Goal: Information Seeking & Learning: Learn about a topic

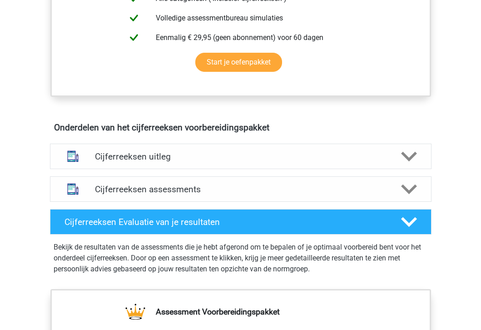
scroll to position [442, 0]
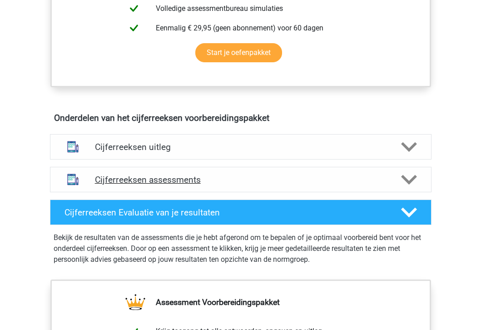
click at [206, 185] on h4 "Cijferreeksen assessments" at bounding box center [241, 179] width 292 height 10
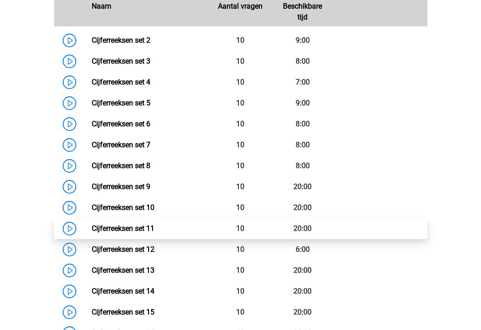
scroll to position [619, 0]
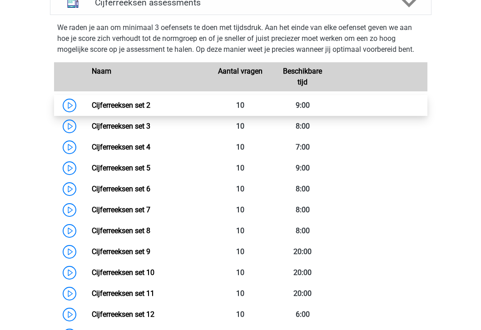
click at [92, 109] on link "Cijferreeksen set 2" at bounding box center [121, 105] width 59 height 9
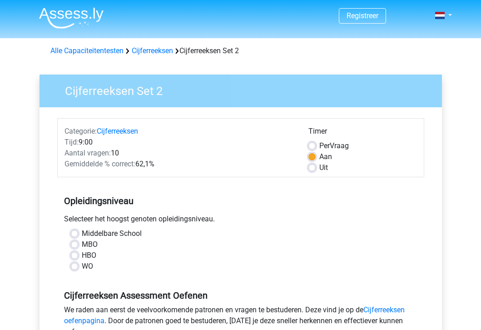
click at [336, 147] on label "Per Vraag" at bounding box center [334, 145] width 30 height 11
click at [316, 147] on input "Per Vraag" at bounding box center [311, 144] width 7 height 9
radio input "true"
click at [326, 155] on label "Aan" at bounding box center [325, 156] width 13 height 11
click at [316, 155] on input "Aan" at bounding box center [311, 155] width 7 height 9
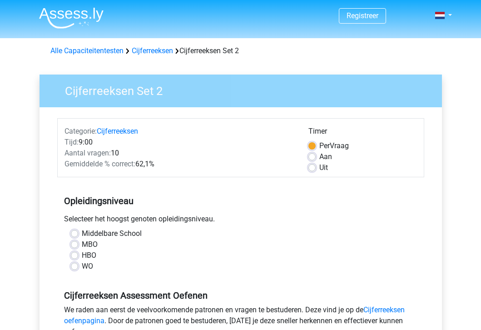
radio input "true"
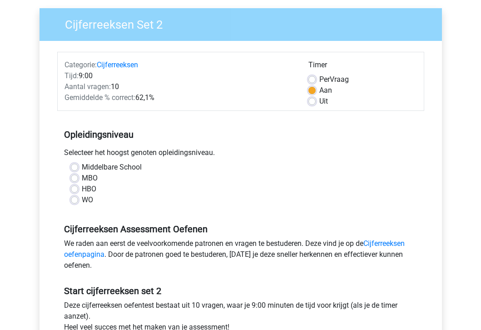
scroll to position [66, 0]
click at [82, 198] on label "WO" at bounding box center [87, 199] width 11 height 11
click at [78, 198] on input "WO" at bounding box center [74, 198] width 7 height 9
radio input "true"
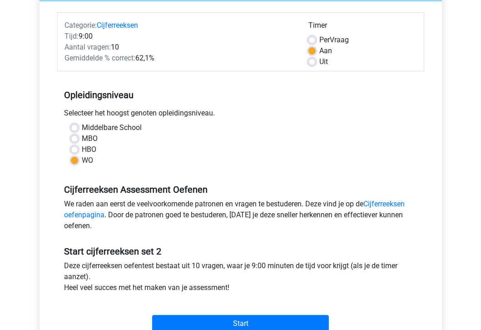
scroll to position [129, 0]
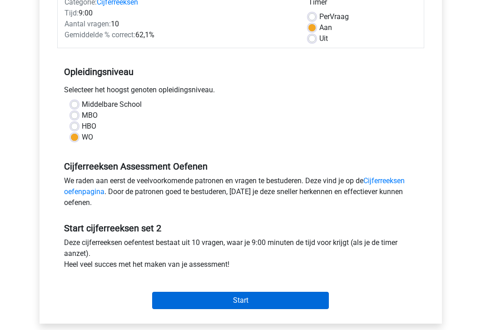
click at [192, 299] on input "Start" at bounding box center [240, 300] width 177 height 17
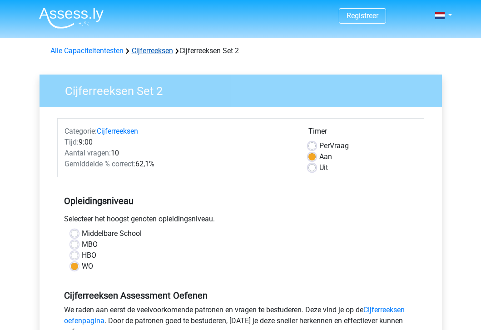
scroll to position [0, 0]
click at [154, 47] on link "Cijferreeksen" at bounding box center [152, 50] width 41 height 9
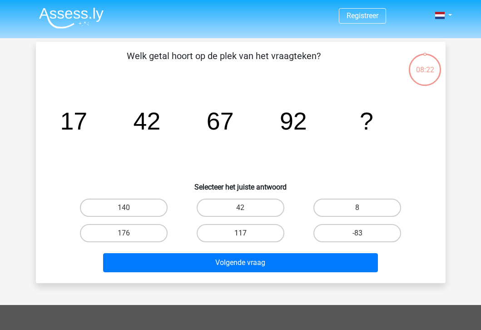
click at [235, 234] on label "117" at bounding box center [241, 233] width 88 height 18
click at [240, 234] on input "117" at bounding box center [243, 236] width 6 height 6
radio input "true"
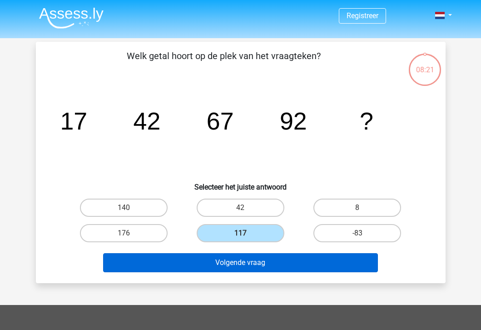
click at [231, 266] on button "Volgende vraag" at bounding box center [240, 262] width 275 height 19
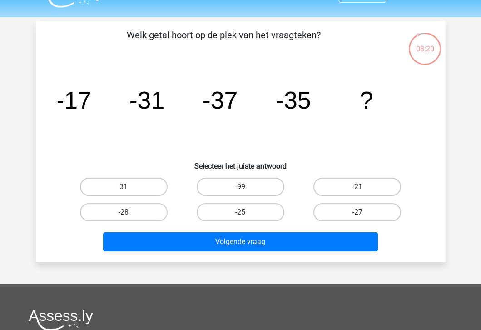
scroll to position [17, 0]
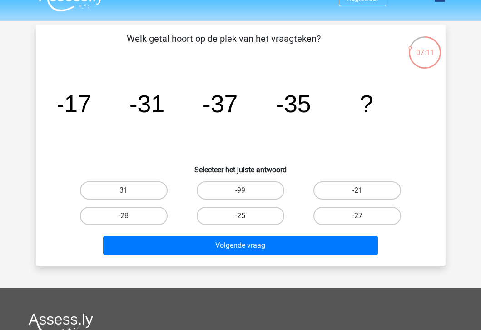
click at [262, 212] on label "-25" at bounding box center [241, 216] width 88 height 18
click at [246, 216] on input "-25" at bounding box center [243, 219] width 6 height 6
radio input "true"
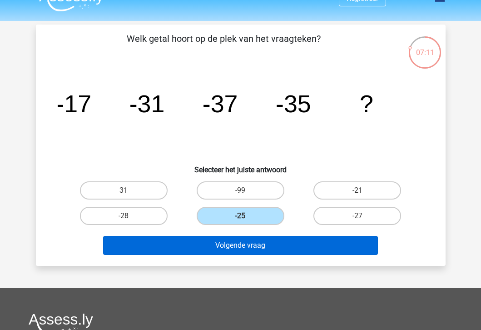
click at [253, 245] on button "Volgende vraag" at bounding box center [240, 245] width 275 height 19
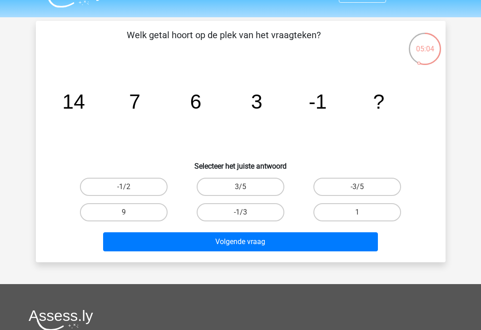
scroll to position [0, 0]
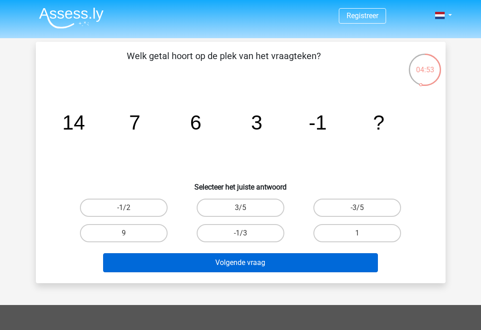
click at [237, 263] on button "Volgende vraag" at bounding box center [240, 262] width 275 height 19
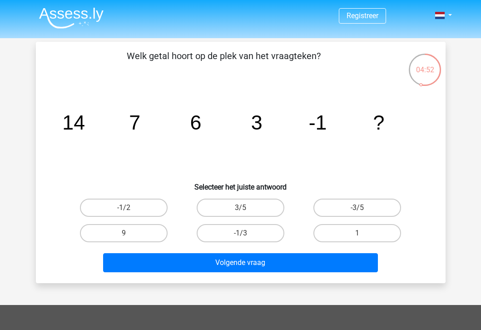
click at [161, 142] on icon "image/svg+xml 14 7 6 3 -1 ?" at bounding box center [241, 130] width 366 height 92
click at [266, 228] on label "-1/3" at bounding box center [241, 233] width 88 height 18
click at [246, 233] on input "-1/3" at bounding box center [243, 236] width 6 height 6
radio input "true"
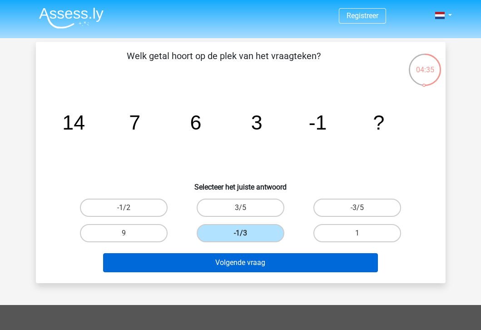
click at [257, 270] on button "Volgende vraag" at bounding box center [240, 262] width 275 height 19
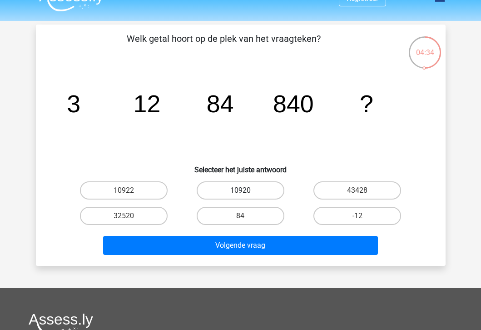
scroll to position [15, 0]
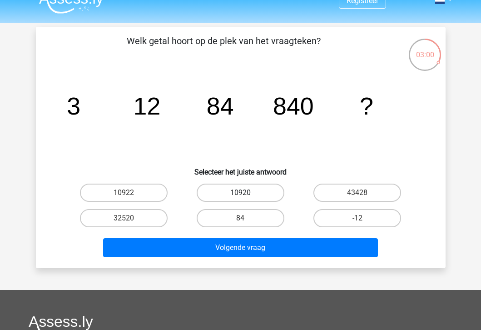
click at [261, 198] on label "10920" at bounding box center [241, 192] width 88 height 18
click at [246, 198] on input "10920" at bounding box center [243, 196] width 6 height 6
radio input "true"
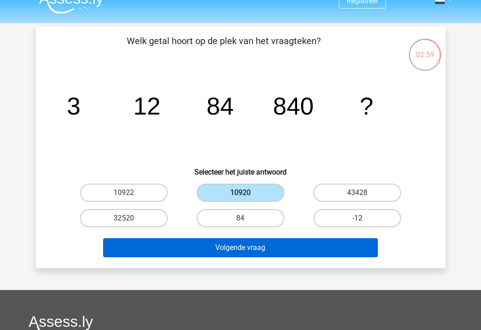
click at [242, 244] on button "Volgende vraag" at bounding box center [240, 247] width 275 height 19
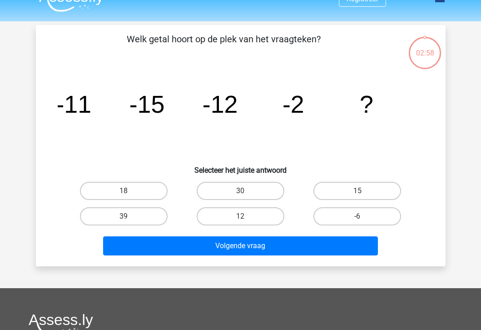
scroll to position [13, 0]
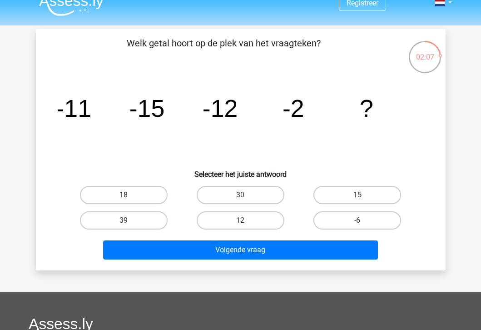
click at [358, 197] on input "15" at bounding box center [360, 198] width 6 height 6
radio input "true"
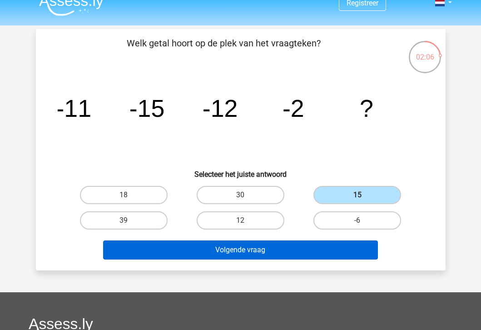
click at [310, 249] on button "Volgende vraag" at bounding box center [240, 249] width 275 height 19
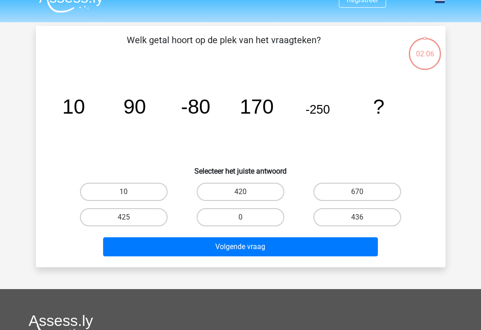
scroll to position [10, 0]
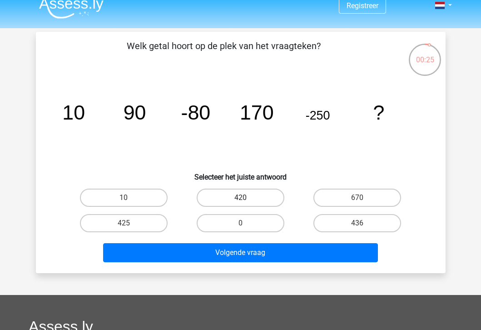
click at [245, 195] on label "420" at bounding box center [241, 197] width 88 height 18
click at [245, 198] on input "420" at bounding box center [243, 201] width 6 height 6
radio input "true"
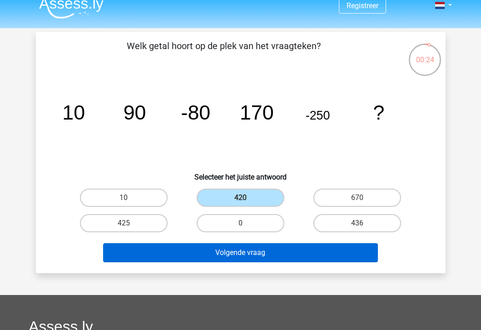
click at [237, 257] on button "Volgende vraag" at bounding box center [240, 252] width 275 height 19
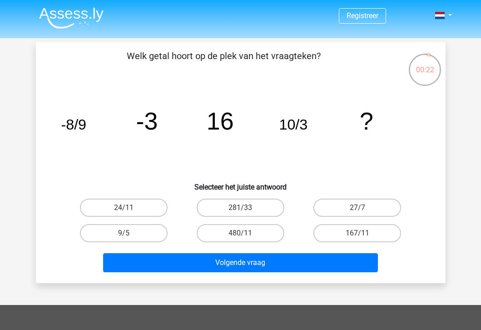
scroll to position [0, 0]
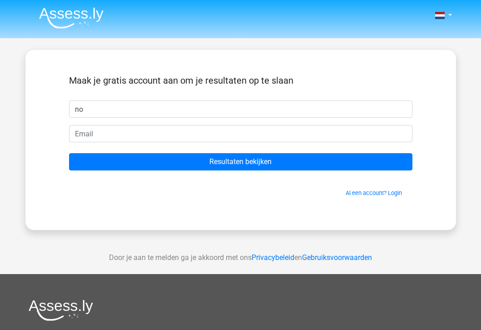
type input "n"
type input "Noelle"
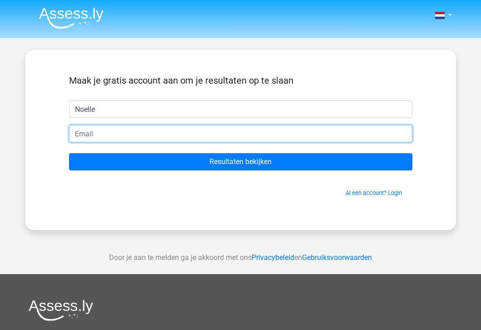
click at [205, 132] on input "email" at bounding box center [240, 133] width 343 height 17
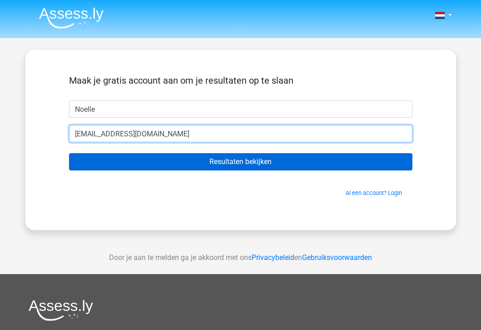
type input "[EMAIL_ADDRESS][DOMAIN_NAME]"
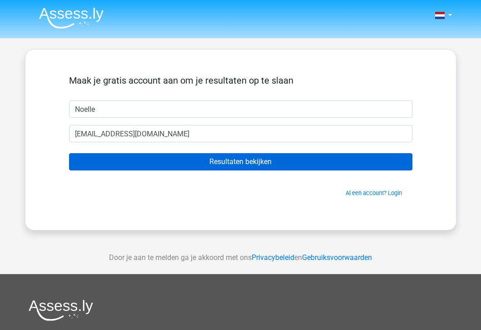
click at [231, 167] on input "Resultaten bekijken" at bounding box center [240, 161] width 343 height 17
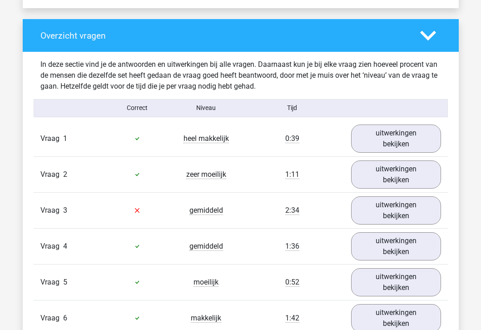
scroll to position [665, 0]
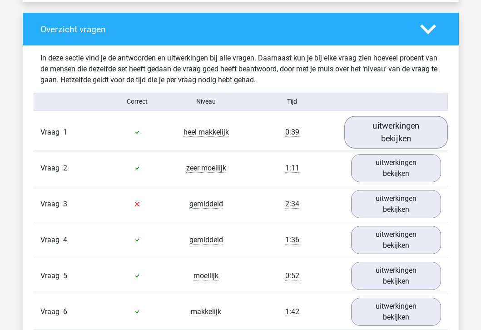
click at [386, 130] on link "uitwerkingen bekijken" at bounding box center [396, 132] width 104 height 32
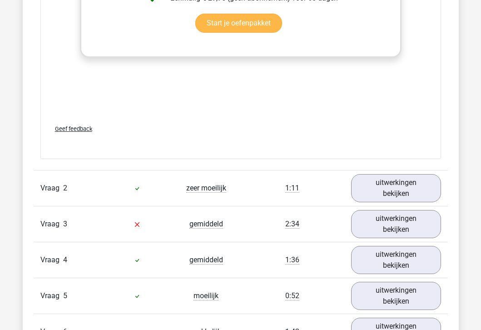
scroll to position [1247, 0]
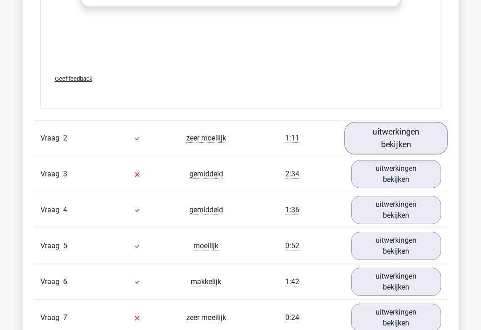
click at [372, 137] on link "uitwerkingen bekijken" at bounding box center [396, 138] width 104 height 32
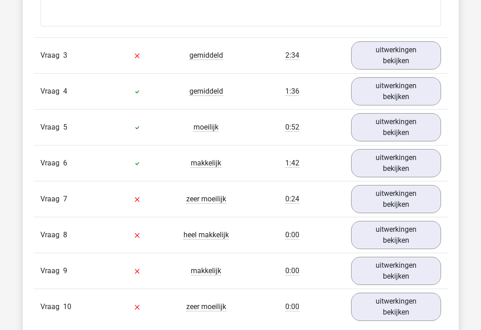
scroll to position [1918, 0]
click at [376, 54] on link "uitwerkingen bekijken" at bounding box center [396, 56] width 104 height 32
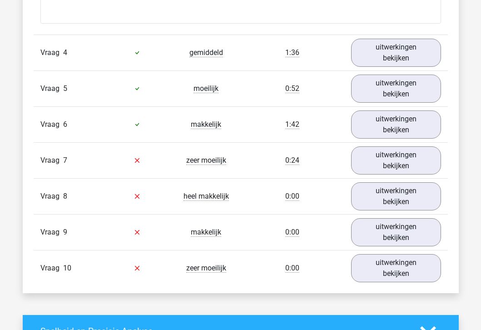
scroll to position [2531, 0]
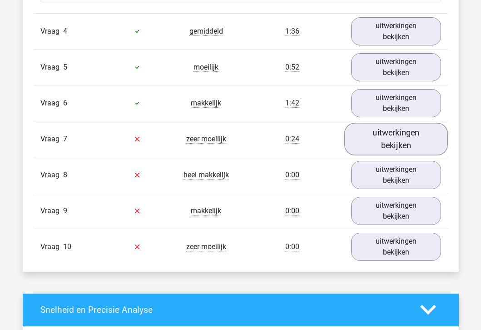
click at [394, 135] on link "uitwerkingen bekijken" at bounding box center [396, 139] width 104 height 32
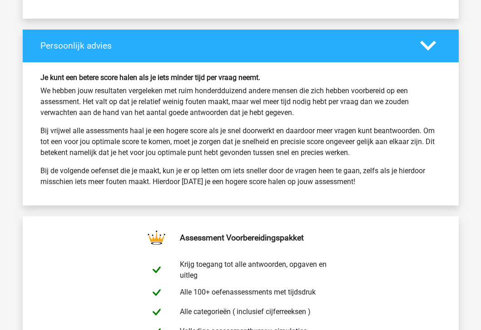
scroll to position [3515, 0]
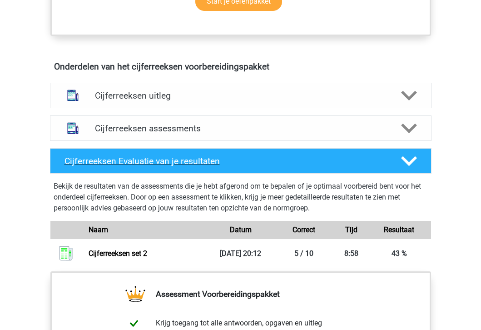
scroll to position [494, 0]
click at [204, 141] on div "Cijferreeksen assessments" at bounding box center [241, 127] width 382 height 25
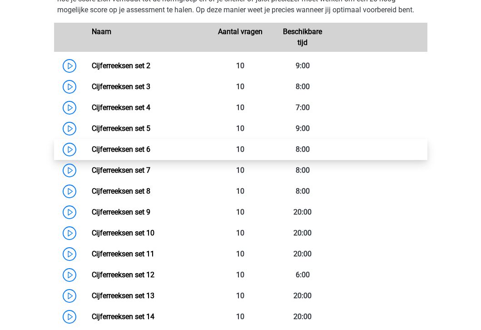
scroll to position [698, 0]
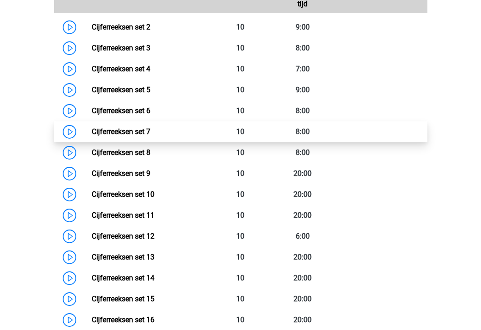
click at [92, 136] on link "Cijferreeksen set 7" at bounding box center [121, 131] width 59 height 9
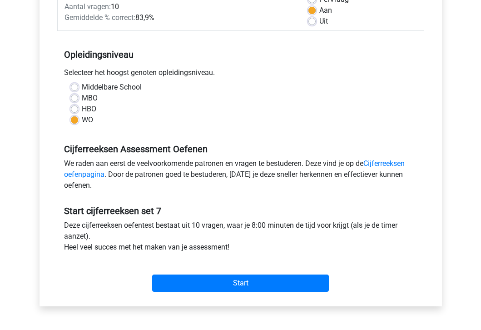
scroll to position [147, 0]
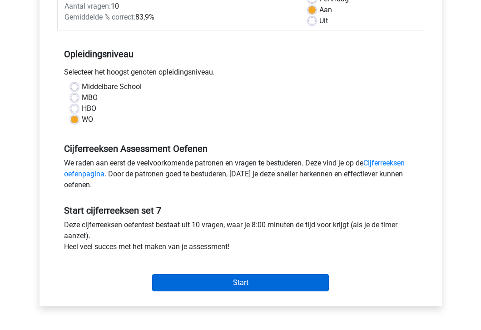
click at [191, 280] on input "Start" at bounding box center [240, 282] width 177 height 17
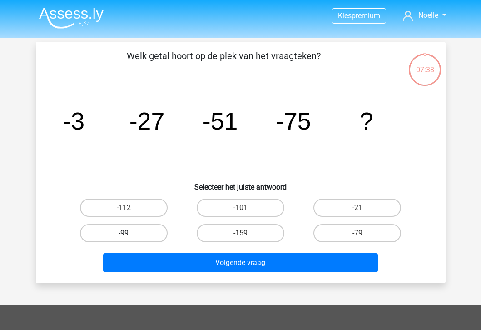
click at [150, 234] on label "-99" at bounding box center [124, 233] width 88 height 18
click at [129, 234] on input "-99" at bounding box center [127, 236] width 6 height 6
radio input "true"
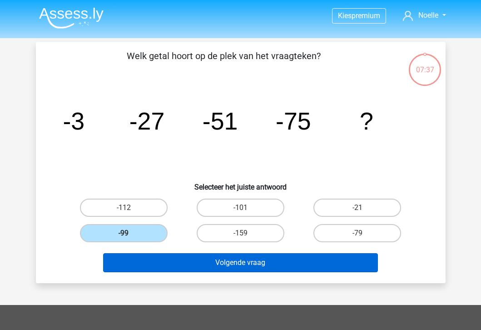
click at [174, 259] on button "Volgende vraag" at bounding box center [240, 262] width 275 height 19
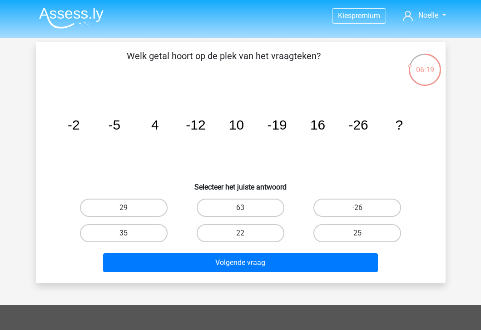
click at [138, 230] on label "35" at bounding box center [124, 233] width 88 height 18
click at [129, 233] on input "35" at bounding box center [127, 236] width 6 height 6
radio input "true"
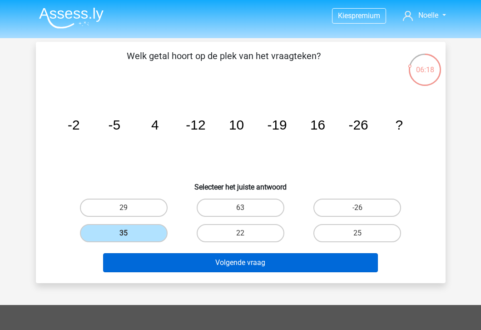
click at [157, 264] on button "Volgende vraag" at bounding box center [240, 262] width 275 height 19
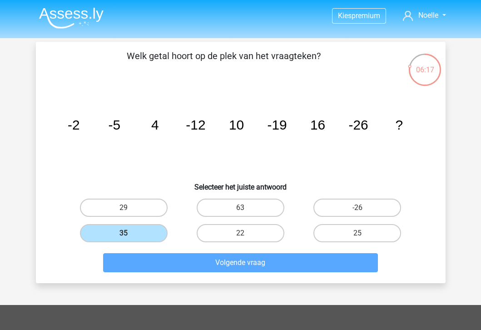
scroll to position [42, 0]
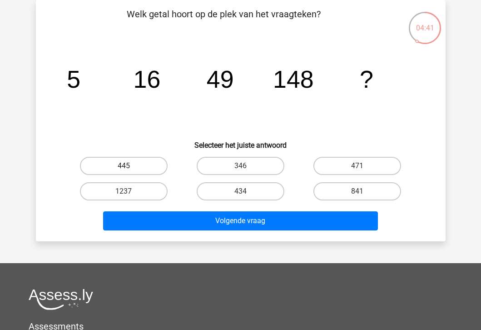
click at [149, 169] on label "445" at bounding box center [124, 166] width 88 height 18
click at [129, 169] on input "445" at bounding box center [127, 169] width 6 height 6
radio input "true"
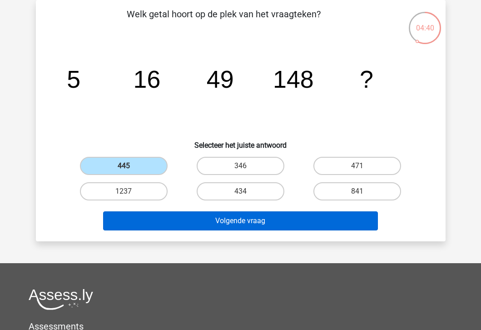
click at [171, 217] on button "Volgende vraag" at bounding box center [240, 220] width 275 height 19
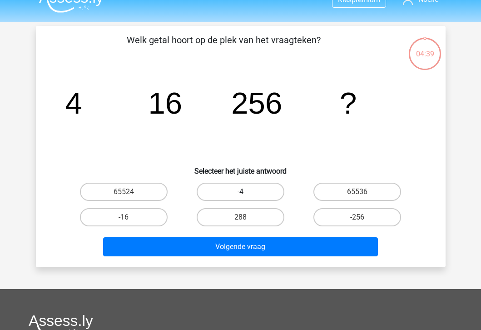
scroll to position [8, 0]
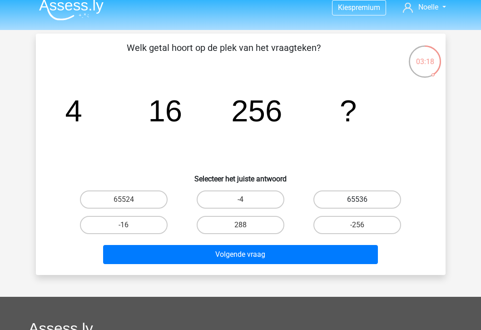
click at [357, 196] on label "65536" at bounding box center [357, 199] width 88 height 18
click at [357, 199] on input "65536" at bounding box center [360, 202] width 6 height 6
radio input "true"
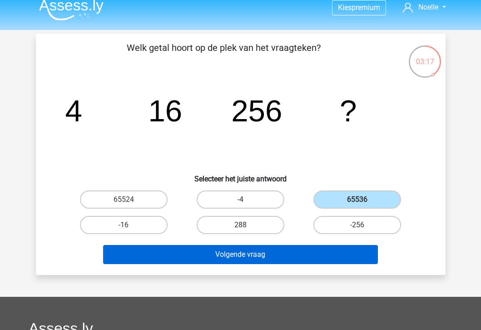
click at [297, 253] on button "Volgende vraag" at bounding box center [240, 254] width 275 height 19
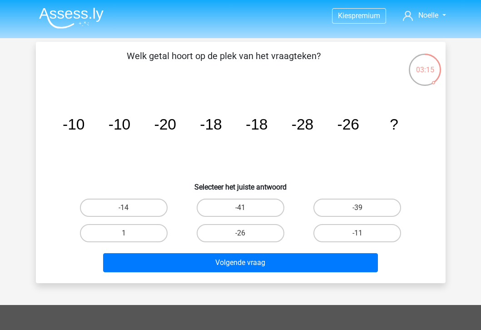
scroll to position [0, 0]
click at [238, 233] on label "-26" at bounding box center [241, 233] width 88 height 18
click at [240, 233] on input "-26" at bounding box center [243, 236] width 6 height 6
radio input "true"
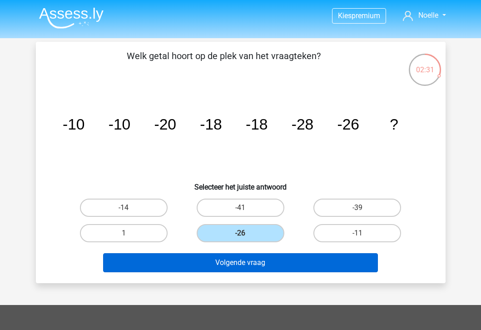
click at [237, 267] on button "Volgende vraag" at bounding box center [240, 262] width 275 height 19
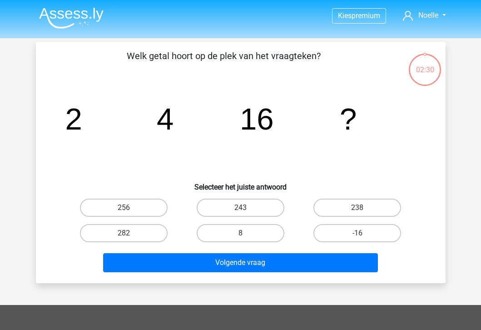
scroll to position [42, 0]
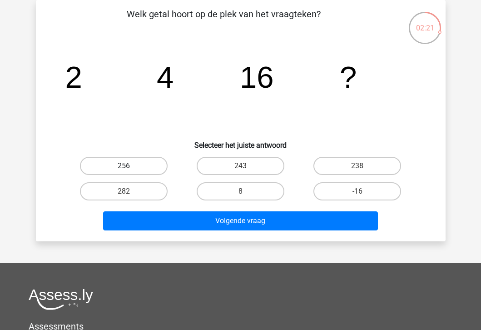
click at [133, 173] on label "256" at bounding box center [124, 166] width 88 height 18
click at [129, 172] on input "256" at bounding box center [127, 169] width 6 height 6
radio input "true"
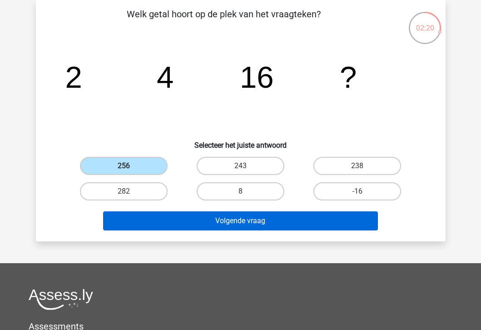
click at [150, 215] on button "Volgende vraag" at bounding box center [240, 220] width 275 height 19
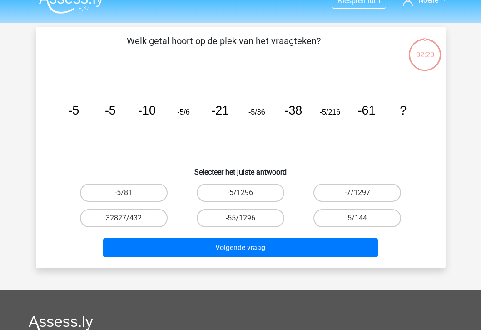
scroll to position [12, 0]
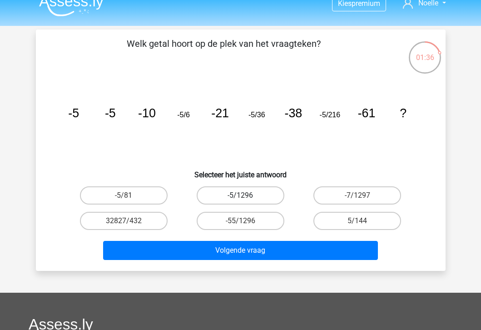
click at [260, 192] on label "-5/1296" at bounding box center [241, 195] width 88 height 18
click at [246, 195] on input "-5/1296" at bounding box center [243, 198] width 6 height 6
radio input "true"
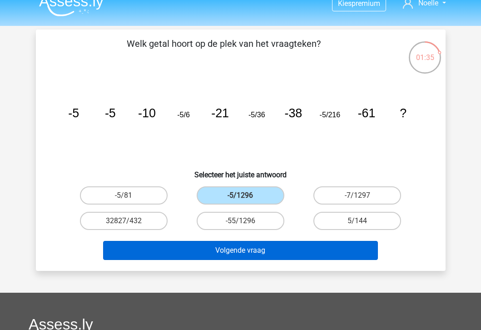
click at [253, 254] on button "Volgende vraag" at bounding box center [240, 250] width 275 height 19
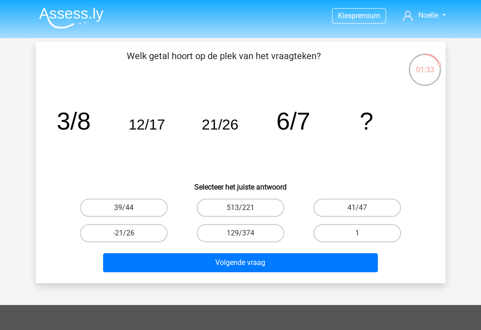
scroll to position [0, 0]
click at [143, 228] on label "-21/26" at bounding box center [124, 233] width 88 height 18
click at [129, 233] on input "-21/26" at bounding box center [127, 236] width 6 height 6
radio input "true"
click at [141, 208] on label "39/44" at bounding box center [124, 207] width 88 height 18
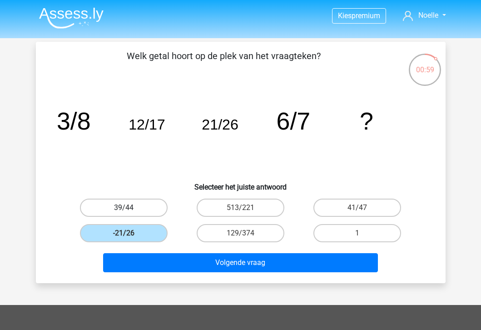
click at [129, 208] on input "39/44" at bounding box center [127, 211] width 6 height 6
radio input "true"
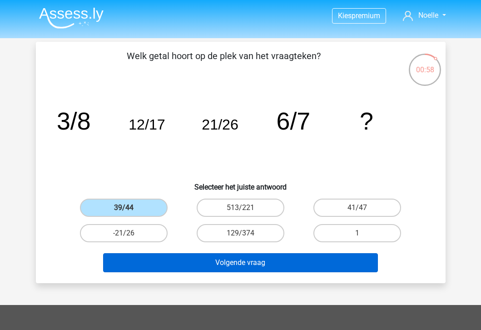
click at [188, 267] on button "Volgende vraag" at bounding box center [240, 262] width 275 height 19
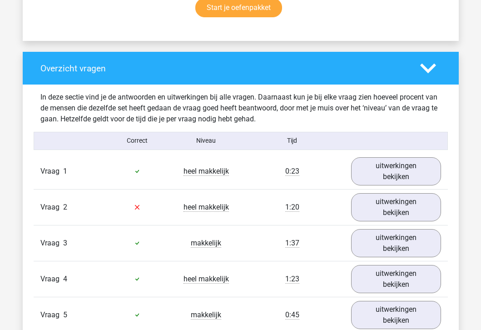
scroll to position [657, 0]
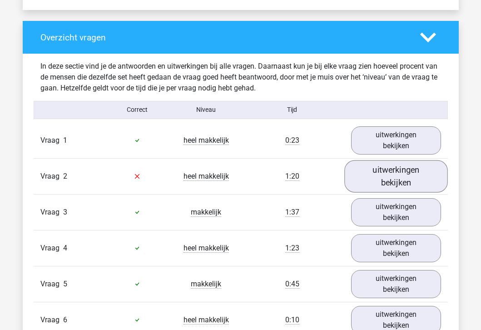
click at [378, 187] on link "uitwerkingen bekijken" at bounding box center [396, 176] width 104 height 32
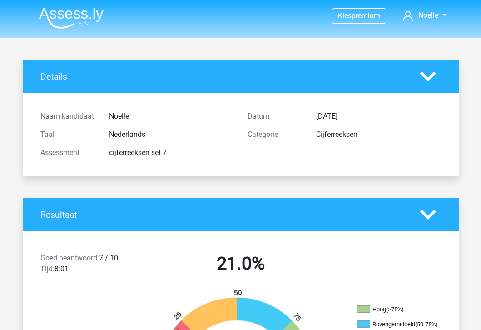
scroll to position [0, 0]
click at [75, 19] on img at bounding box center [71, 17] width 64 height 21
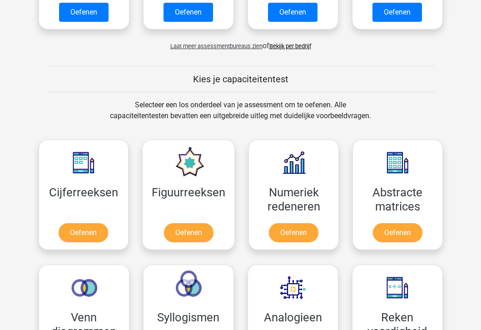
scroll to position [350, 0]
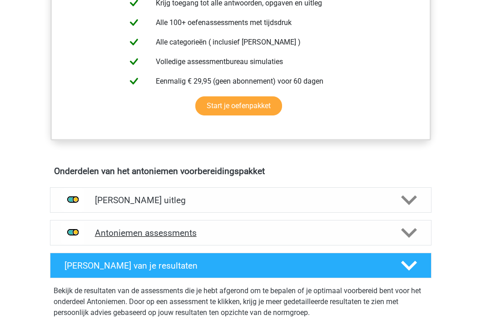
scroll to position [398, 0]
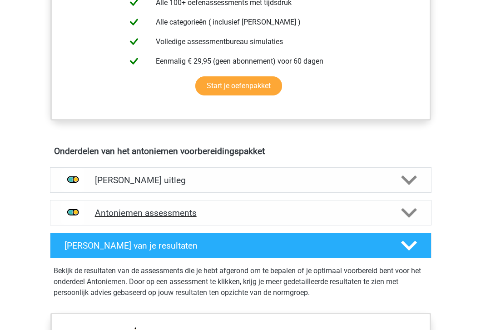
click at [194, 209] on h4 "Antoniemen assessments" at bounding box center [241, 213] width 292 height 10
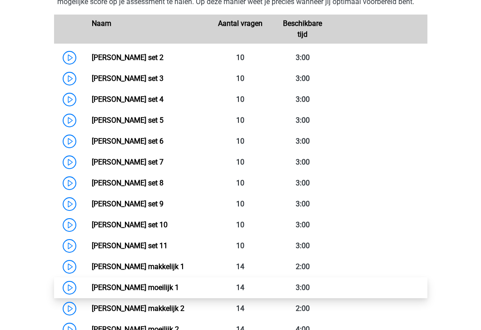
scroll to position [623, 0]
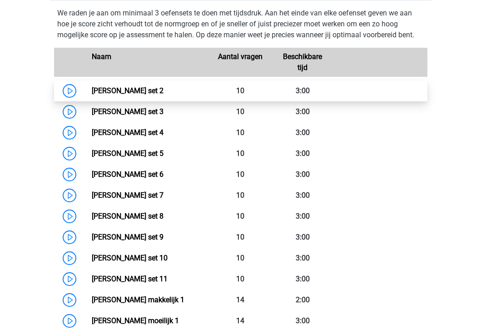
click at [92, 92] on link "Antoniemen set 2" at bounding box center [128, 90] width 72 height 9
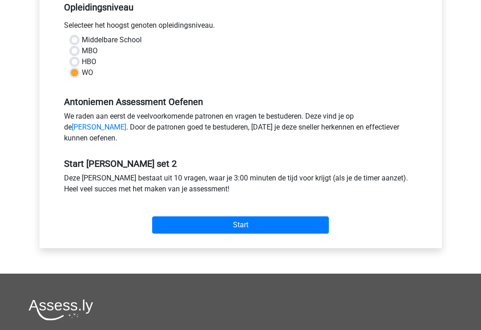
scroll to position [212, 0]
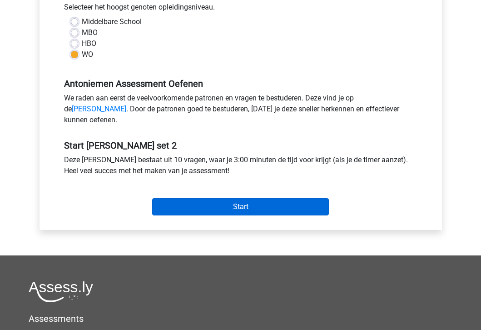
click at [179, 215] on input "Start" at bounding box center [240, 206] width 177 height 17
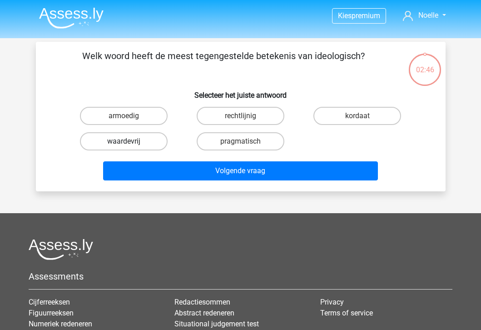
click at [145, 139] on label "waardevrij" at bounding box center [124, 141] width 88 height 18
click at [129, 141] on input "waardevrij" at bounding box center [127, 144] width 6 height 6
radio input "true"
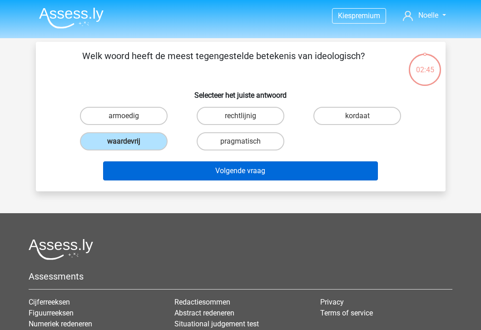
click at [178, 180] on button "Volgende vraag" at bounding box center [240, 170] width 275 height 19
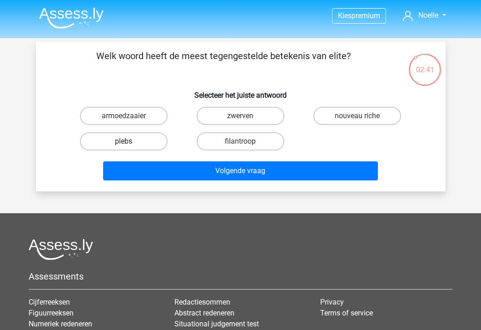
click at [154, 142] on label "plebs" at bounding box center [124, 141] width 88 height 18
click at [129, 142] on input "plebs" at bounding box center [127, 144] width 6 height 6
radio input "true"
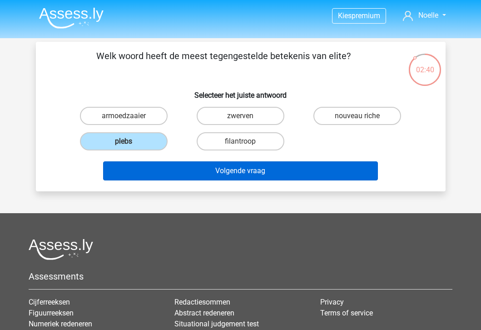
click at [166, 173] on button "Volgende vraag" at bounding box center [240, 170] width 275 height 19
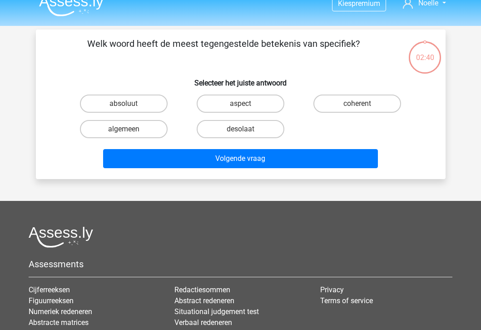
scroll to position [10, 0]
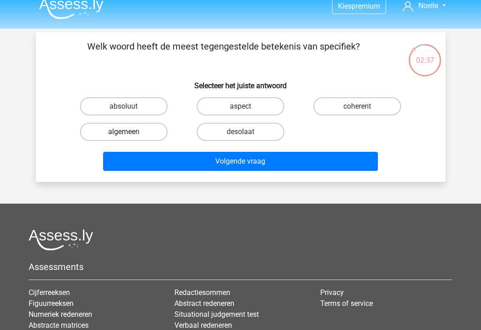
click at [149, 132] on label "algemeen" at bounding box center [124, 132] width 88 height 18
click at [129, 132] on input "algemeen" at bounding box center [127, 135] width 6 height 6
radio input "true"
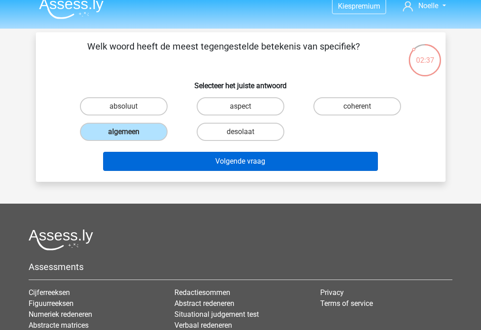
click at [161, 162] on button "Volgende vraag" at bounding box center [240, 161] width 275 height 19
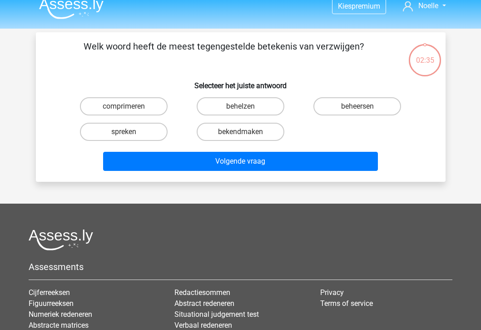
scroll to position [5, 0]
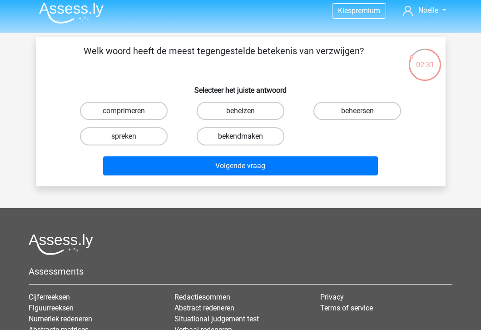
click at [230, 139] on label "bekendmaken" at bounding box center [241, 136] width 88 height 18
click at [240, 139] on input "bekendmaken" at bounding box center [243, 139] width 6 height 6
radio input "true"
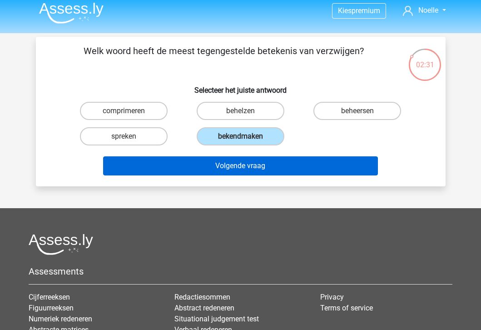
click at [223, 160] on button "Volgende vraag" at bounding box center [240, 165] width 275 height 19
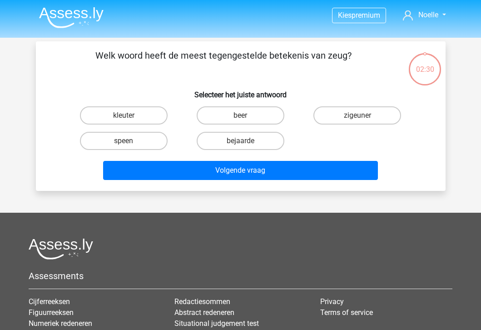
scroll to position [0, 0]
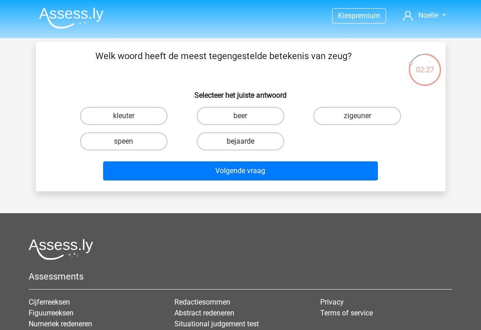
click at [242, 136] on label "bejaarde" at bounding box center [241, 141] width 88 height 18
click at [242, 141] on input "bejaarde" at bounding box center [243, 144] width 6 height 6
radio input "true"
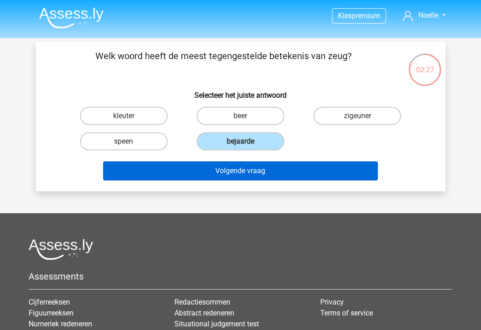
click at [232, 177] on button "Volgende vraag" at bounding box center [240, 170] width 275 height 19
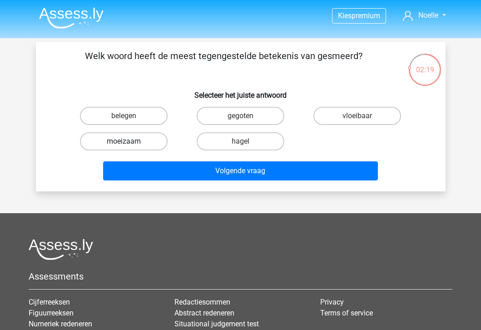
click at [137, 133] on label "moeizaam" at bounding box center [124, 141] width 88 height 18
click at [129, 141] on input "moeizaam" at bounding box center [127, 144] width 6 height 6
radio input "true"
click at [137, 133] on label "moeizaam" at bounding box center [124, 141] width 88 height 18
click at [129, 141] on input "moeizaam" at bounding box center [127, 144] width 6 height 6
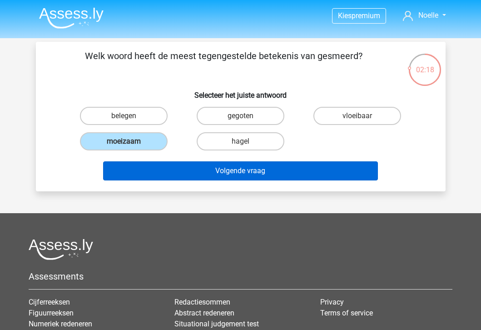
click at [156, 180] on button "Volgende vraag" at bounding box center [240, 170] width 275 height 19
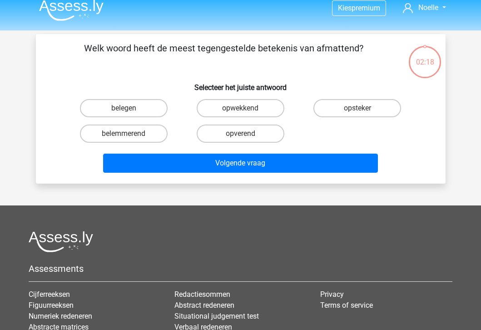
scroll to position [1, 0]
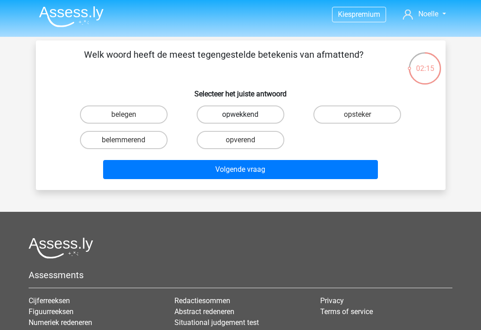
click at [248, 114] on label "opwekkend" at bounding box center [241, 114] width 88 height 18
click at [246, 114] on input "opwekkend" at bounding box center [243, 117] width 6 height 6
radio input "true"
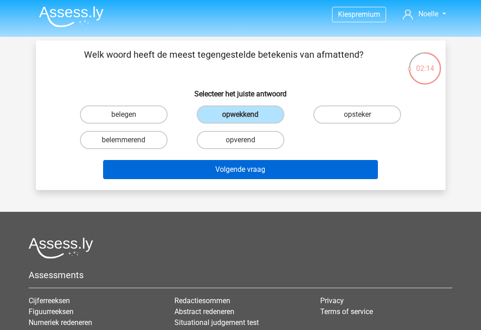
click at [236, 174] on button "Volgende vraag" at bounding box center [240, 169] width 275 height 19
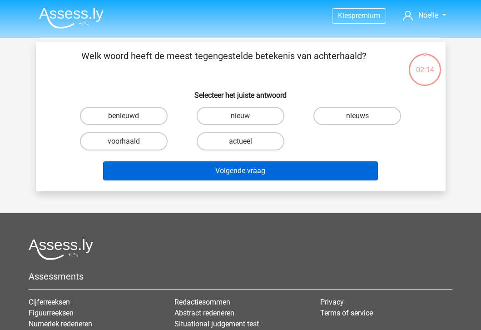
scroll to position [0, 0]
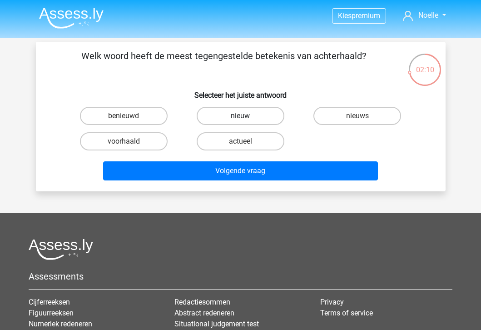
click at [257, 116] on label "nieuw" at bounding box center [241, 116] width 88 height 18
click at [246, 116] on input "nieuw" at bounding box center [243, 119] width 6 height 6
radio input "true"
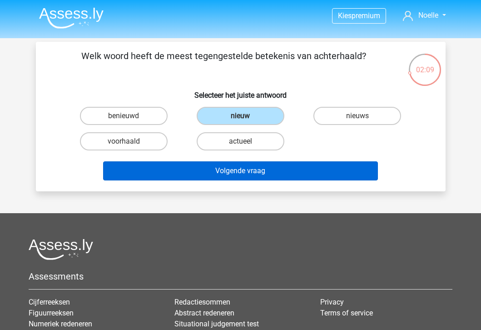
click at [243, 168] on button "Volgende vraag" at bounding box center [240, 170] width 275 height 19
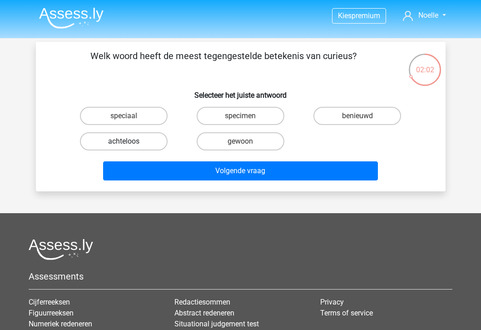
click at [154, 139] on label "achteloos" at bounding box center [124, 141] width 88 height 18
click at [129, 141] on input "achteloos" at bounding box center [127, 144] width 6 height 6
radio input "true"
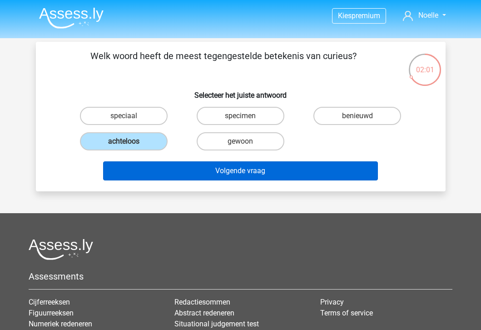
click at [172, 169] on button "Volgende vraag" at bounding box center [240, 170] width 275 height 19
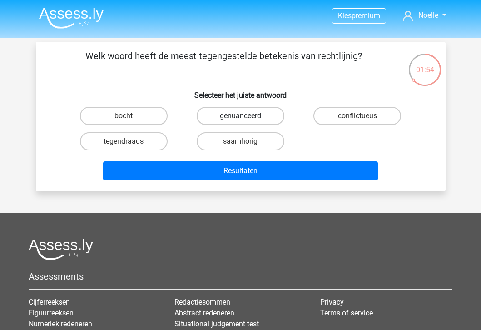
click at [226, 116] on label "genuanceerd" at bounding box center [241, 116] width 88 height 18
click at [240, 116] on input "genuanceerd" at bounding box center [243, 119] width 6 height 6
radio input "true"
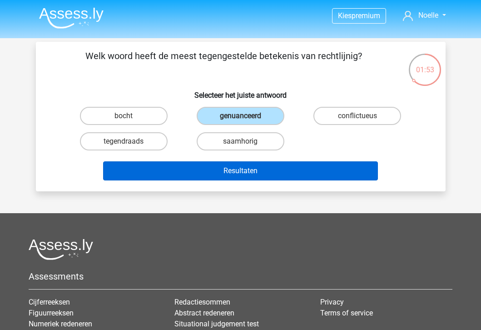
click at [216, 176] on button "Resultaten" at bounding box center [240, 170] width 275 height 19
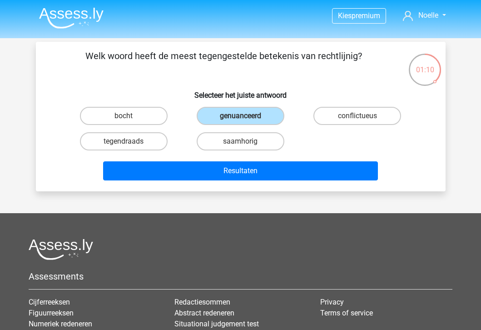
click at [79, 14] on img at bounding box center [71, 17] width 64 height 21
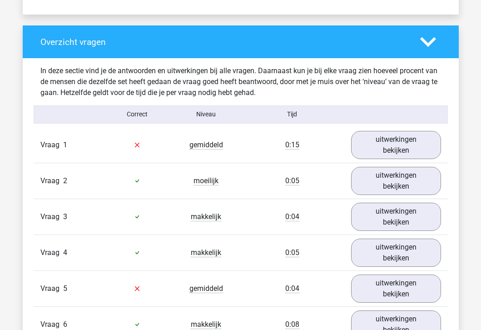
scroll to position [658, 0]
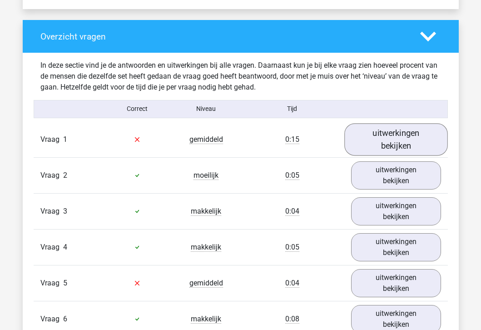
click at [381, 136] on link "uitwerkingen bekijken" at bounding box center [396, 139] width 104 height 32
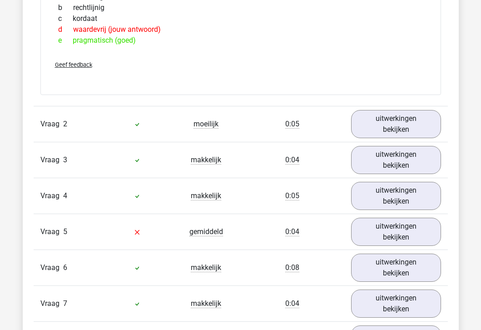
scroll to position [869, 0]
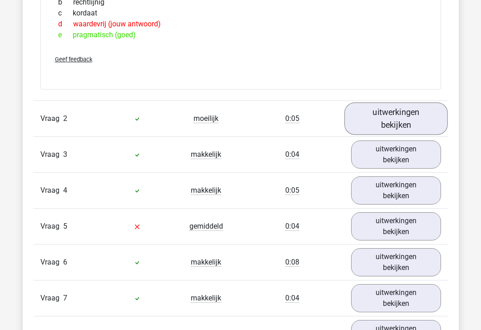
click at [391, 123] on link "uitwerkingen bekijken" at bounding box center [396, 118] width 104 height 32
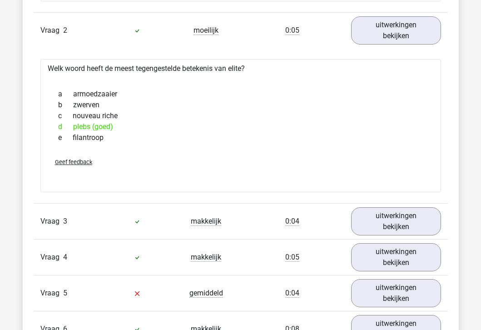
scroll to position [978, 0]
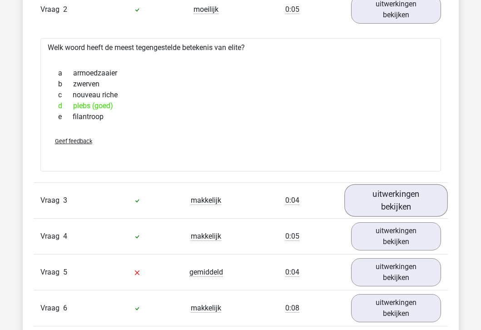
click at [389, 195] on link "uitwerkingen bekijken" at bounding box center [396, 200] width 104 height 32
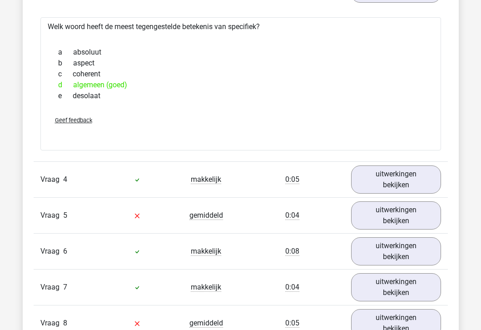
scroll to position [1207, 0]
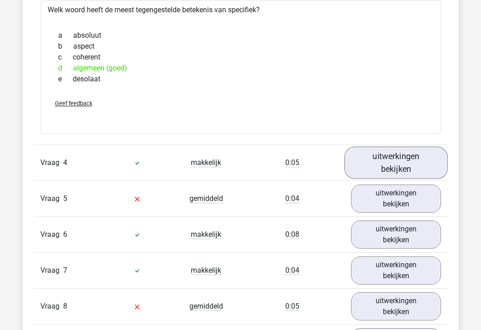
click at [387, 177] on link "uitwerkingen bekijken" at bounding box center [396, 162] width 104 height 32
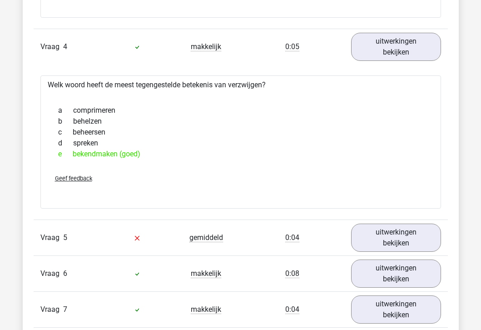
scroll to position [1343, 0]
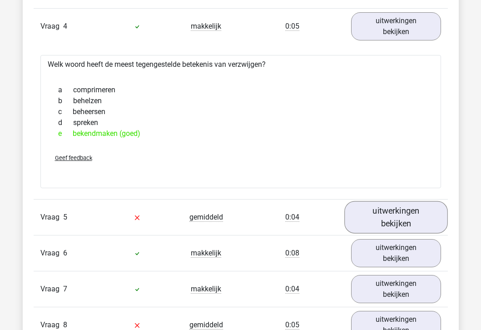
click at [378, 218] on link "uitwerkingen bekijken" at bounding box center [396, 217] width 104 height 32
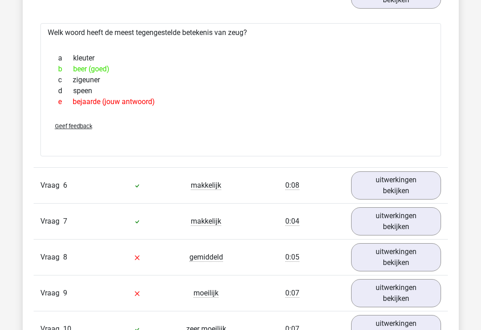
scroll to position [1576, 0]
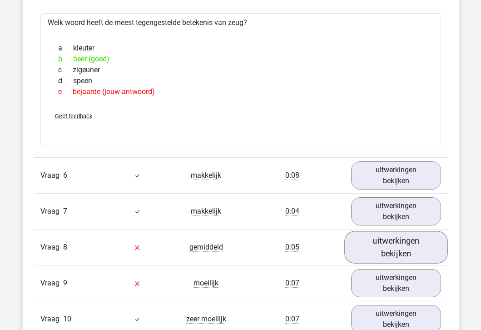
click at [389, 244] on link "uitwerkingen bekijken" at bounding box center [396, 247] width 104 height 32
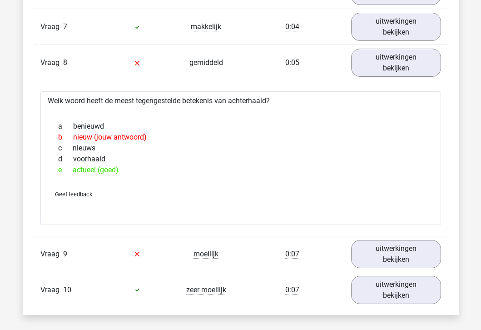
scroll to position [1777, 0]
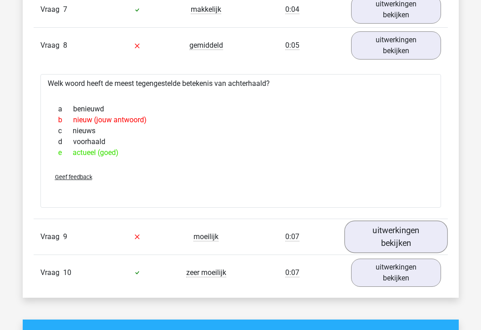
click at [389, 244] on link "uitwerkingen bekijken" at bounding box center [396, 236] width 104 height 32
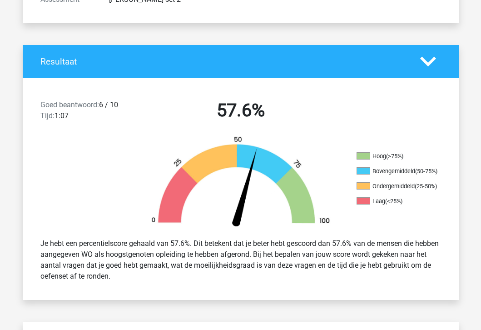
scroll to position [0, 0]
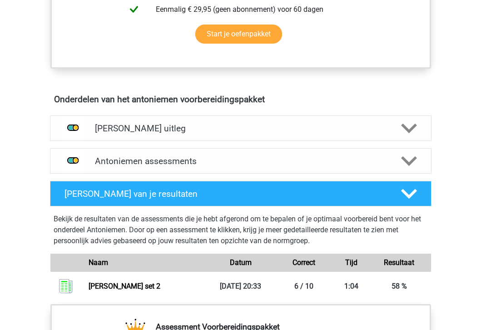
scroll to position [450, 0]
click at [211, 162] on h4 "Antoniemen assessments" at bounding box center [241, 161] width 292 height 10
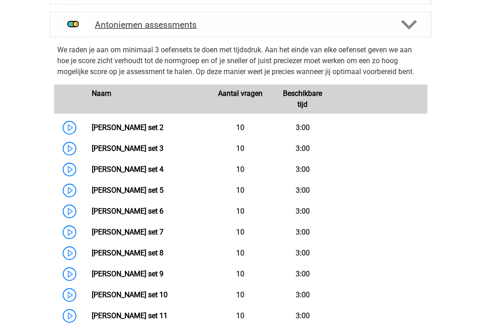
scroll to position [598, 0]
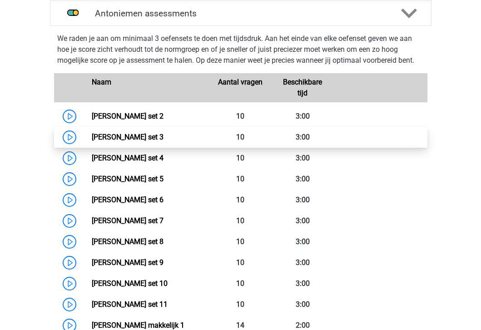
click at [92, 138] on link "[PERSON_NAME] set 3" at bounding box center [128, 137] width 72 height 9
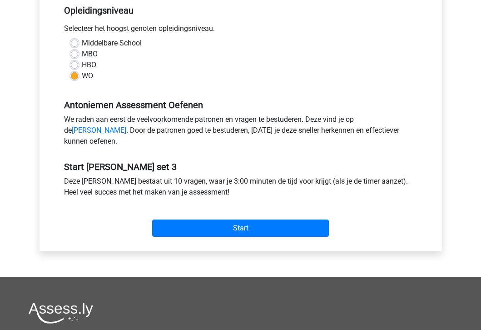
scroll to position [198, 0]
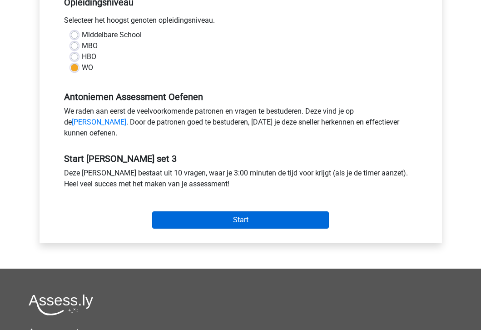
click at [215, 228] on input "Start" at bounding box center [240, 219] width 177 height 17
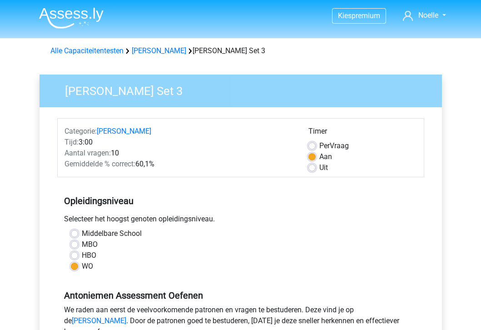
scroll to position [0, 0]
click at [159, 51] on link "[PERSON_NAME]" at bounding box center [159, 50] width 55 height 9
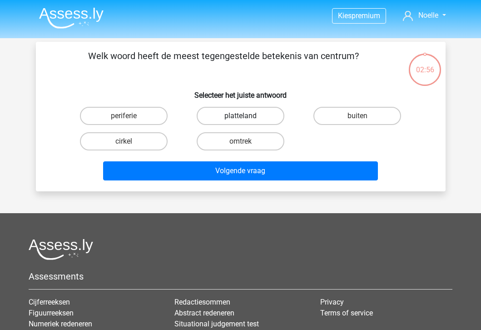
click at [239, 115] on label "platteland" at bounding box center [241, 116] width 88 height 18
click at [240, 116] on input "platteland" at bounding box center [243, 119] width 6 height 6
radio input "true"
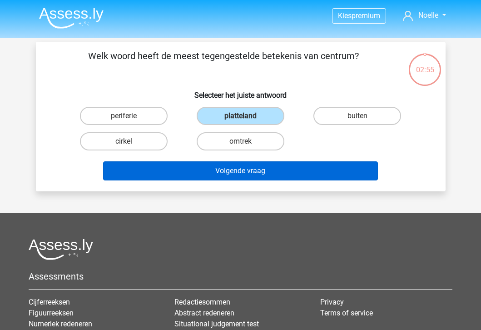
click at [226, 170] on button "Volgende vraag" at bounding box center [240, 170] width 275 height 19
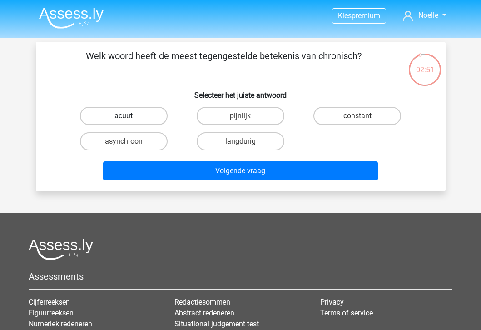
click at [150, 117] on label "acuut" at bounding box center [124, 116] width 88 height 18
click at [129, 117] on input "acuut" at bounding box center [127, 119] width 6 height 6
radio input "true"
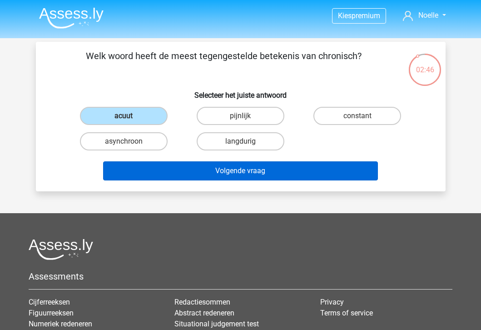
click at [163, 173] on button "Volgende vraag" at bounding box center [240, 170] width 275 height 19
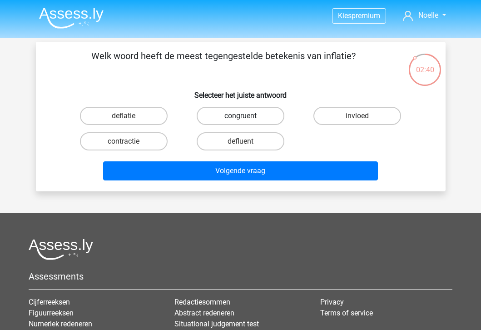
click at [221, 113] on label "congruent" at bounding box center [241, 116] width 88 height 18
click at [240, 116] on input "congruent" at bounding box center [243, 119] width 6 height 6
radio input "true"
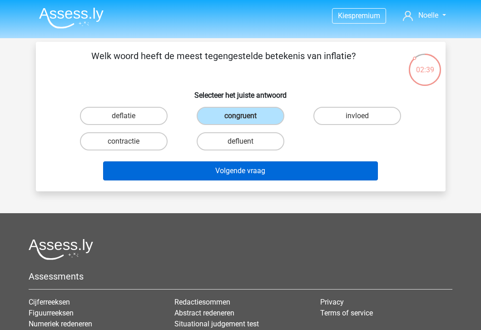
click at [203, 179] on button "Volgende vraag" at bounding box center [240, 170] width 275 height 19
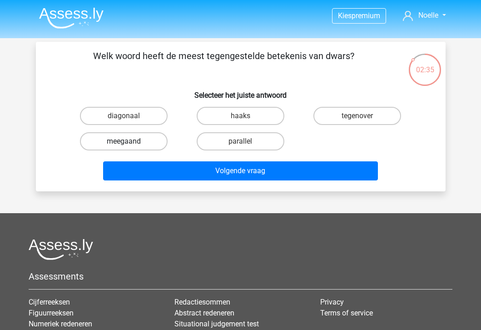
click at [139, 149] on label "meegaand" at bounding box center [124, 141] width 88 height 18
click at [129, 147] on input "meegaand" at bounding box center [127, 144] width 6 height 6
radio input "true"
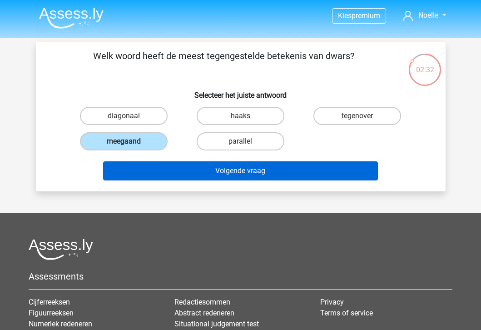
click at [149, 169] on button "Volgende vraag" at bounding box center [240, 170] width 275 height 19
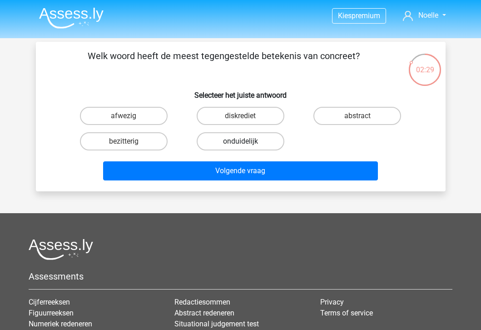
click at [232, 141] on label "onduidelijk" at bounding box center [241, 141] width 88 height 18
click at [240, 141] on input "onduidelijk" at bounding box center [243, 144] width 6 height 6
radio input "true"
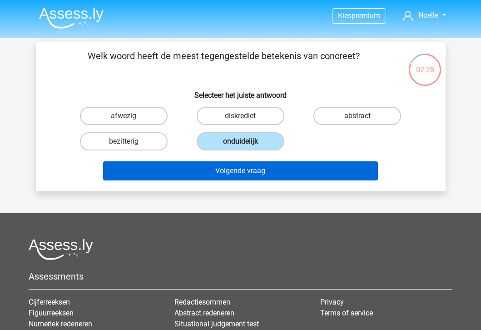
click at [214, 176] on button "Volgende vraag" at bounding box center [240, 170] width 275 height 19
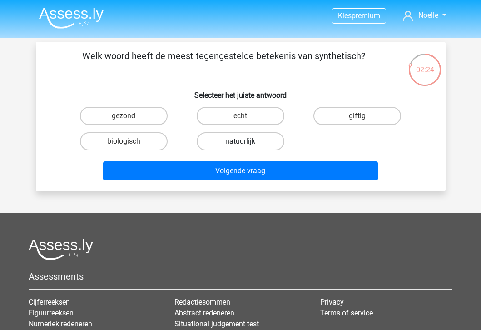
click at [223, 145] on label "natuurlijk" at bounding box center [241, 141] width 88 height 18
click at [240, 145] on input "natuurlijk" at bounding box center [243, 144] width 6 height 6
radio input "true"
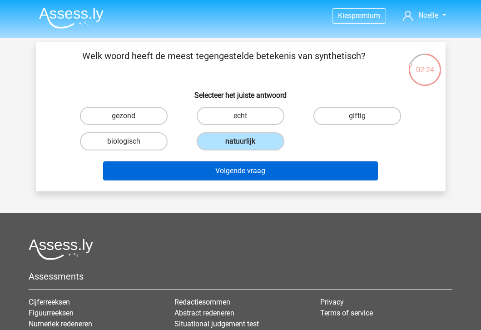
click at [210, 172] on button "Volgende vraag" at bounding box center [240, 170] width 275 height 19
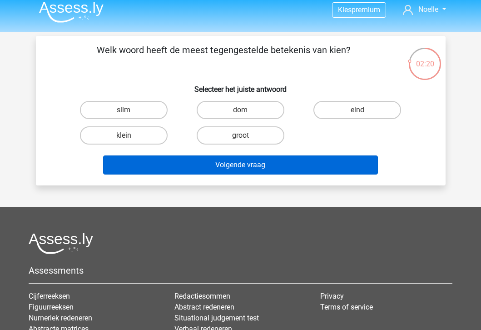
scroll to position [5, 0]
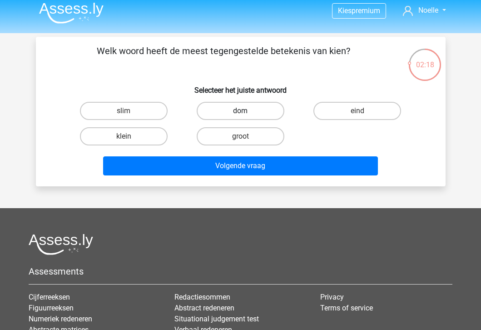
click at [226, 110] on label "dom" at bounding box center [241, 111] width 88 height 18
click at [240, 111] on input "dom" at bounding box center [243, 114] width 6 height 6
radio input "true"
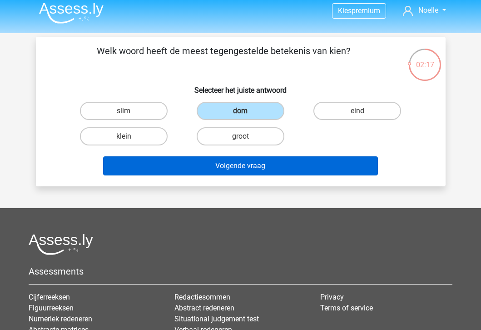
click at [211, 174] on button "Volgende vraag" at bounding box center [240, 165] width 275 height 19
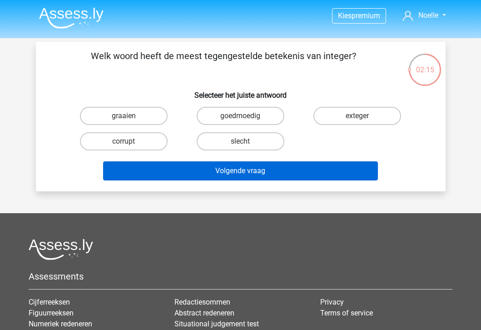
scroll to position [0, 0]
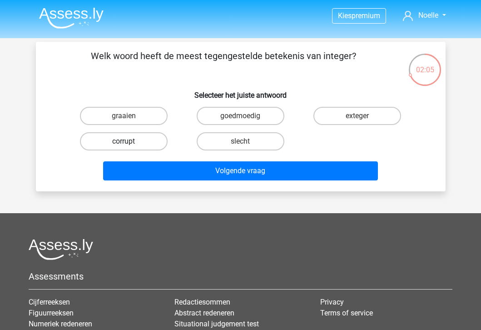
click at [131, 138] on label "corrupt" at bounding box center [124, 141] width 88 height 18
click at [129, 141] on input "corrupt" at bounding box center [127, 144] width 6 height 6
radio input "true"
click at [149, 182] on div "Volgende vraag" at bounding box center [240, 172] width 351 height 23
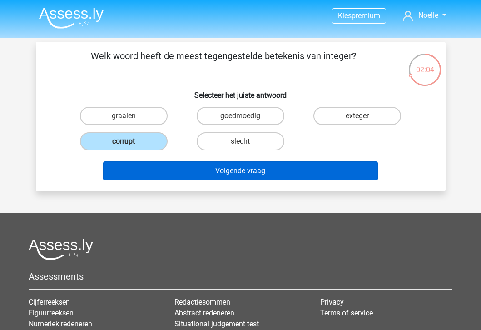
click at [151, 174] on button "Volgende vraag" at bounding box center [240, 170] width 275 height 19
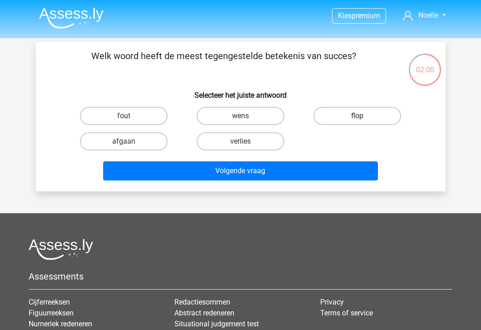
click at [357, 110] on label "flop" at bounding box center [357, 116] width 88 height 18
click at [357, 116] on input "flop" at bounding box center [360, 119] width 6 height 6
radio input "true"
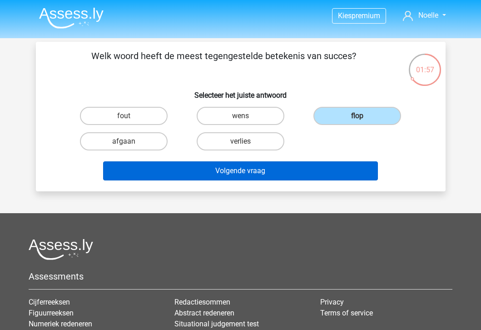
click at [259, 177] on button "Volgende vraag" at bounding box center [240, 170] width 275 height 19
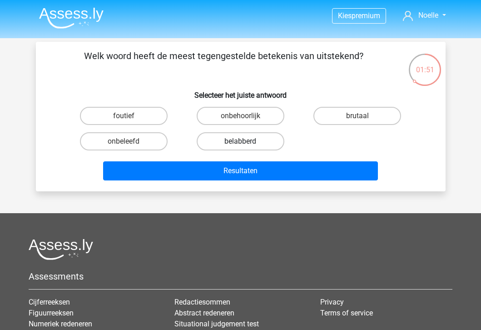
click at [249, 143] on label "belabberd" at bounding box center [241, 141] width 88 height 18
click at [246, 143] on input "belabberd" at bounding box center [243, 144] width 6 height 6
radio input "true"
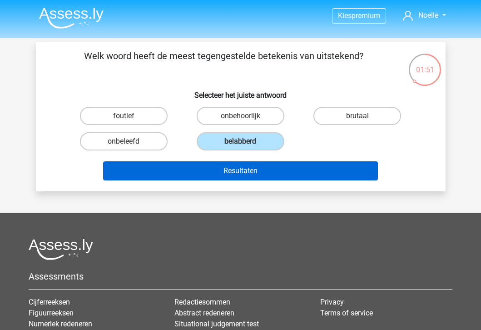
click at [238, 165] on button "Resultaten" at bounding box center [240, 170] width 275 height 19
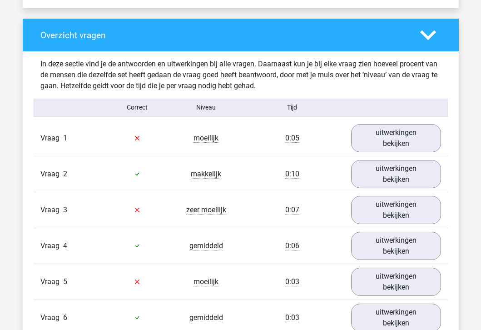
scroll to position [714, 0]
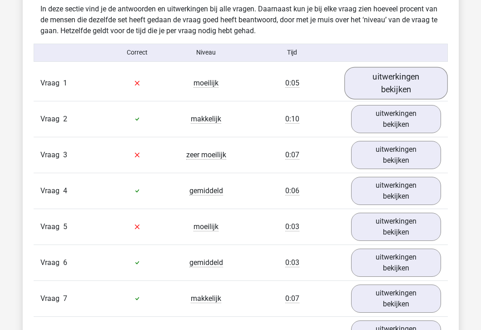
click at [388, 81] on link "uitwerkingen bekijken" at bounding box center [396, 83] width 104 height 32
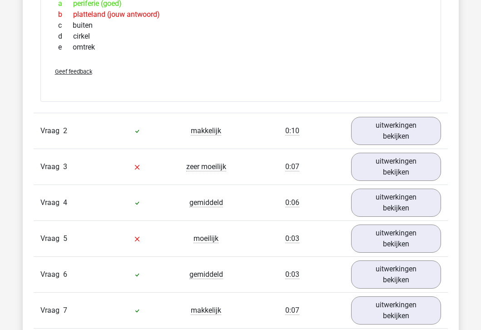
scroll to position [858, 0]
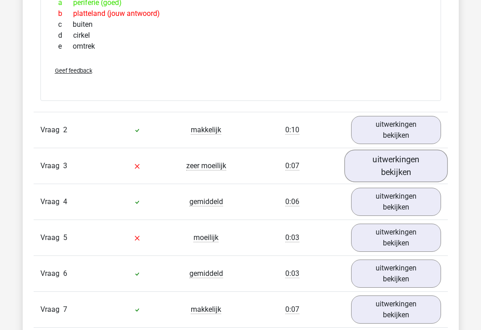
click at [370, 173] on link "uitwerkingen bekijken" at bounding box center [396, 165] width 104 height 32
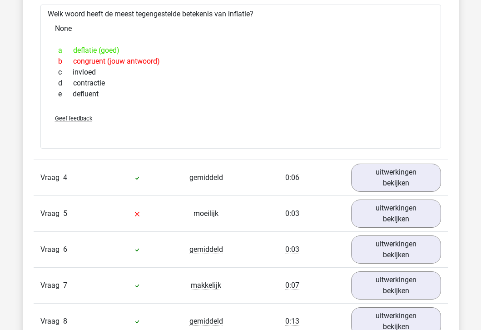
scroll to position [1075, 0]
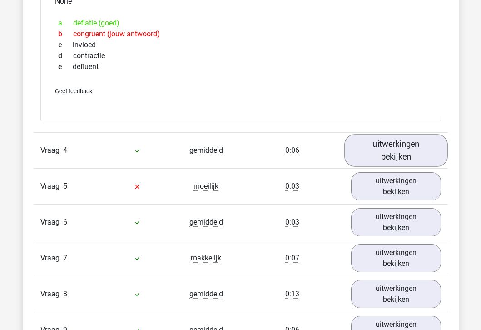
click at [385, 155] on link "uitwerkingen bekijken" at bounding box center [396, 150] width 104 height 32
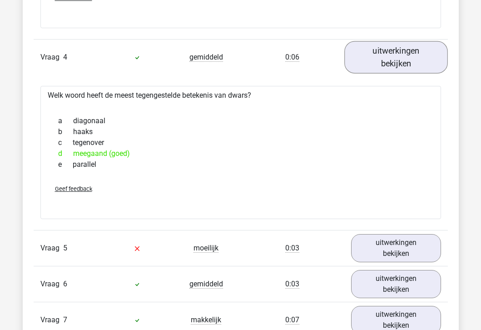
scroll to position [1173, 0]
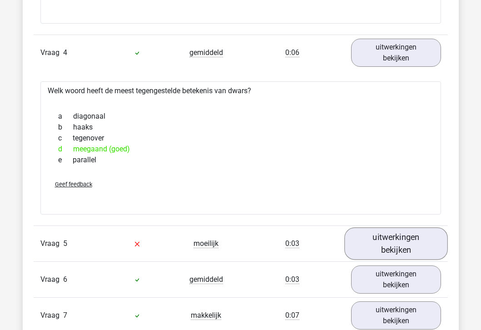
click at [384, 243] on link "uitwerkingen bekijken" at bounding box center [396, 243] width 104 height 32
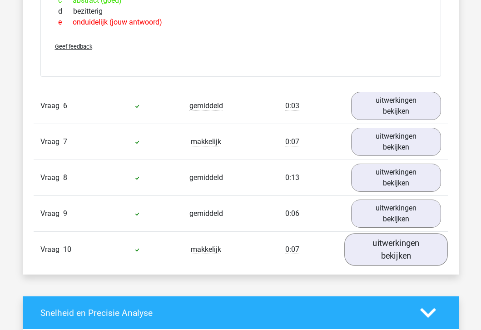
scroll to position [1501, 0]
click at [386, 237] on link "uitwerkingen bekijken" at bounding box center [396, 249] width 104 height 32
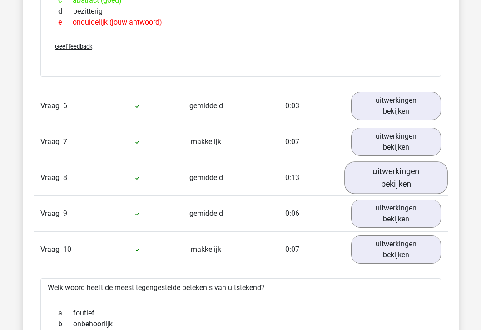
click at [381, 170] on link "uitwerkingen bekijken" at bounding box center [396, 178] width 104 height 32
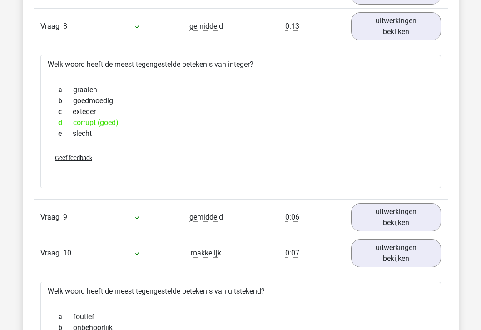
scroll to position [1702, 0]
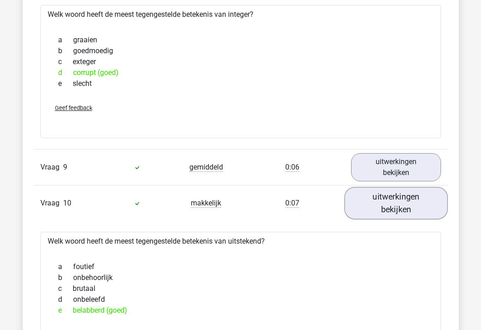
click at [372, 193] on link "uitwerkingen bekijken" at bounding box center [396, 203] width 104 height 32
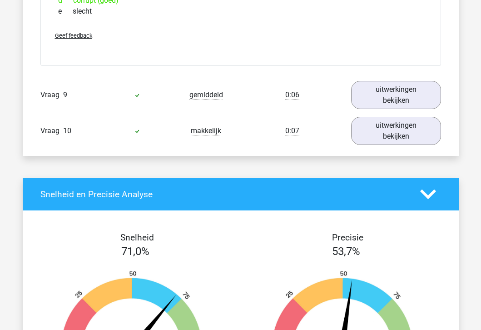
scroll to position [1776, 0]
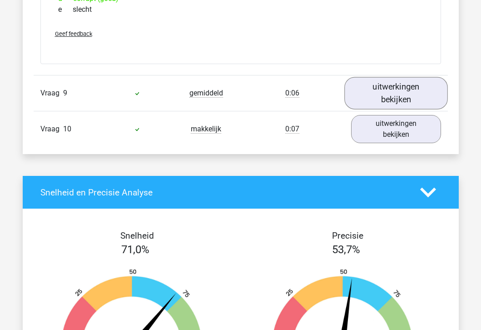
click at [380, 87] on link "uitwerkingen bekijken" at bounding box center [396, 93] width 104 height 32
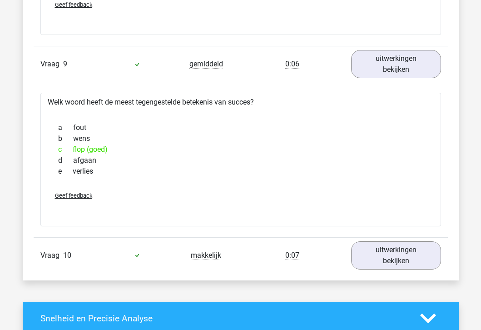
scroll to position [1810, 0]
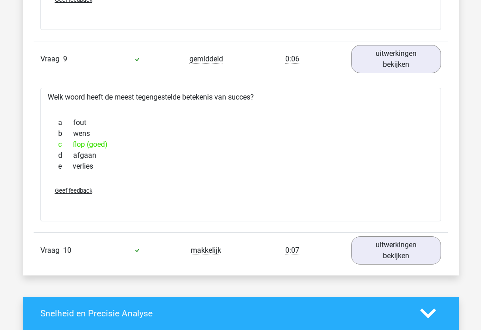
click at [370, 233] on div "Vraag 10 makkelijk 0:07 uitwerkingen bekijken" at bounding box center [241, 250] width 414 height 36
click at [373, 262] on link "uitwerkingen bekijken" at bounding box center [396, 250] width 104 height 32
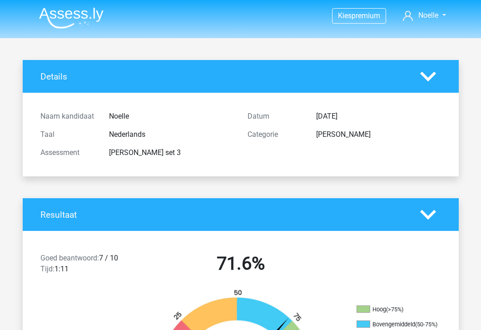
scroll to position [0, 0]
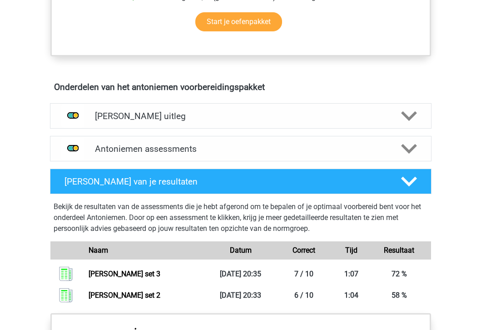
scroll to position [454, 0]
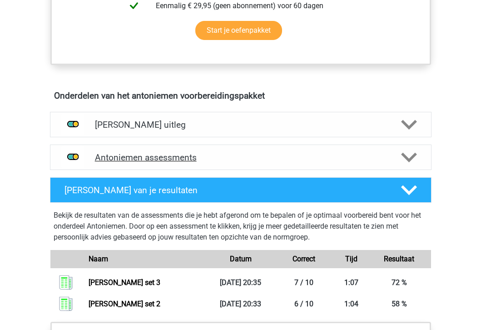
click at [196, 147] on div "Antoniemen assessments" at bounding box center [241, 156] width 382 height 25
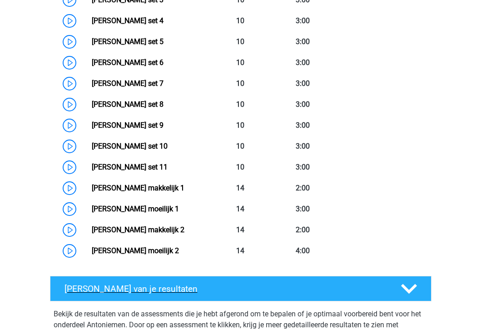
scroll to position [732, 0]
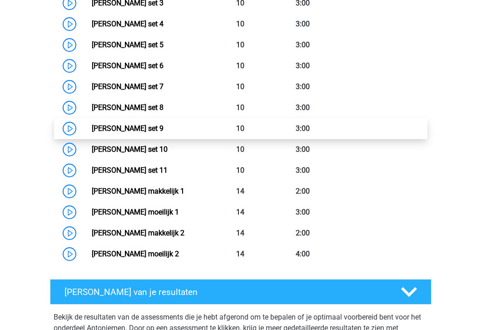
click at [92, 128] on link "Antoniemen set 9" at bounding box center [128, 128] width 72 height 9
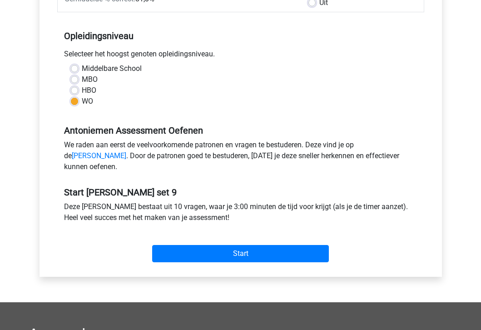
scroll to position [185, 0]
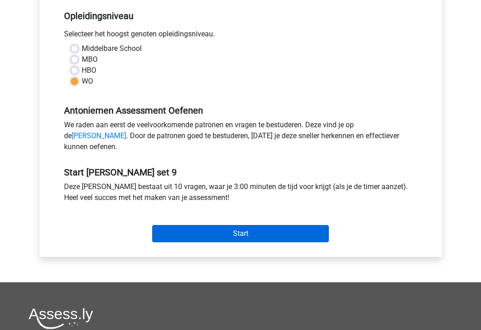
click at [226, 242] on input "Start" at bounding box center [240, 233] width 177 height 17
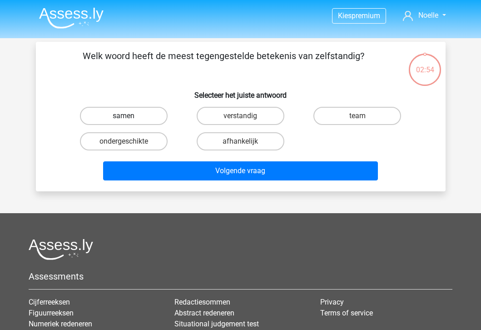
click at [139, 119] on label "samen" at bounding box center [124, 116] width 88 height 18
click at [129, 119] on input "samen" at bounding box center [127, 119] width 6 height 6
radio input "true"
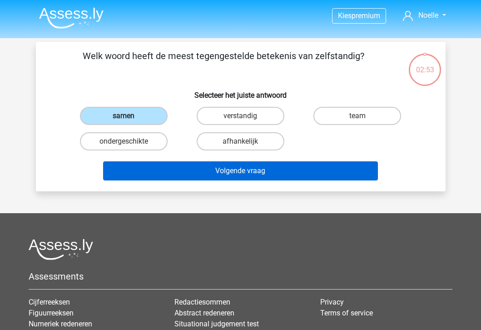
click at [168, 168] on button "Volgende vraag" at bounding box center [240, 170] width 275 height 19
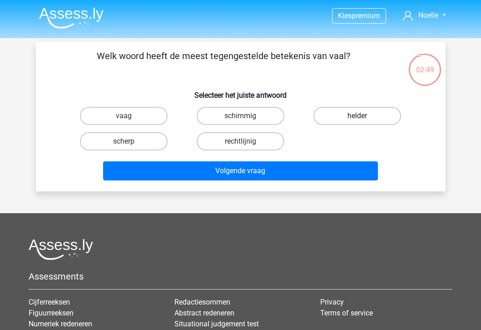
click at [364, 119] on label "helder" at bounding box center [357, 116] width 88 height 18
click at [363, 119] on input "helder" at bounding box center [360, 119] width 6 height 6
radio input "true"
click at [307, 182] on div "Volgende vraag" at bounding box center [240, 172] width 351 height 23
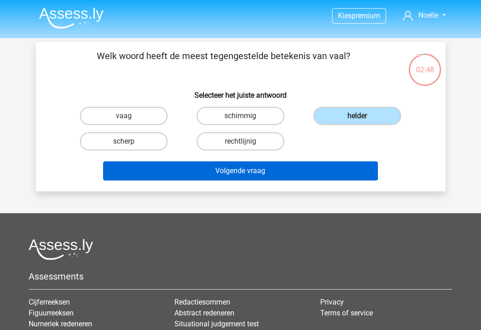
click at [303, 170] on button "Volgende vraag" at bounding box center [240, 170] width 275 height 19
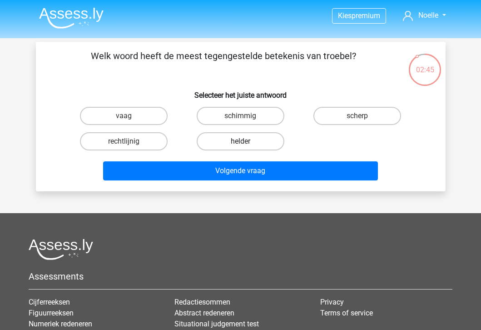
click at [254, 136] on label "helder" at bounding box center [241, 141] width 88 height 18
click at [246, 141] on input "helder" at bounding box center [243, 144] width 6 height 6
radio input "true"
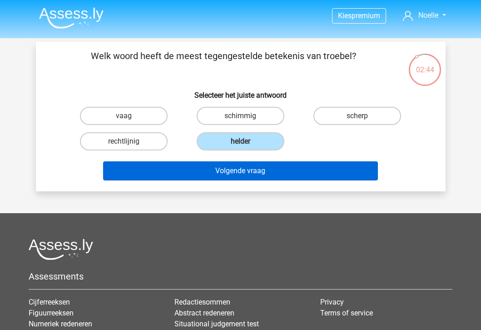
click at [244, 173] on button "Volgende vraag" at bounding box center [240, 170] width 275 height 19
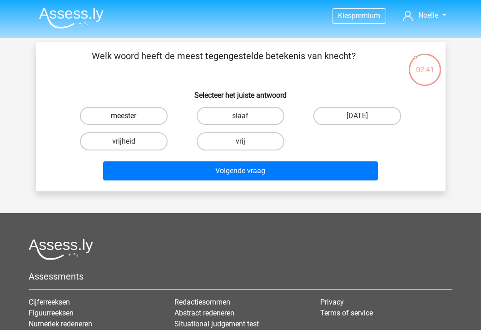
click at [152, 117] on label "meester" at bounding box center [124, 116] width 88 height 18
click at [129, 117] on input "meester" at bounding box center [127, 119] width 6 height 6
radio input "true"
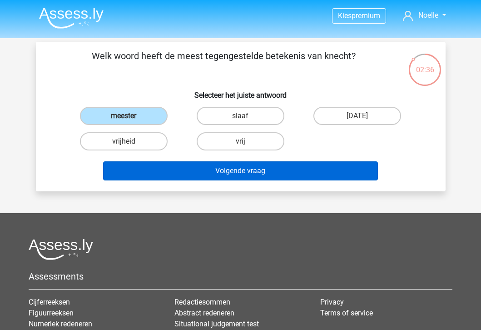
click at [159, 167] on button "Volgende vraag" at bounding box center [240, 170] width 275 height 19
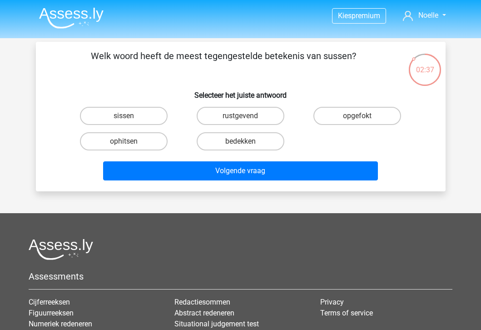
click at [359, 121] on input "opgefokt" at bounding box center [360, 119] width 6 height 6
radio input "true"
click at [115, 143] on label "ophitsen" at bounding box center [124, 141] width 88 height 18
click at [124, 143] on input "ophitsen" at bounding box center [127, 144] width 6 height 6
radio input "true"
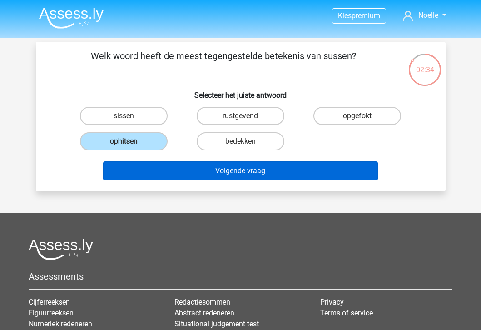
click at [154, 170] on button "Volgende vraag" at bounding box center [240, 170] width 275 height 19
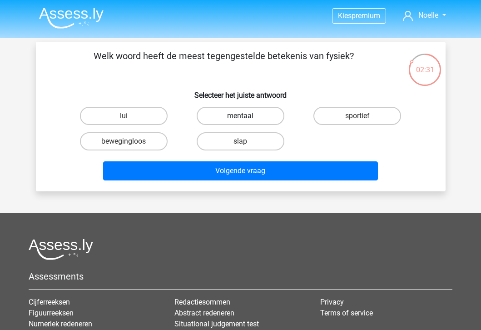
click at [238, 113] on label "mentaal" at bounding box center [241, 116] width 88 height 18
click at [240, 116] on input "mentaal" at bounding box center [243, 119] width 6 height 6
radio input "true"
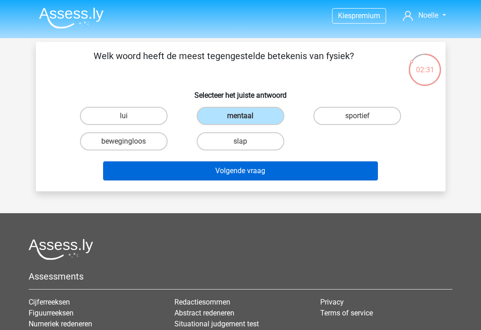
click at [223, 168] on button "Volgende vraag" at bounding box center [240, 170] width 275 height 19
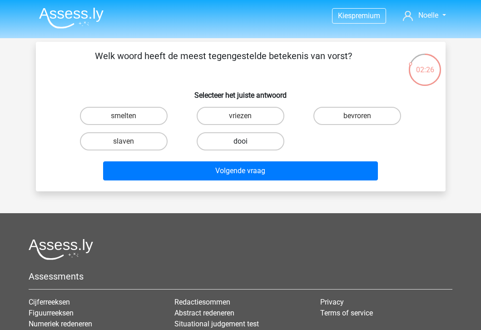
click at [227, 142] on label "dooi" at bounding box center [241, 141] width 88 height 18
click at [240, 142] on input "dooi" at bounding box center [243, 144] width 6 height 6
radio input "true"
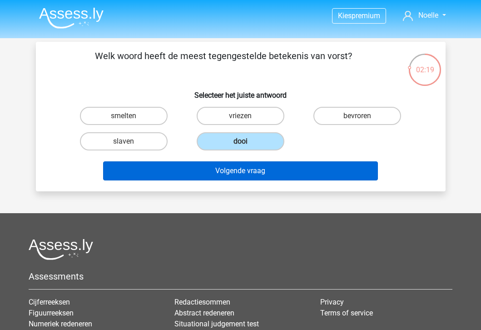
click at [207, 173] on button "Volgende vraag" at bounding box center [240, 170] width 275 height 19
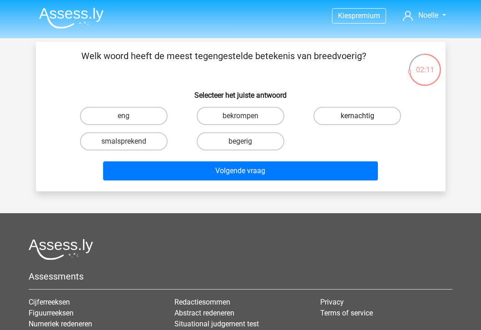
click at [337, 114] on label "kernachtig" at bounding box center [357, 116] width 88 height 18
click at [357, 116] on input "kernachtig" at bounding box center [360, 119] width 6 height 6
radio input "true"
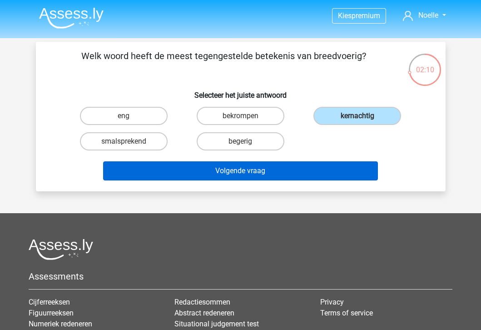
click at [279, 170] on button "Volgende vraag" at bounding box center [240, 170] width 275 height 19
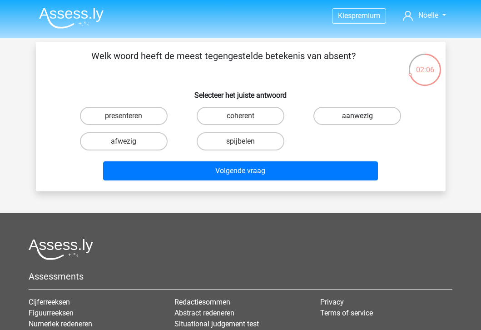
click at [360, 113] on label "aanwezig" at bounding box center [357, 116] width 88 height 18
click at [360, 116] on input "aanwezig" at bounding box center [360, 119] width 6 height 6
radio input "true"
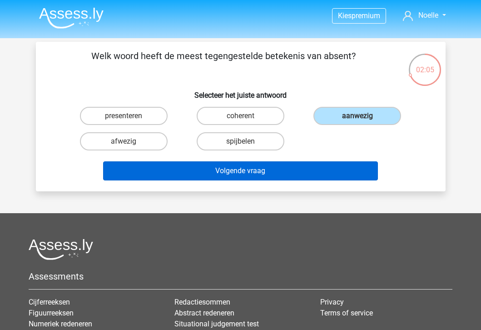
click at [307, 168] on button "Volgende vraag" at bounding box center [240, 170] width 275 height 19
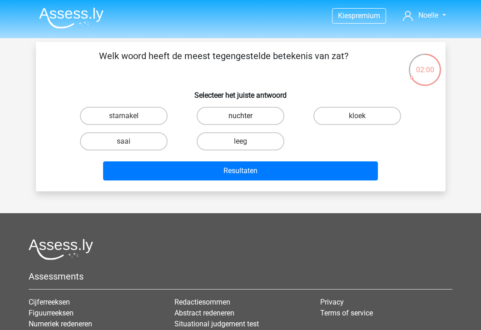
click at [256, 119] on label "nuchter" at bounding box center [241, 116] width 88 height 18
click at [246, 119] on input "nuchter" at bounding box center [243, 119] width 6 height 6
radio input "true"
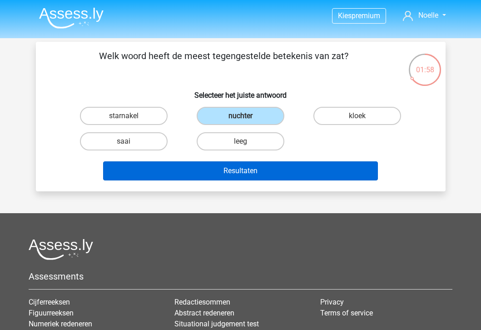
click at [222, 178] on button "Resultaten" at bounding box center [240, 170] width 275 height 19
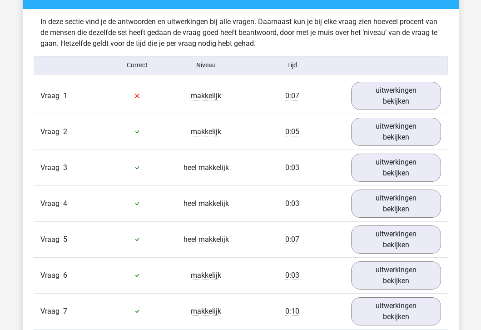
scroll to position [730, 0]
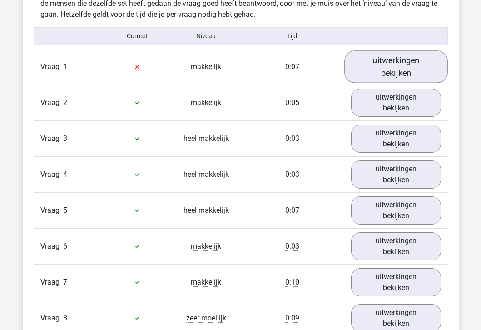
click at [376, 59] on link "uitwerkingen bekijken" at bounding box center [396, 66] width 104 height 32
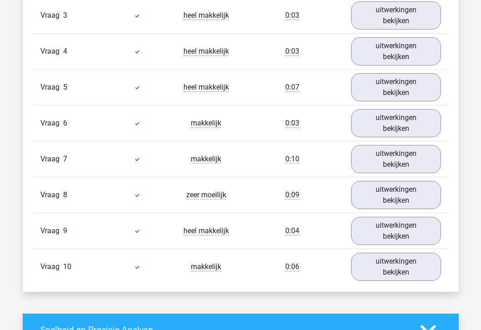
scroll to position [1063, 0]
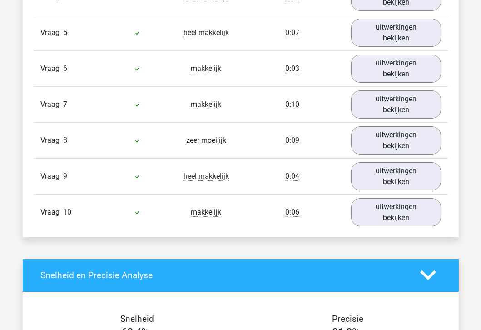
click at [394, 157] on div "Vraag 8 zeer moeilijk 0:09 uitwerkingen bekijken" at bounding box center [241, 140] width 414 height 36
click at [393, 145] on link "uitwerkingen bekijken" at bounding box center [396, 140] width 104 height 32
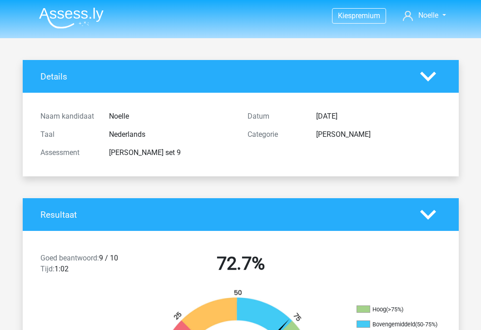
scroll to position [0, 0]
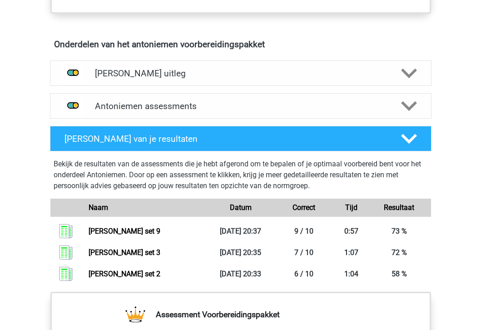
scroll to position [395, 0]
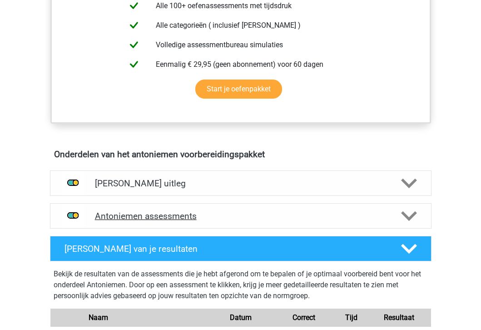
click at [139, 208] on div "Antoniemen assessments" at bounding box center [241, 215] width 382 height 25
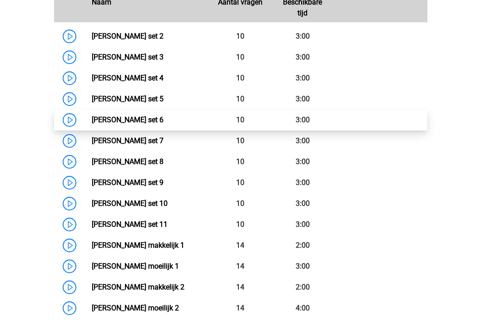
scroll to position [709, 0]
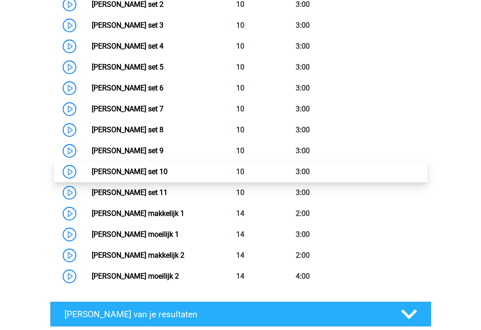
click at [92, 173] on link "[PERSON_NAME] set 10" at bounding box center [130, 171] width 76 height 9
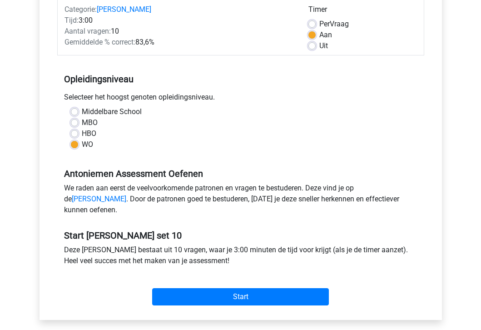
scroll to position [178, 0]
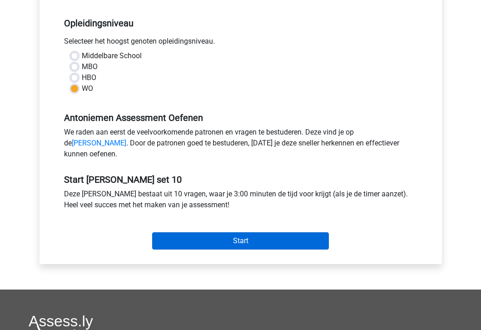
click at [198, 249] on input "Start" at bounding box center [240, 240] width 177 height 17
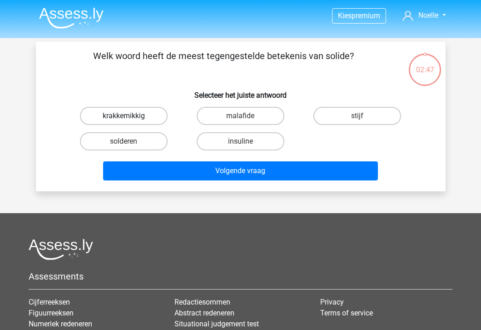
click at [140, 116] on label "krakkemikkig" at bounding box center [124, 116] width 88 height 18
click at [129, 116] on input "krakkemikkig" at bounding box center [127, 119] width 6 height 6
radio input "true"
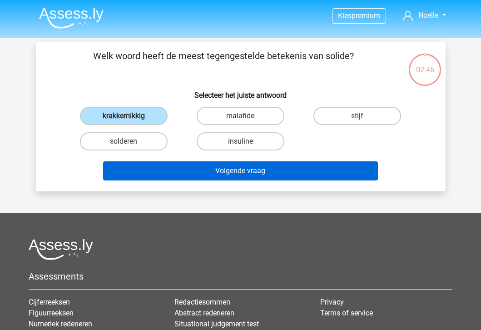
click at [156, 174] on button "Volgende vraag" at bounding box center [240, 170] width 275 height 19
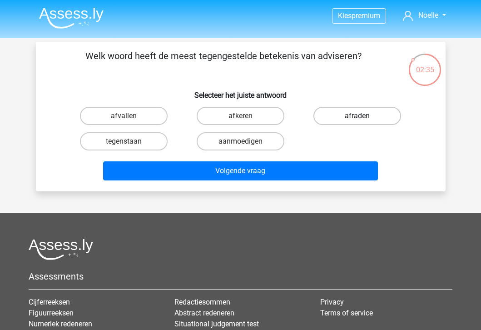
click at [330, 111] on label "afraden" at bounding box center [357, 116] width 88 height 18
click at [357, 116] on input "afraden" at bounding box center [360, 119] width 6 height 6
radio input "true"
click at [246, 117] on label "afkeren" at bounding box center [241, 116] width 88 height 18
click at [246, 117] on input "afkeren" at bounding box center [243, 119] width 6 height 6
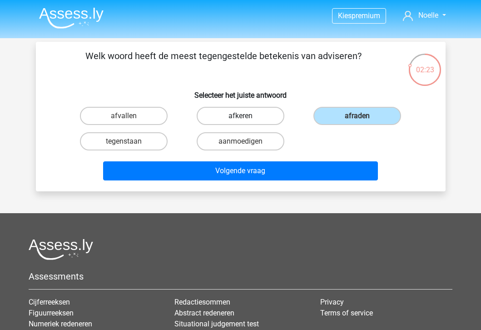
radio input "true"
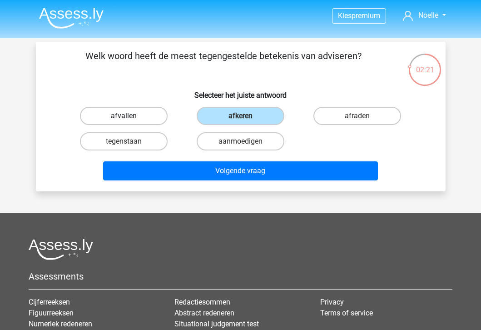
click at [155, 112] on label "afvallen" at bounding box center [124, 116] width 88 height 18
click at [129, 116] on input "afvallen" at bounding box center [127, 119] width 6 height 6
radio input "true"
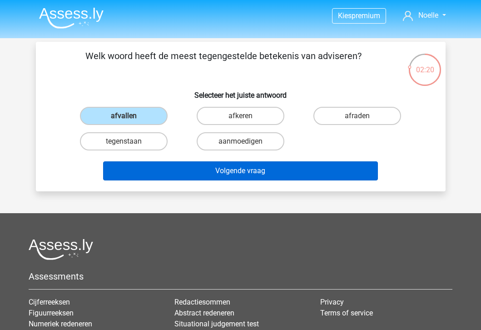
click at [165, 165] on button "Volgende vraag" at bounding box center [240, 170] width 275 height 19
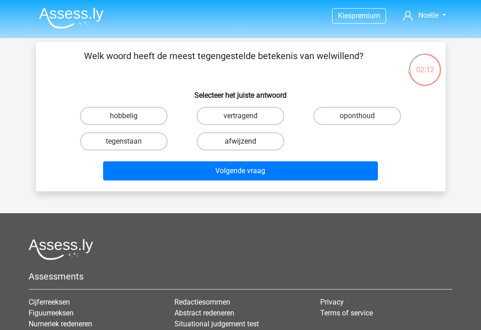
click at [222, 140] on label "afwijzend" at bounding box center [241, 141] width 88 height 18
click at [240, 141] on input "afwijzend" at bounding box center [243, 144] width 6 height 6
radio input "true"
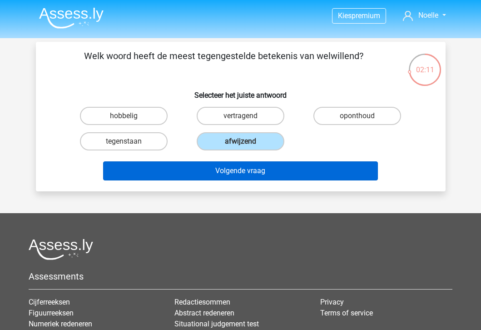
click at [209, 168] on button "Volgende vraag" at bounding box center [240, 170] width 275 height 19
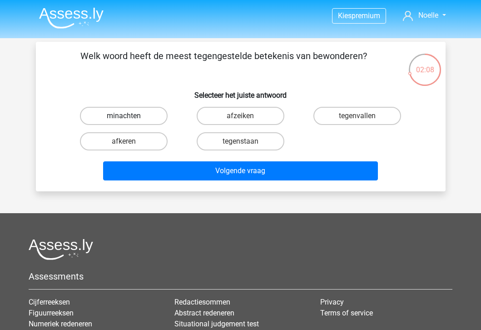
click at [149, 115] on label "minachten" at bounding box center [124, 116] width 88 height 18
click at [129, 116] on input "minachten" at bounding box center [127, 119] width 6 height 6
radio input "true"
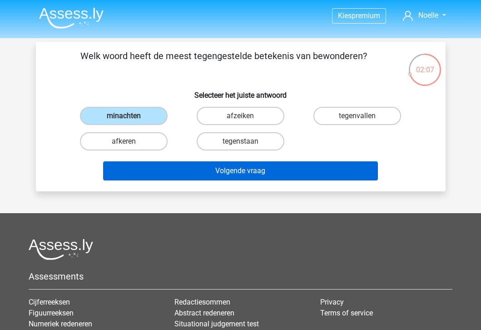
click at [151, 168] on button "Volgende vraag" at bounding box center [240, 170] width 275 height 19
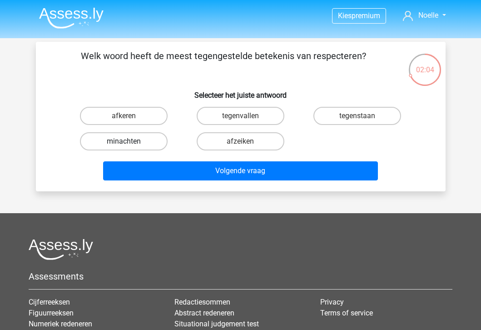
click at [144, 147] on label "minachten" at bounding box center [124, 141] width 88 height 18
click at [129, 147] on input "minachten" at bounding box center [127, 144] width 6 height 6
radio input "true"
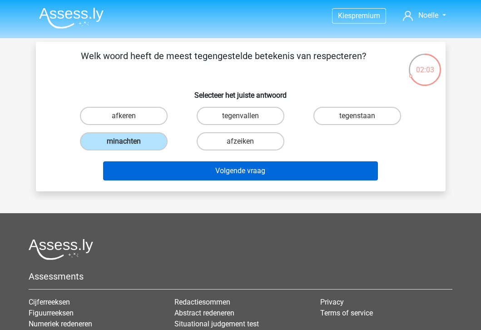
click at [149, 168] on button "Volgende vraag" at bounding box center [240, 170] width 275 height 19
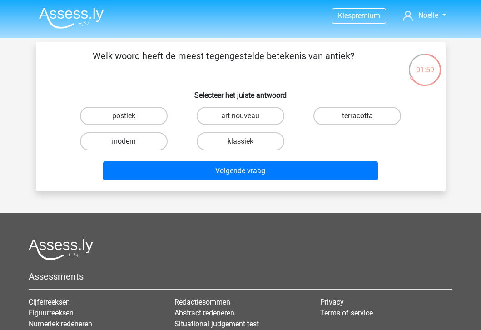
click at [144, 136] on label "modern" at bounding box center [124, 141] width 88 height 18
click at [129, 141] on input "modern" at bounding box center [127, 144] width 6 height 6
radio input "true"
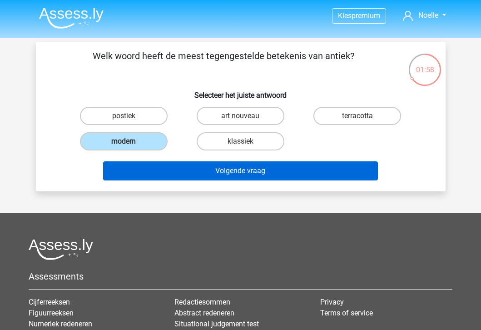
click at [151, 173] on button "Volgende vraag" at bounding box center [240, 170] width 275 height 19
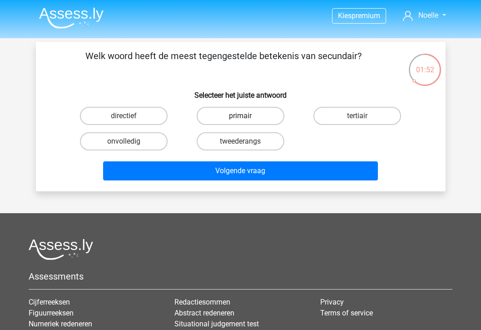
click at [252, 117] on label "primair" at bounding box center [241, 116] width 88 height 18
click at [246, 117] on input "primair" at bounding box center [243, 119] width 6 height 6
radio input "true"
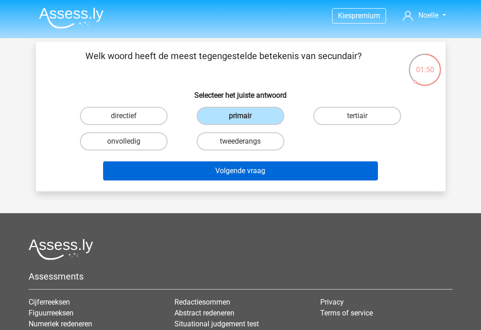
click at [214, 170] on button "Volgende vraag" at bounding box center [240, 170] width 275 height 19
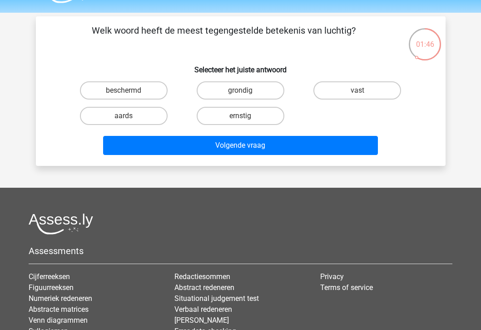
scroll to position [24, 0]
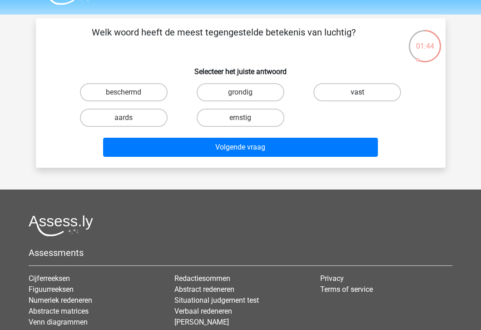
click at [344, 93] on label "vast" at bounding box center [357, 92] width 88 height 18
click at [357, 93] on input "vast" at bounding box center [360, 95] width 6 height 6
radio input "true"
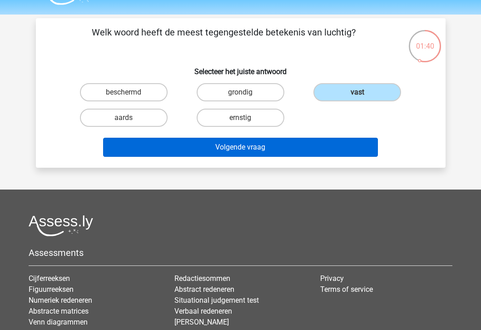
click at [283, 142] on button "Volgende vraag" at bounding box center [240, 147] width 275 height 19
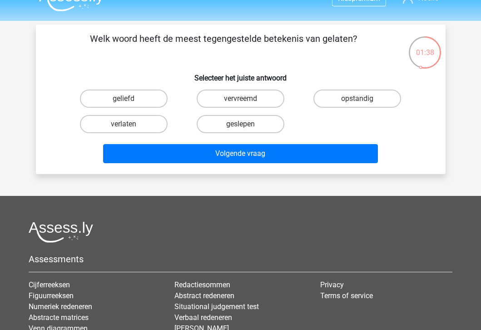
scroll to position [0, 0]
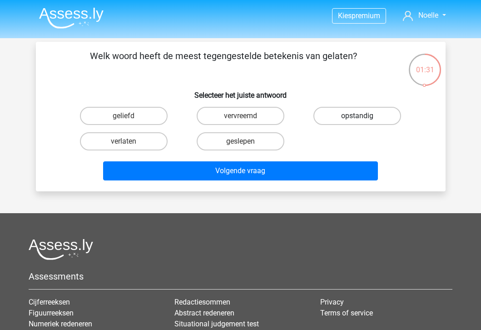
click at [330, 117] on label "opstandig" at bounding box center [357, 116] width 88 height 18
click at [357, 117] on input "opstandig" at bounding box center [360, 119] width 6 height 6
radio input "true"
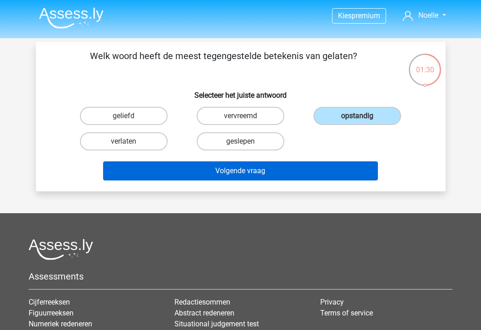
click at [292, 179] on button "Volgende vraag" at bounding box center [240, 170] width 275 height 19
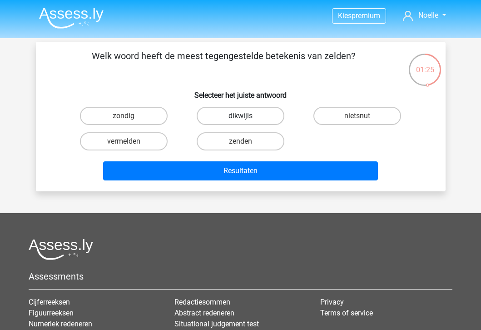
click at [233, 118] on label "dikwijls" at bounding box center [241, 116] width 88 height 18
click at [240, 118] on input "dikwijls" at bounding box center [243, 119] width 6 height 6
radio input "true"
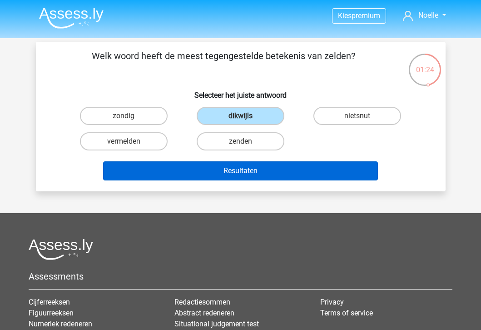
click at [219, 167] on button "Resultaten" at bounding box center [240, 170] width 275 height 19
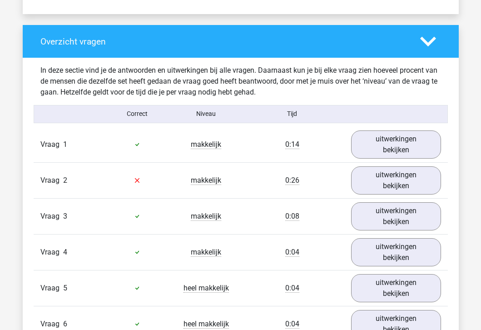
scroll to position [653, 0]
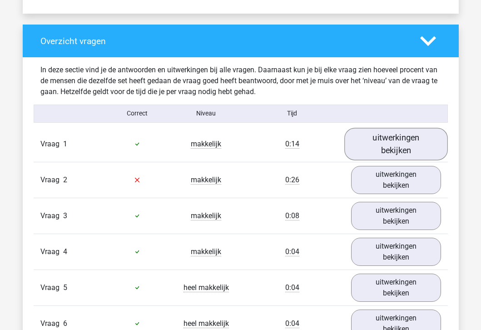
click at [377, 149] on link "uitwerkingen bekijken" at bounding box center [396, 144] width 104 height 32
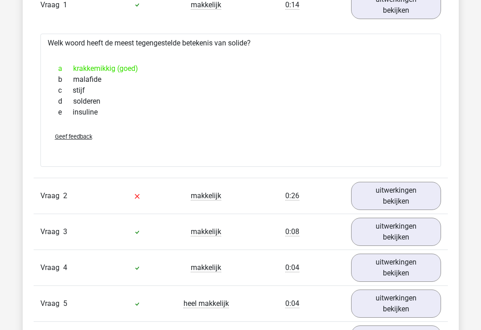
scroll to position [794, 0]
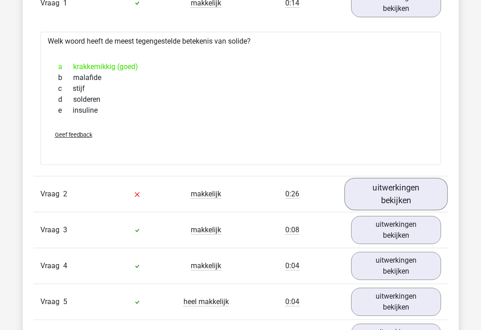
click at [376, 198] on link "uitwerkingen bekijken" at bounding box center [396, 194] width 104 height 32
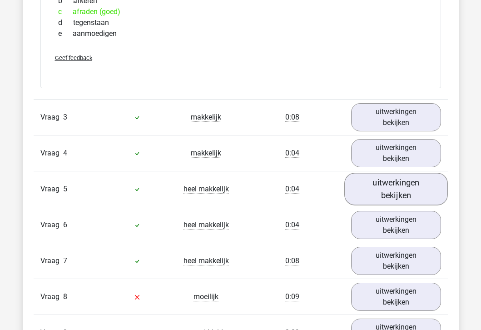
scroll to position [1062, 0]
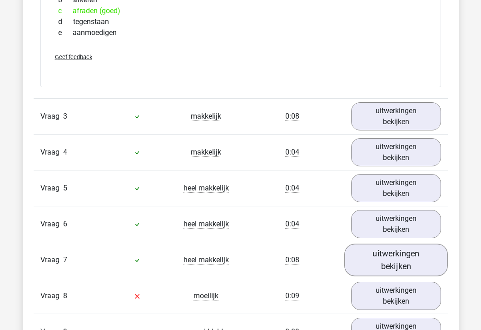
click at [378, 254] on link "uitwerkingen bekijken" at bounding box center [396, 259] width 104 height 32
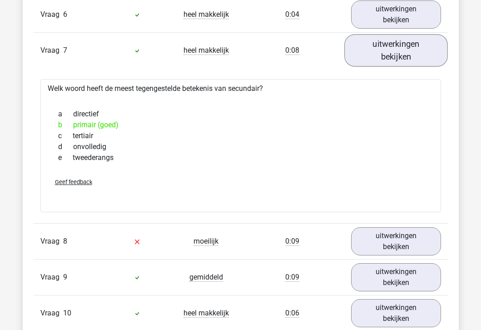
scroll to position [1272, 0]
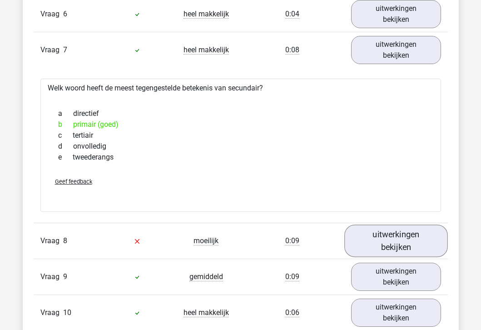
click at [390, 247] on link "uitwerkingen bekijken" at bounding box center [396, 240] width 104 height 32
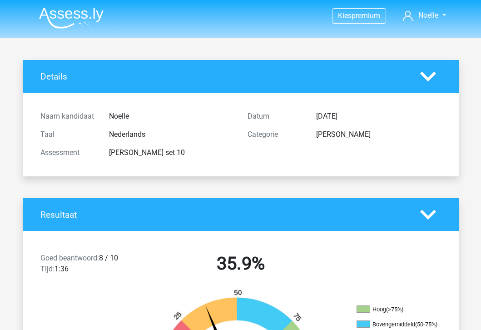
scroll to position [0, 0]
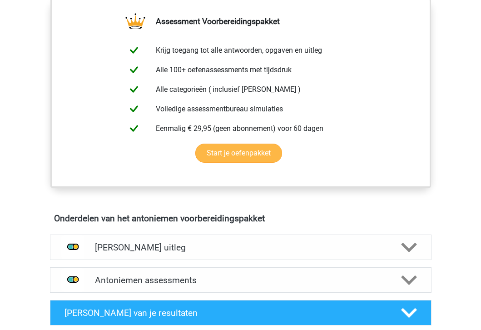
scroll to position [463, 0]
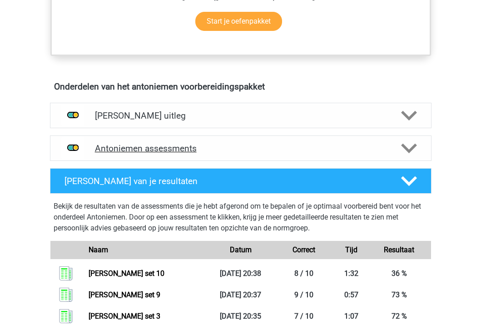
click at [168, 149] on h4 "Antoniemen assessments" at bounding box center [241, 148] width 292 height 10
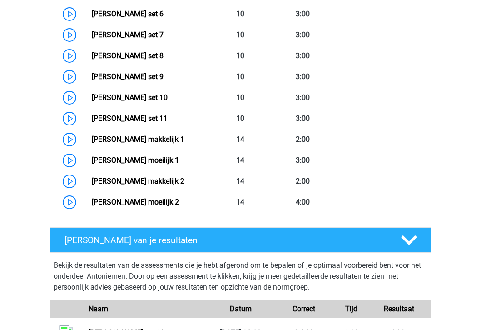
scroll to position [792, 0]
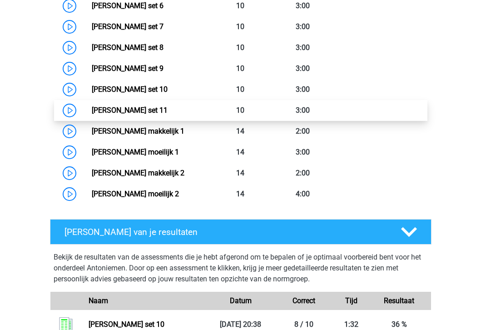
click at [92, 109] on link "[PERSON_NAME] set 11" at bounding box center [130, 110] width 76 height 9
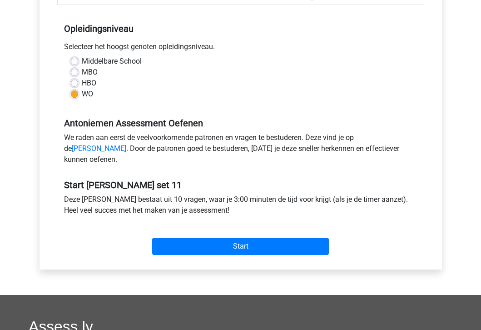
scroll to position [173, 0]
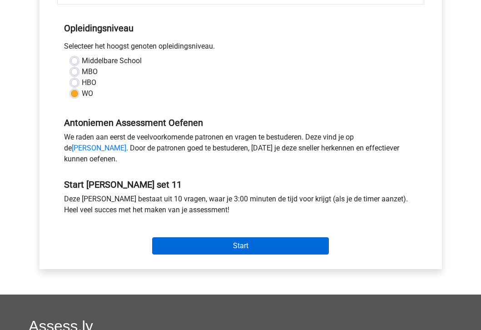
click at [203, 249] on input "Start" at bounding box center [240, 245] width 177 height 17
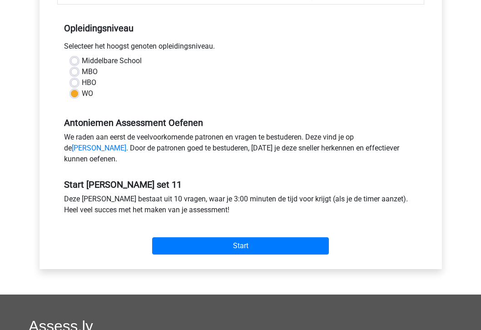
scroll to position [165, 0]
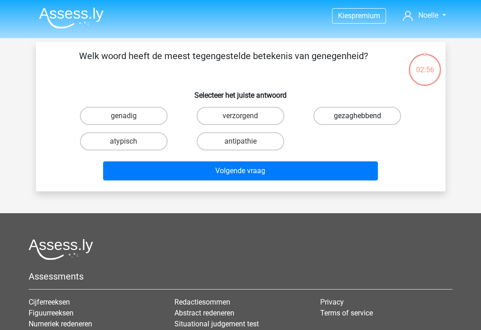
click at [334, 116] on label "gezaghebbend" at bounding box center [357, 116] width 88 height 18
click at [357, 116] on input "gezaghebbend" at bounding box center [360, 119] width 6 height 6
radio input "true"
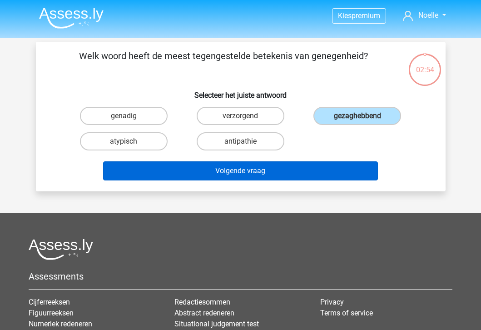
click at [278, 170] on button "Volgende vraag" at bounding box center [240, 170] width 275 height 19
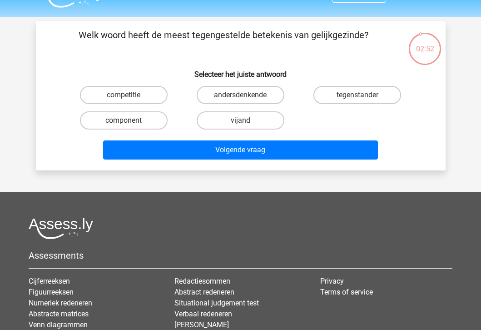
scroll to position [20, 0]
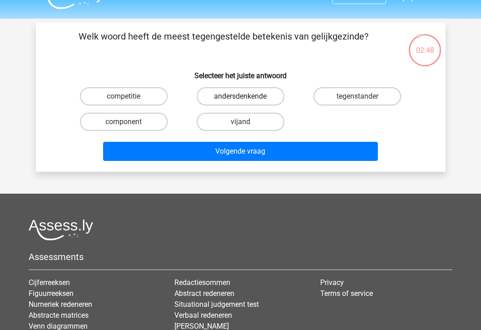
click at [261, 93] on label "andersdenkende" at bounding box center [241, 96] width 88 height 18
click at [246, 96] on input "andersdenkende" at bounding box center [243, 99] width 6 height 6
radio input "true"
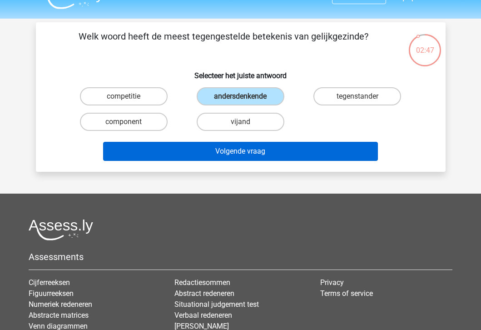
click at [249, 151] on button "Volgende vraag" at bounding box center [240, 151] width 275 height 19
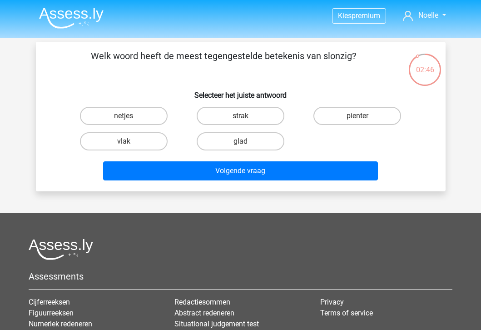
scroll to position [0, 0]
click at [146, 109] on label "netjes" at bounding box center [124, 116] width 88 height 18
click at [129, 116] on input "netjes" at bounding box center [127, 119] width 6 height 6
radio input "true"
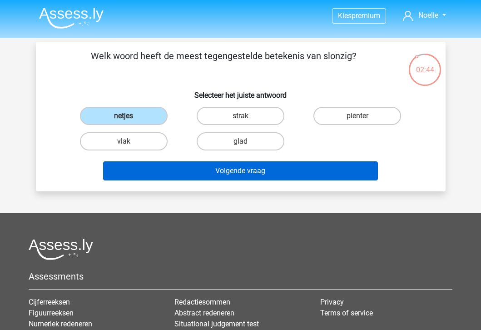
click at [155, 168] on button "Volgende vraag" at bounding box center [240, 170] width 275 height 19
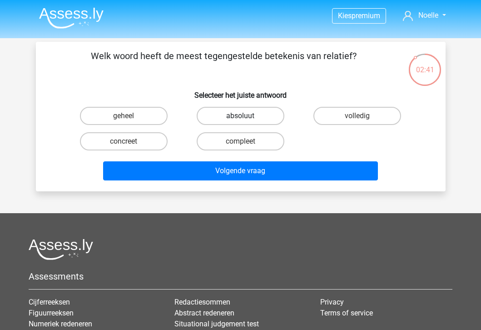
click at [240, 110] on label "absoluut" at bounding box center [241, 116] width 88 height 18
click at [240, 116] on input "absoluut" at bounding box center [243, 119] width 6 height 6
radio input "true"
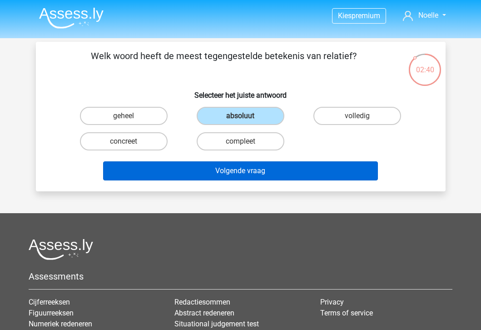
click at [188, 172] on button "Volgende vraag" at bounding box center [240, 170] width 275 height 19
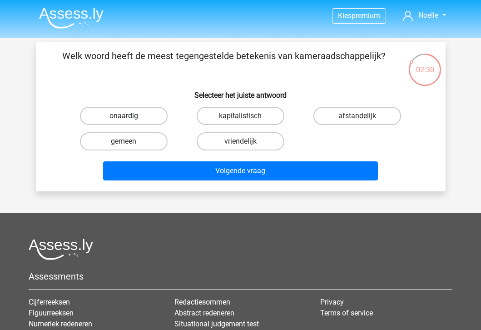
click at [138, 114] on label "onaardig" at bounding box center [124, 116] width 88 height 18
click at [129, 116] on input "onaardig" at bounding box center [127, 119] width 6 height 6
radio input "true"
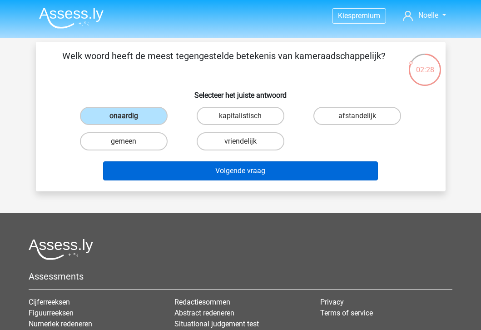
click at [169, 171] on button "Volgende vraag" at bounding box center [240, 170] width 275 height 19
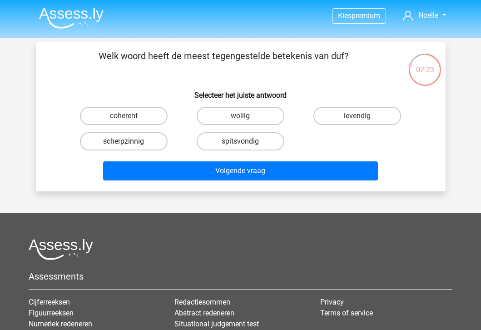
click at [150, 143] on label "scherpzinnig" at bounding box center [124, 141] width 88 height 18
click at [129, 143] on input "scherpzinnig" at bounding box center [127, 144] width 6 height 6
radio input "true"
click at [343, 118] on label "levendig" at bounding box center [357, 116] width 88 height 18
click at [357, 118] on input "levendig" at bounding box center [360, 119] width 6 height 6
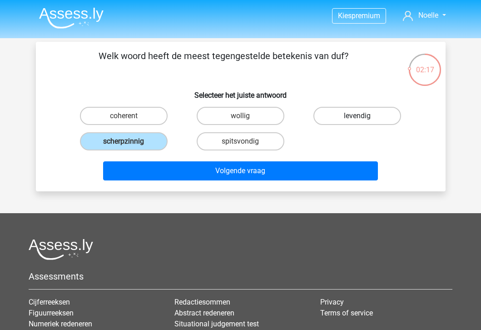
radio input "true"
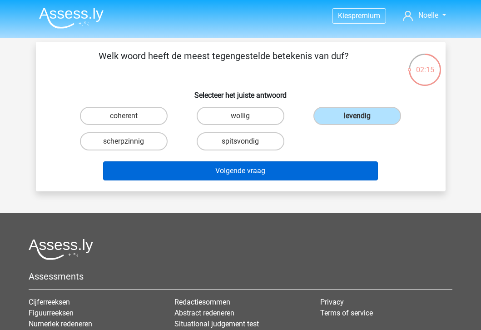
click at [279, 175] on button "Volgende vraag" at bounding box center [240, 170] width 275 height 19
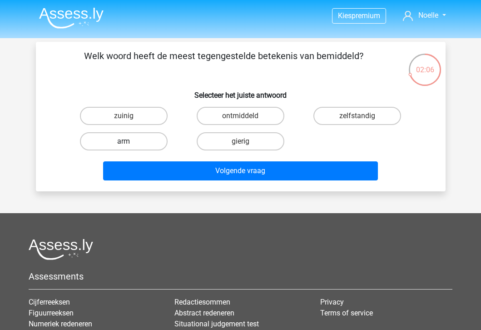
click at [147, 140] on label "arm" at bounding box center [124, 141] width 88 height 18
click at [129, 141] on input "arm" at bounding box center [127, 144] width 6 height 6
radio input "true"
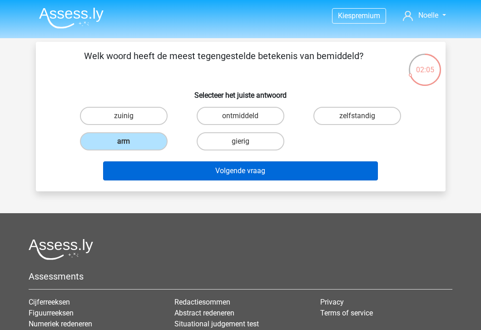
click at [183, 172] on button "Volgende vraag" at bounding box center [240, 170] width 275 height 19
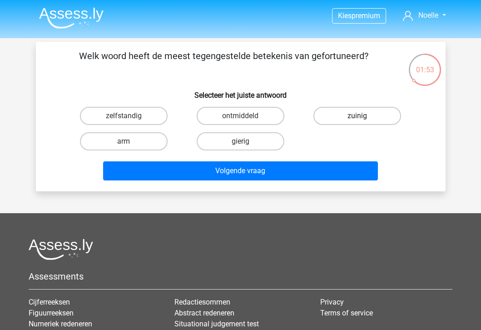
click at [344, 111] on label "zuinig" at bounding box center [357, 116] width 88 height 18
click at [357, 116] on input "zuinig" at bounding box center [360, 119] width 6 height 6
radio input "true"
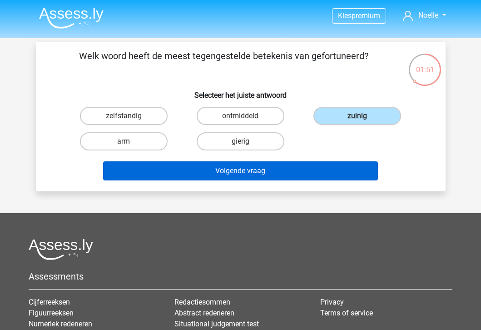
click at [286, 169] on button "Volgende vraag" at bounding box center [240, 170] width 275 height 19
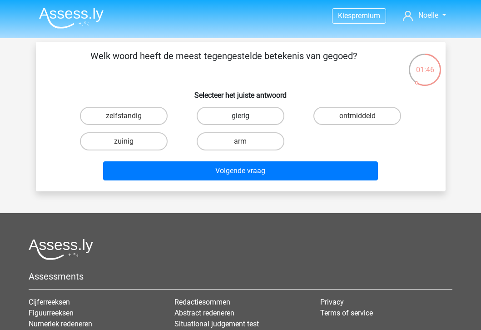
click at [264, 115] on label "gierig" at bounding box center [241, 116] width 88 height 18
click at [246, 116] on input "gierig" at bounding box center [243, 119] width 6 height 6
radio input "true"
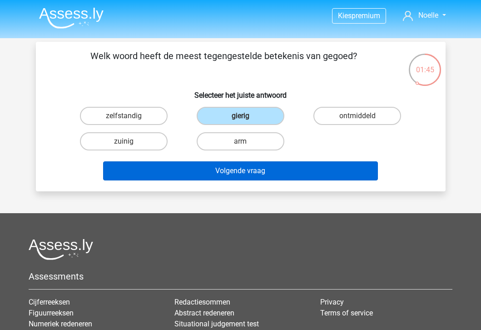
click at [247, 172] on button "Volgende vraag" at bounding box center [240, 170] width 275 height 19
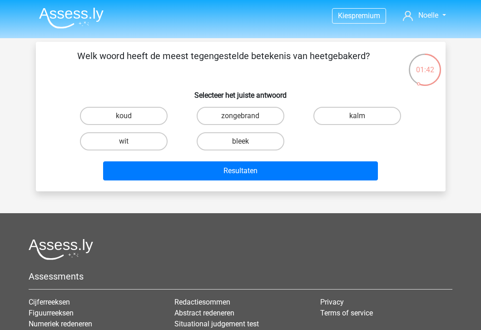
click at [358, 118] on input "kalm" at bounding box center [360, 119] width 6 height 6
radio input "true"
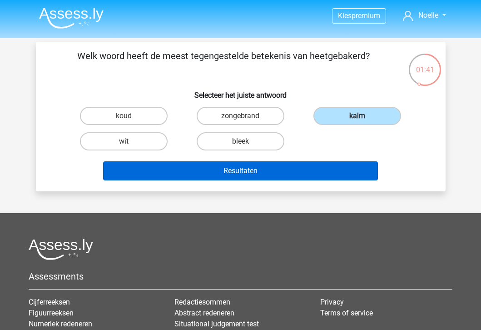
click at [300, 163] on button "Resultaten" at bounding box center [240, 170] width 275 height 19
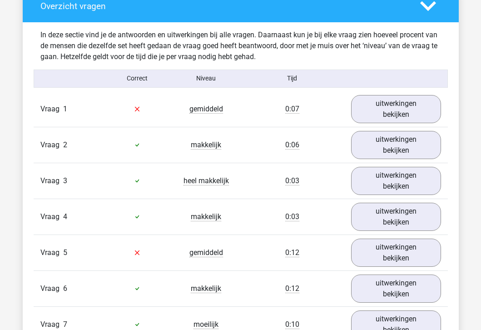
scroll to position [692, 0]
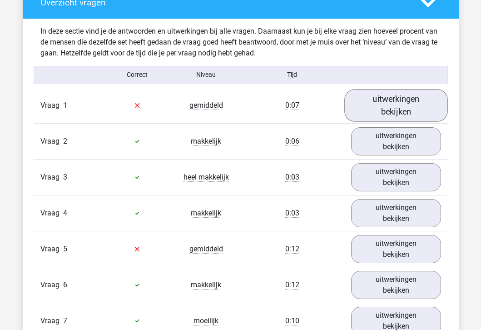
click at [391, 108] on link "uitwerkingen bekijken" at bounding box center [396, 105] width 104 height 32
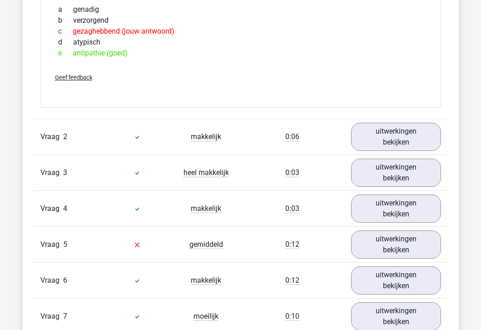
scroll to position [852, 0]
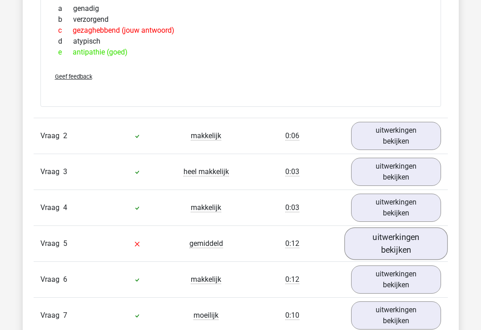
click at [379, 236] on link "uitwerkingen bekijken" at bounding box center [396, 243] width 104 height 32
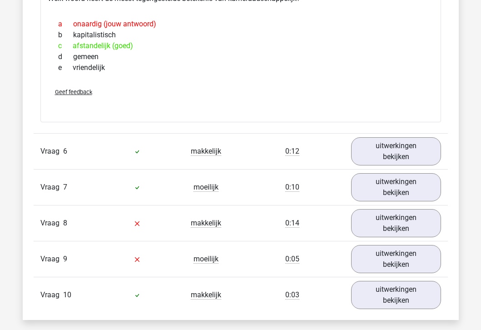
scroll to position [1136, 0]
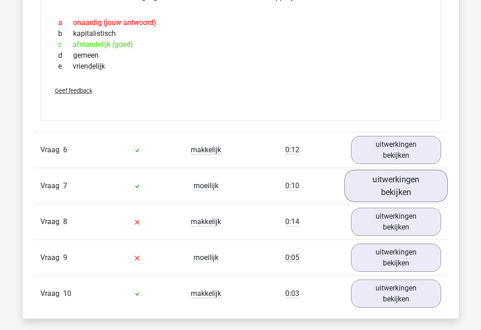
click at [390, 189] on link "uitwerkingen bekijken" at bounding box center [396, 185] width 104 height 32
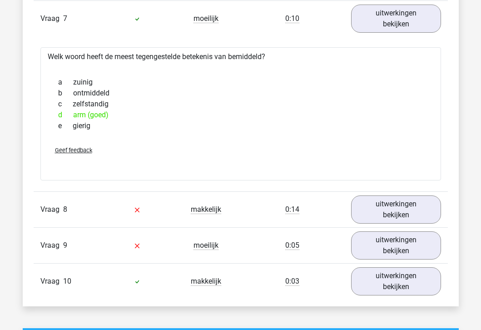
scroll to position [1315, 0]
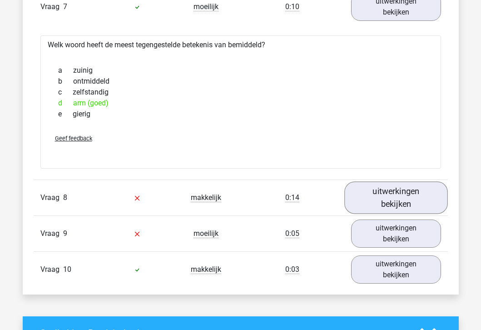
click at [379, 194] on link "uitwerkingen bekijken" at bounding box center [396, 197] width 104 height 32
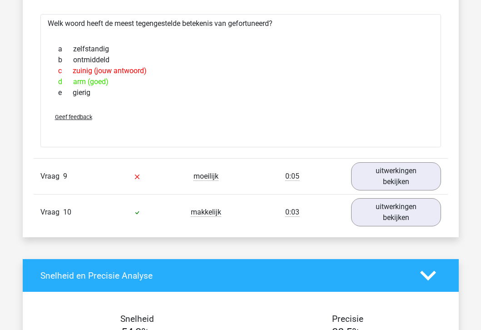
scroll to position [1541, 0]
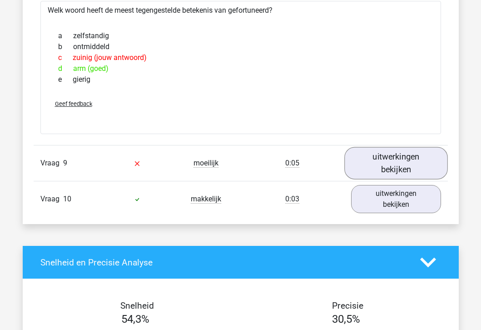
click at [404, 162] on link "uitwerkingen bekijken" at bounding box center [396, 163] width 104 height 32
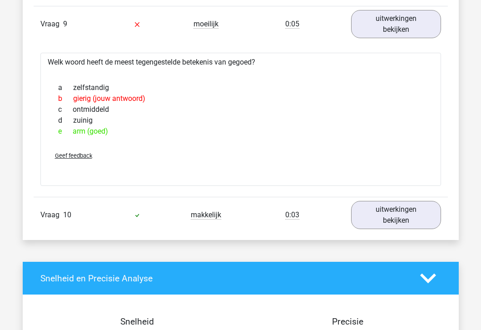
scroll to position [1695, 0]
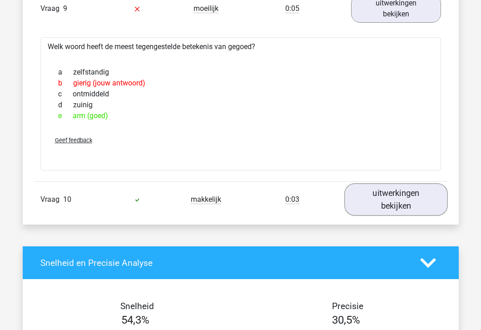
click at [394, 209] on link "uitwerkingen bekijken" at bounding box center [396, 199] width 104 height 32
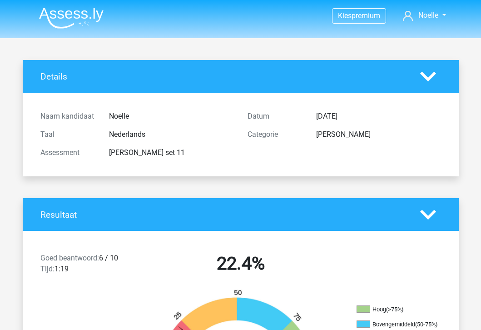
scroll to position [0, 0]
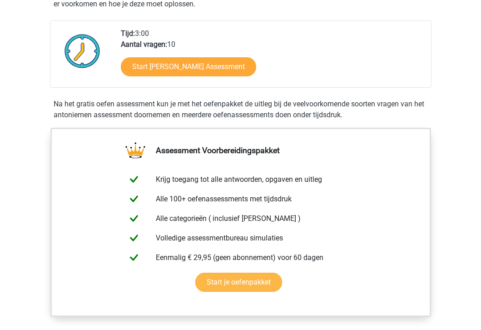
scroll to position [461, 0]
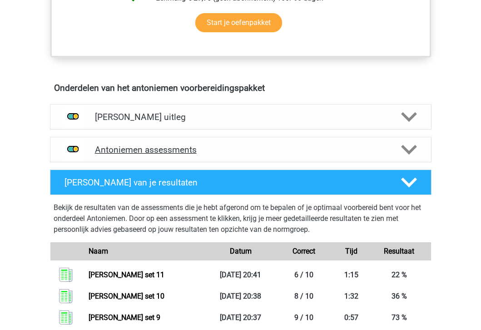
click at [172, 151] on h4 "Antoniemen assessments" at bounding box center [241, 149] width 292 height 10
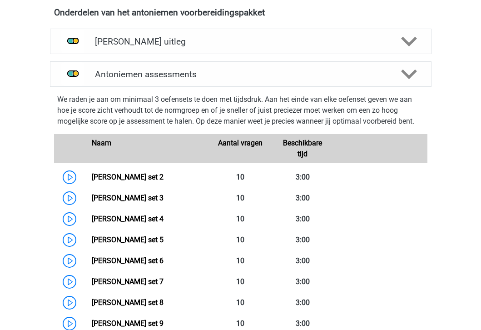
scroll to position [539, 0]
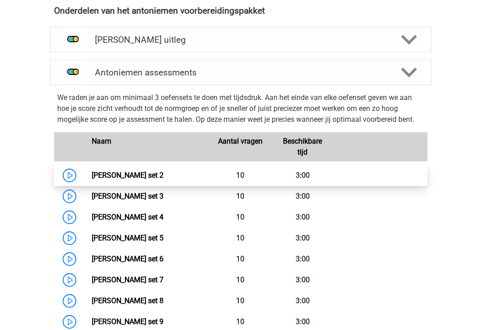
click at [92, 171] on link "[PERSON_NAME] set 2" at bounding box center [128, 175] width 72 height 9
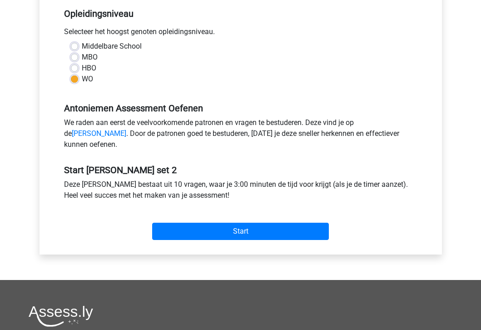
scroll to position [205, 0]
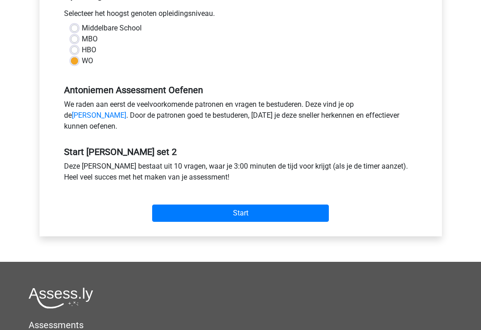
click at [180, 225] on div "Start" at bounding box center [240, 205] width 367 height 39
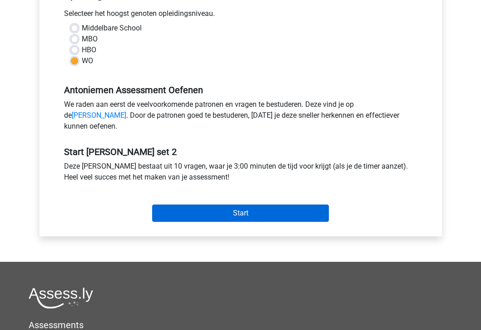
click at [181, 222] on input "Start" at bounding box center [240, 212] width 177 height 17
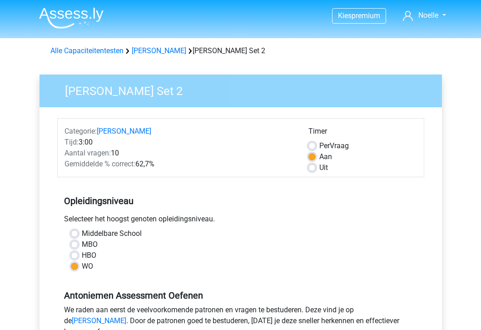
scroll to position [0, 0]
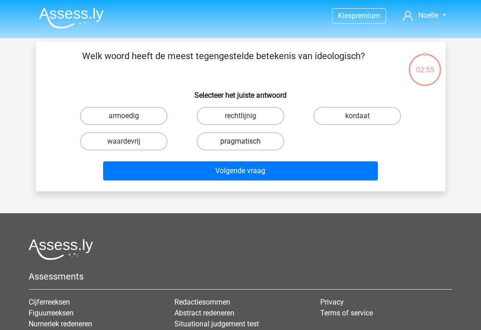
click at [213, 141] on label "pragmatisch" at bounding box center [241, 141] width 88 height 18
click at [240, 141] on input "pragmatisch" at bounding box center [243, 144] width 6 height 6
radio input "true"
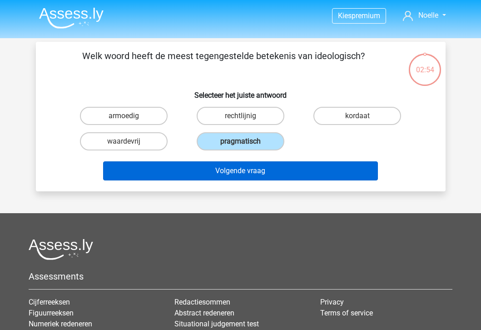
click at [206, 170] on button "Volgende vraag" at bounding box center [240, 170] width 275 height 19
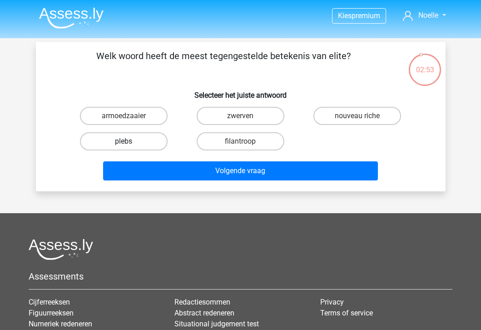
click at [153, 143] on label "plebs" at bounding box center [124, 141] width 88 height 18
click at [129, 143] on input "plebs" at bounding box center [127, 144] width 6 height 6
radio input "true"
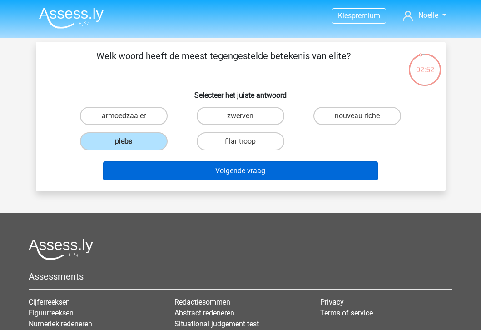
click at [168, 172] on button "Volgende vraag" at bounding box center [240, 170] width 275 height 19
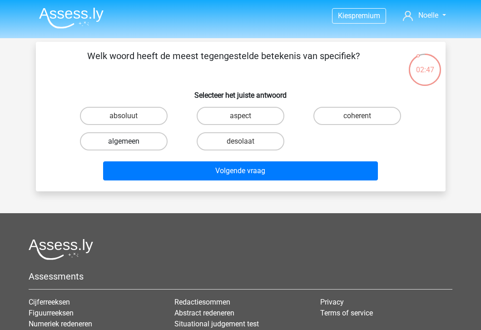
click at [150, 142] on label "algemeen" at bounding box center [124, 141] width 88 height 18
click at [129, 142] on input "algemeen" at bounding box center [127, 144] width 6 height 6
radio input "true"
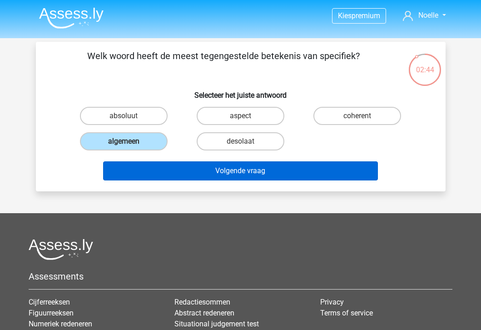
click at [162, 172] on button "Volgende vraag" at bounding box center [240, 170] width 275 height 19
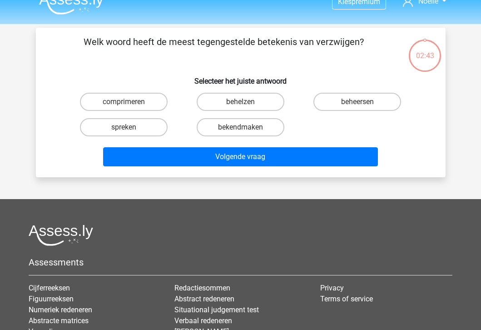
scroll to position [6, 0]
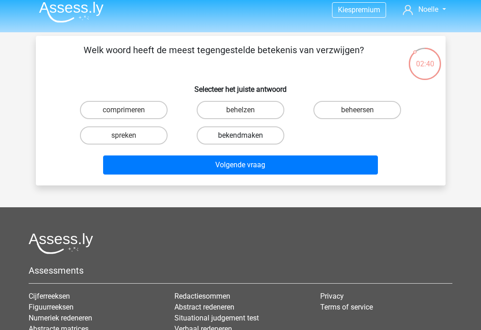
click at [254, 137] on label "bekendmaken" at bounding box center [241, 135] width 88 height 18
click at [246, 137] on input "bekendmaken" at bounding box center [243, 138] width 6 height 6
radio input "true"
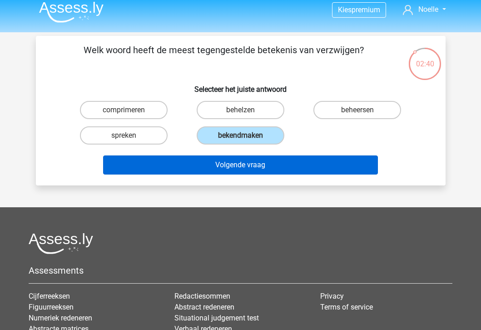
click at [240, 173] on button "Volgende vraag" at bounding box center [240, 164] width 275 height 19
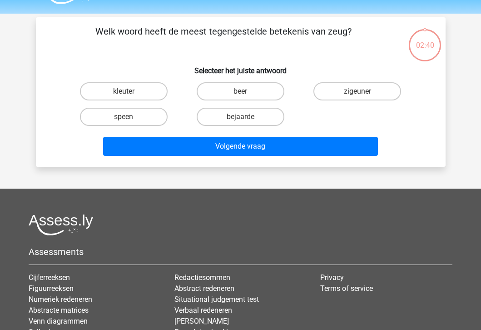
scroll to position [23, 0]
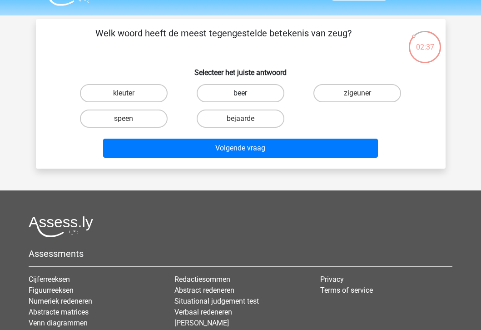
click at [255, 99] on label "beer" at bounding box center [241, 93] width 88 height 18
click at [246, 99] on input "beer" at bounding box center [243, 96] width 6 height 6
radio input "true"
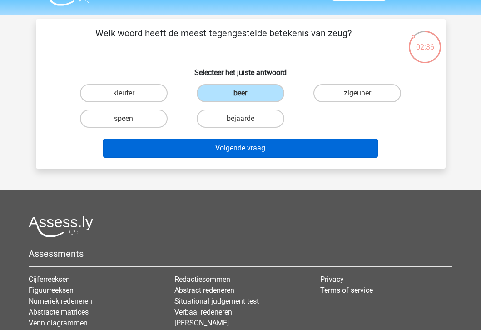
click at [250, 149] on button "Volgende vraag" at bounding box center [240, 148] width 275 height 19
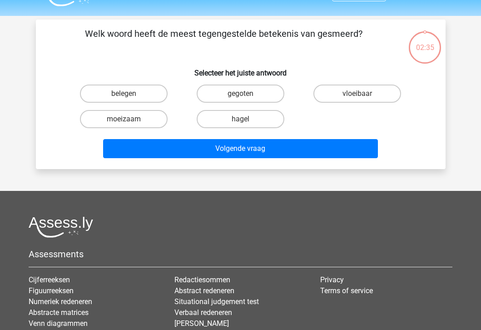
scroll to position [22, 0]
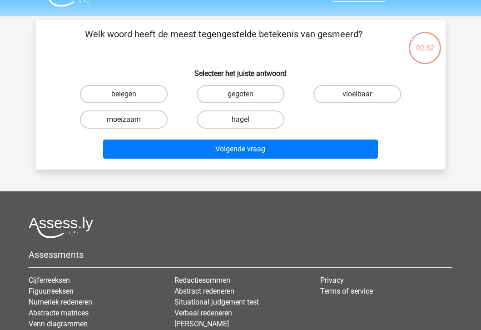
click at [147, 114] on label "moeizaam" at bounding box center [124, 119] width 88 height 18
click at [129, 119] on input "moeizaam" at bounding box center [127, 122] width 6 height 6
radio input "true"
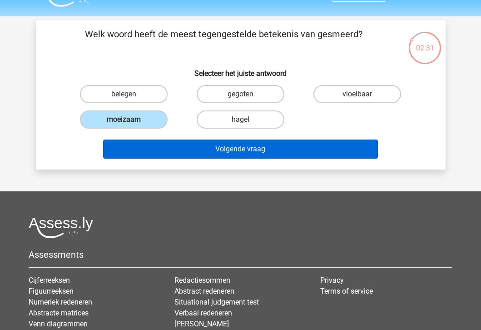
click at [166, 147] on button "Volgende vraag" at bounding box center [240, 148] width 275 height 19
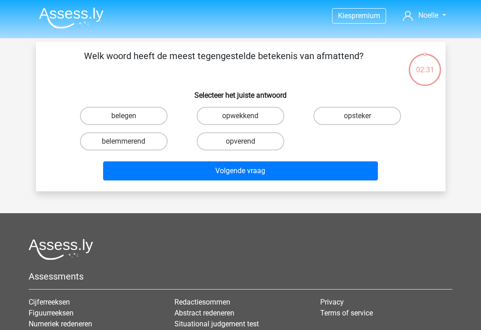
scroll to position [0, 0]
click at [230, 114] on label "opwekkend" at bounding box center [241, 116] width 88 height 18
click at [240, 116] on input "opwekkend" at bounding box center [243, 119] width 6 height 6
radio input "true"
click at [224, 181] on div "Volgende vraag" at bounding box center [240, 172] width 351 height 23
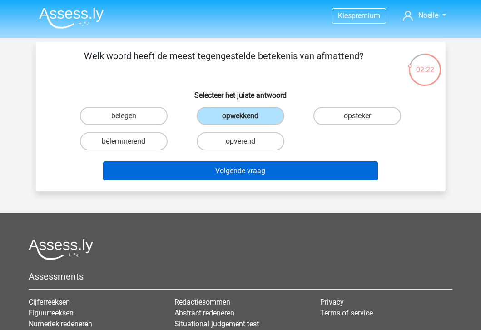
click at [224, 175] on button "Volgende vraag" at bounding box center [240, 170] width 275 height 19
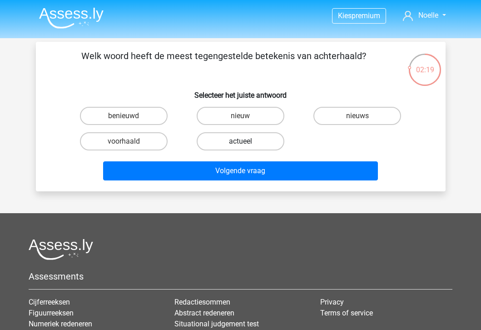
click at [228, 143] on label "actueel" at bounding box center [241, 141] width 88 height 18
click at [240, 143] on input "actueel" at bounding box center [243, 144] width 6 height 6
radio input "true"
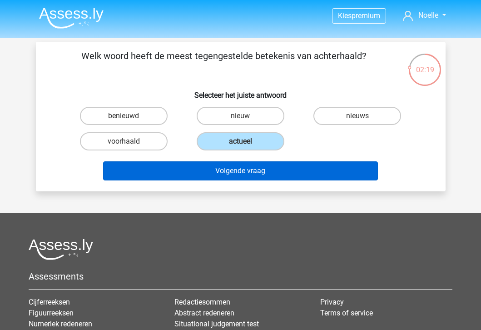
click at [225, 173] on button "Volgende vraag" at bounding box center [240, 170] width 275 height 19
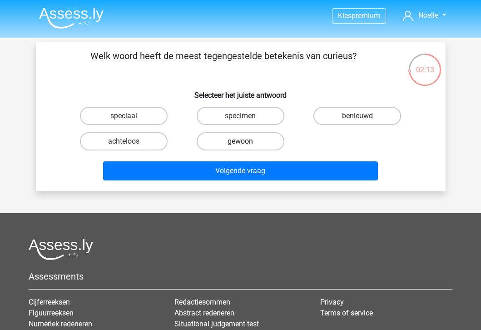
click at [233, 140] on label "gewoon" at bounding box center [241, 141] width 88 height 18
click at [240, 141] on input "gewoon" at bounding box center [243, 144] width 6 height 6
radio input "true"
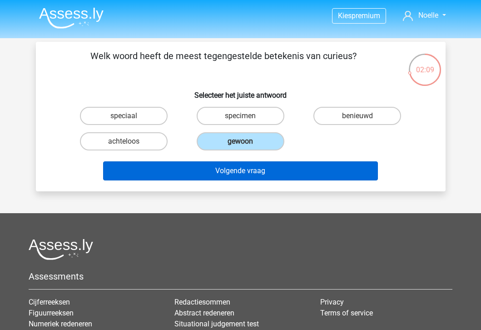
click at [221, 171] on button "Volgende vraag" at bounding box center [240, 170] width 275 height 19
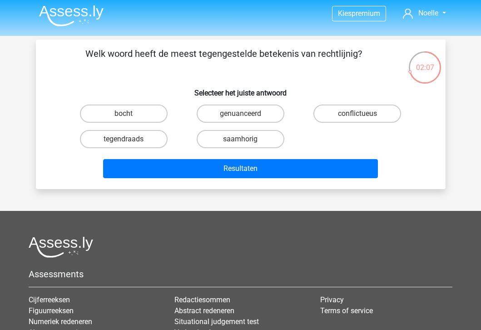
scroll to position [1, 0]
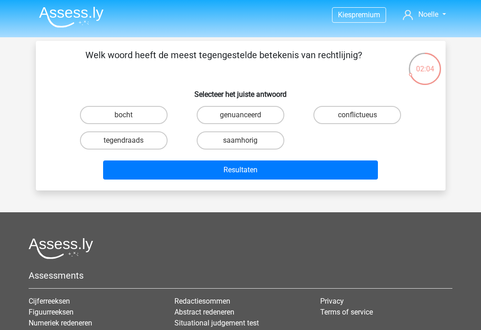
click at [241, 119] on input "genuanceerd" at bounding box center [243, 118] width 6 height 6
radio input "true"
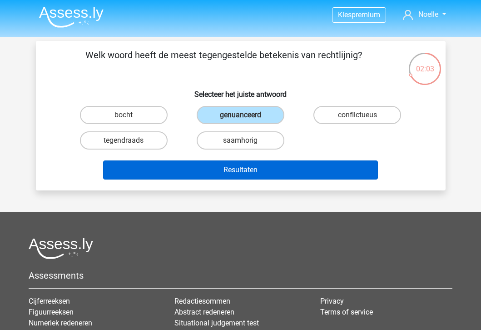
click at [233, 172] on button "Resultaten" at bounding box center [240, 169] width 275 height 19
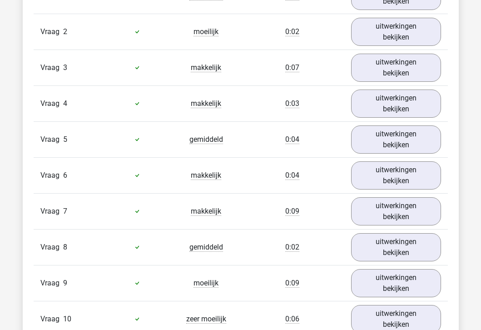
scroll to position [799, 0]
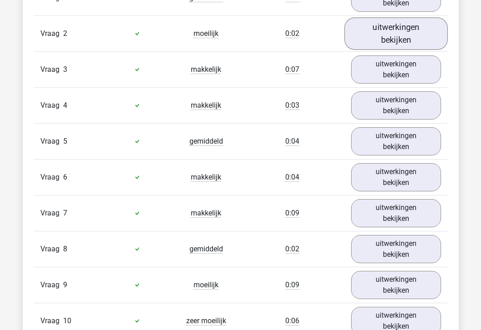
click at [406, 30] on link "uitwerkingen bekijken" at bounding box center [396, 33] width 104 height 32
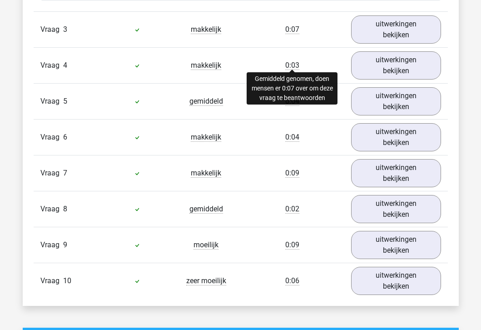
scroll to position [1022, 0]
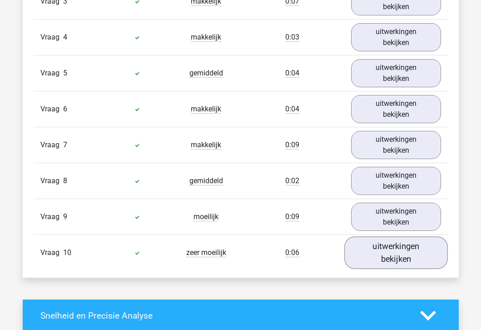
click at [390, 248] on link "uitwerkingen bekijken" at bounding box center [396, 252] width 104 height 32
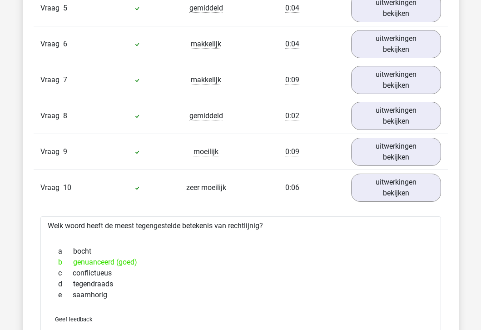
scroll to position [1088, 0]
click at [374, 157] on link "uitwerkingen bekijken" at bounding box center [396, 151] width 104 height 32
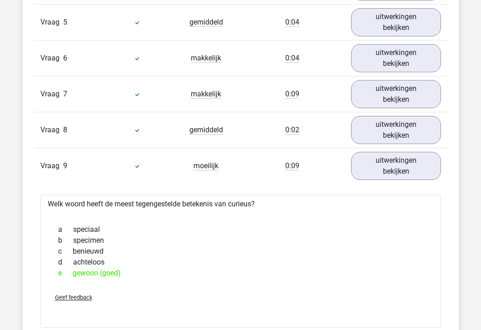
scroll to position [1070, 0]
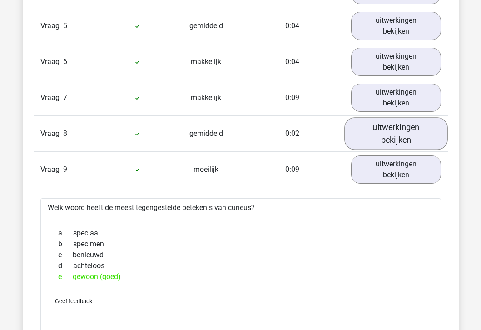
click at [383, 134] on link "uitwerkingen bekijken" at bounding box center [396, 133] width 104 height 32
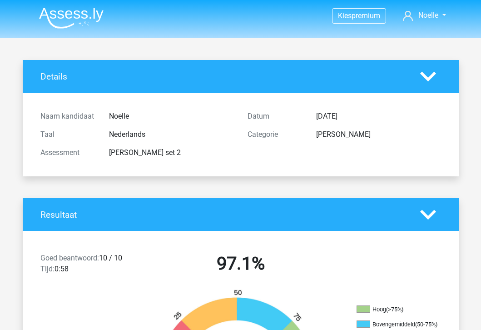
scroll to position [0, 0]
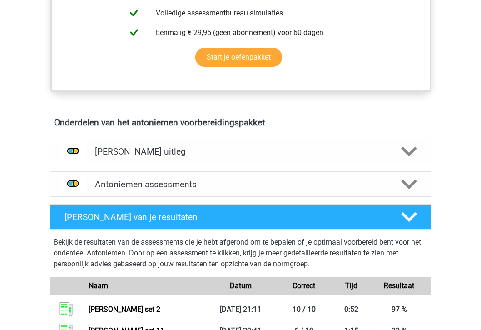
click at [169, 181] on h4 "Antoniemen assessments" at bounding box center [241, 184] width 292 height 10
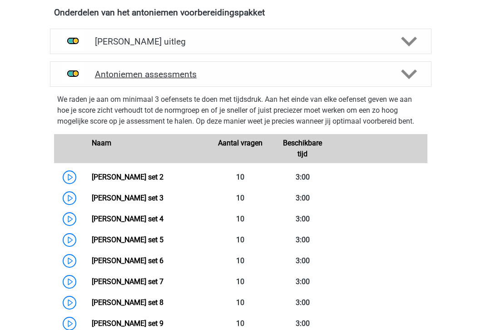
scroll to position [550, 0]
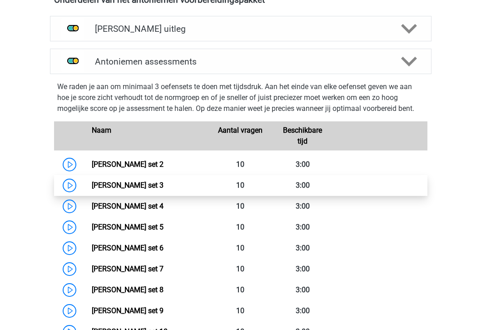
click at [92, 185] on link "[PERSON_NAME] set 3" at bounding box center [128, 185] width 72 height 9
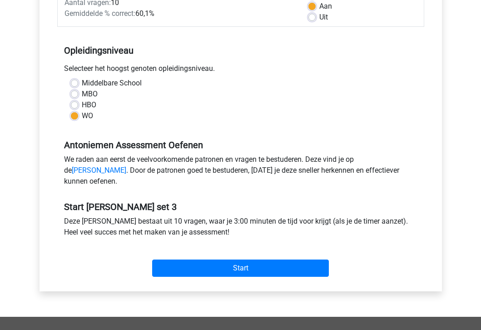
scroll to position [205, 0]
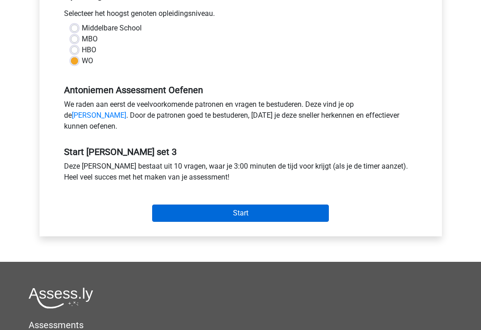
click at [203, 222] on input "Start" at bounding box center [240, 212] width 177 height 17
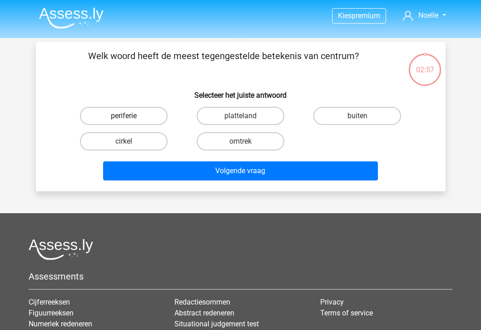
click at [142, 116] on label "periferie" at bounding box center [124, 116] width 88 height 18
click at [129, 116] on input "periferie" at bounding box center [127, 119] width 6 height 6
radio input "true"
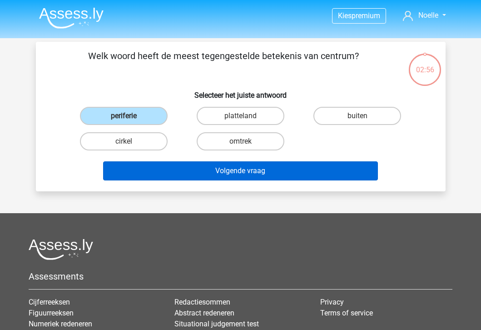
click at [158, 169] on button "Volgende vraag" at bounding box center [240, 170] width 275 height 19
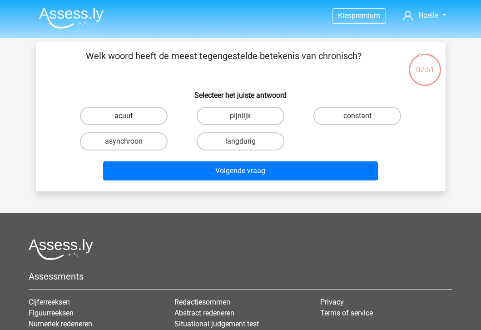
click at [143, 116] on label "acuut" at bounding box center [124, 116] width 88 height 18
click at [129, 116] on input "acuut" at bounding box center [127, 119] width 6 height 6
radio input "true"
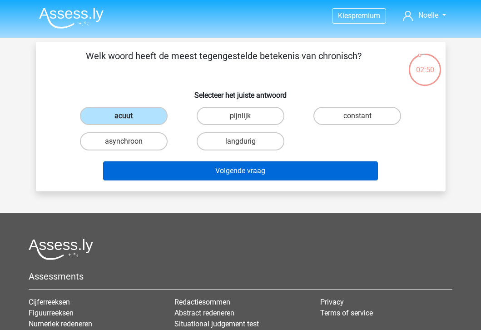
click at [159, 166] on button "Volgende vraag" at bounding box center [240, 170] width 275 height 19
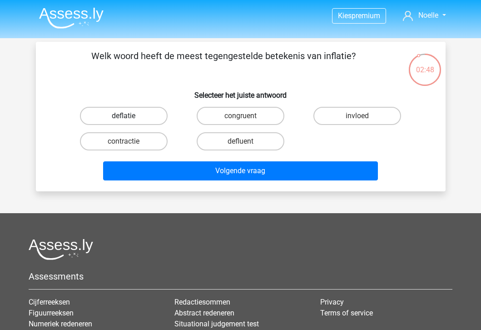
click at [149, 114] on label "deflatie" at bounding box center [124, 116] width 88 height 18
click at [129, 116] on input "deflatie" at bounding box center [127, 119] width 6 height 6
radio input "true"
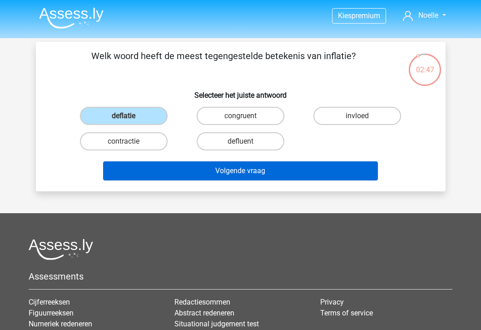
click at [160, 166] on button "Volgende vraag" at bounding box center [240, 170] width 275 height 19
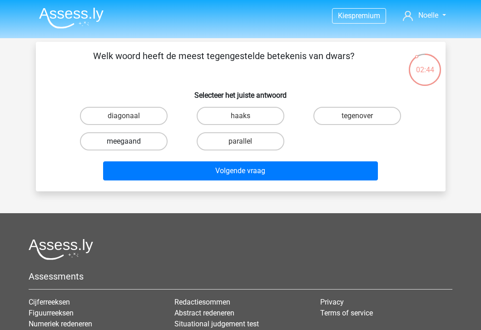
click at [149, 144] on label "meegaand" at bounding box center [124, 141] width 88 height 18
click at [129, 144] on input "meegaand" at bounding box center [127, 144] width 6 height 6
radio input "true"
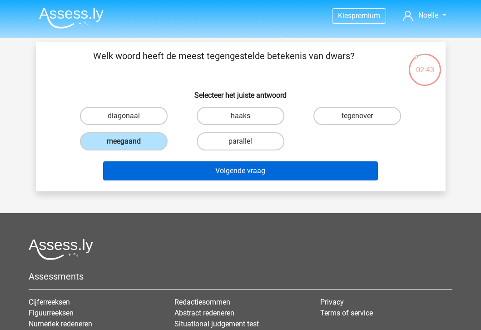
click at [161, 172] on button "Volgende vraag" at bounding box center [240, 170] width 275 height 19
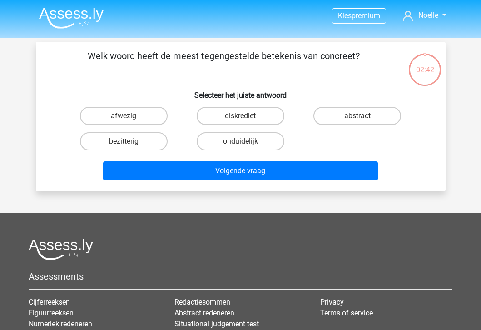
scroll to position [42, 0]
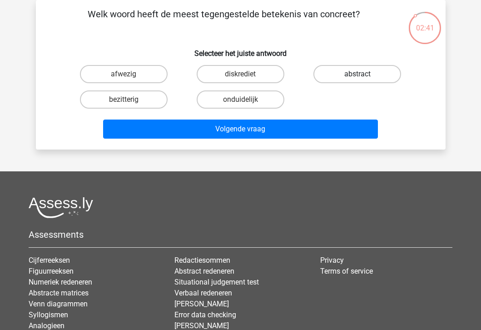
click at [365, 77] on label "abstract" at bounding box center [357, 74] width 88 height 18
click at [363, 77] on input "abstract" at bounding box center [360, 77] width 6 height 6
radio input "true"
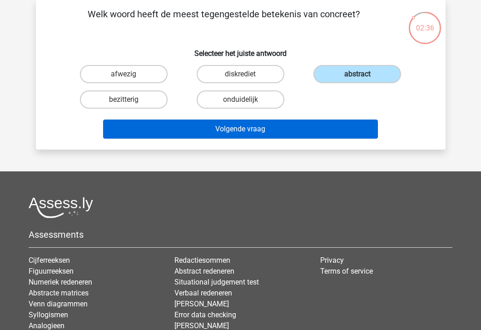
click at [323, 127] on button "Volgende vraag" at bounding box center [240, 128] width 275 height 19
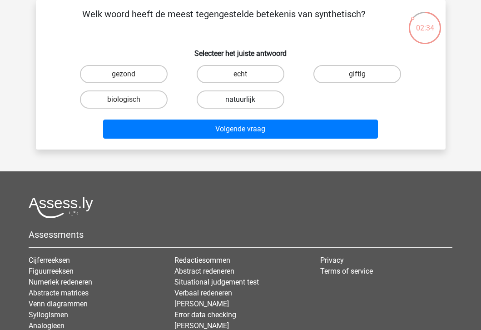
click at [258, 99] on label "natuurlijk" at bounding box center [241, 99] width 88 height 18
click at [246, 99] on input "natuurlijk" at bounding box center [243, 102] width 6 height 6
radio input "true"
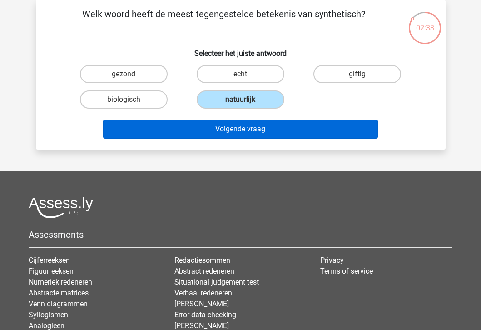
click at [253, 130] on button "Volgende vraag" at bounding box center [240, 128] width 275 height 19
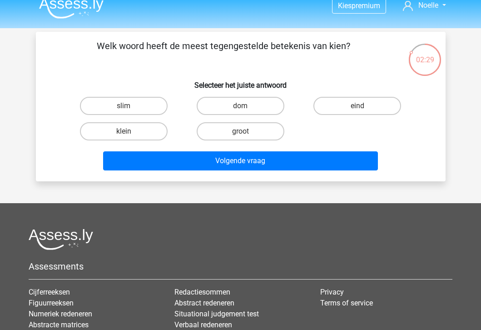
scroll to position [9, 0]
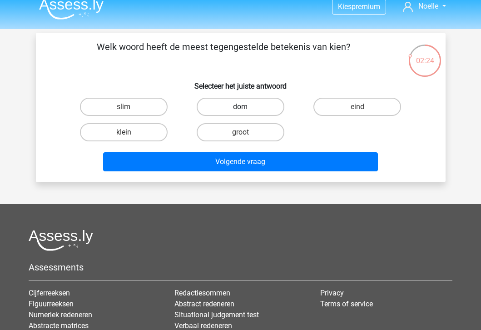
click at [253, 100] on label "dom" at bounding box center [241, 107] width 88 height 18
click at [246, 107] on input "dom" at bounding box center [243, 110] width 6 height 6
radio input "true"
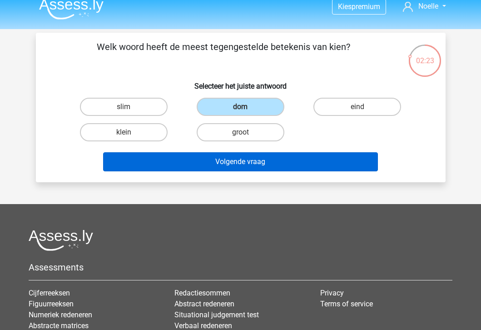
click at [241, 164] on button "Volgende vraag" at bounding box center [240, 161] width 275 height 19
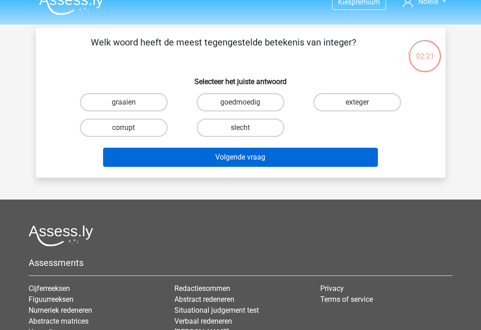
scroll to position [14, 0]
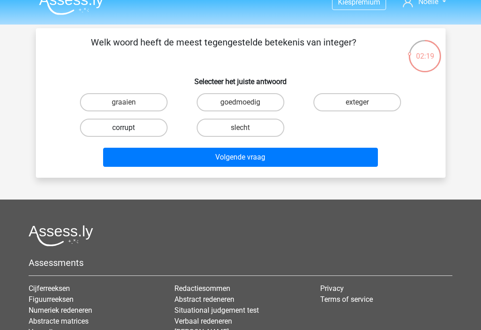
click at [147, 127] on label "corrupt" at bounding box center [124, 128] width 88 height 18
click at [129, 128] on input "corrupt" at bounding box center [127, 131] width 6 height 6
radio input "true"
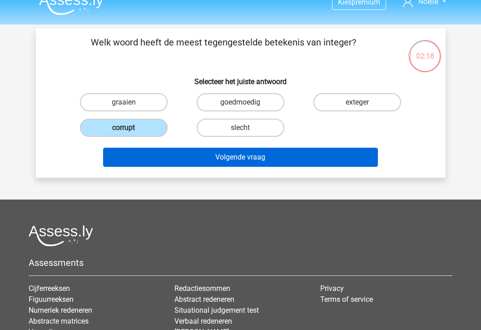
click at [159, 154] on button "Volgende vraag" at bounding box center [240, 157] width 275 height 19
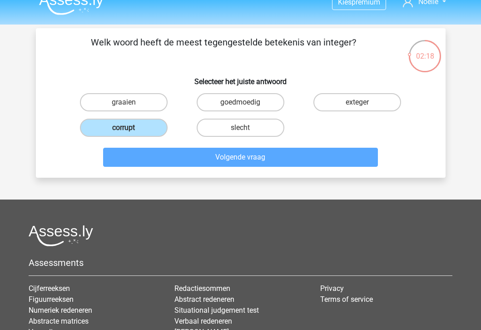
scroll to position [42, 0]
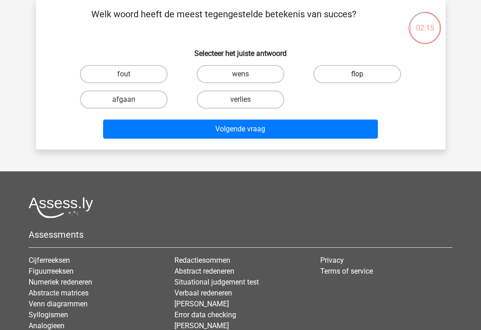
click at [352, 73] on label "flop" at bounding box center [357, 74] width 88 height 18
click at [357, 74] on input "flop" at bounding box center [360, 77] width 6 height 6
radio input "true"
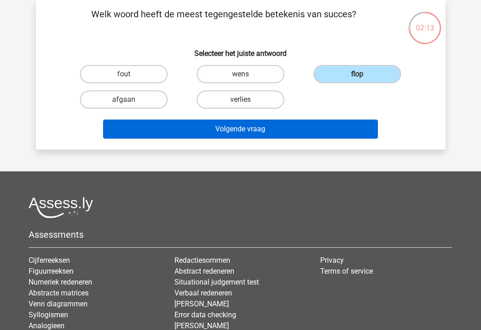
click at [303, 131] on button "Volgende vraag" at bounding box center [240, 128] width 275 height 19
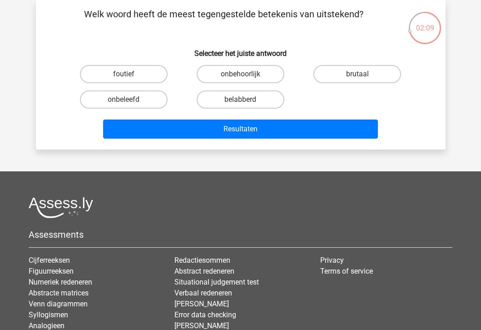
click at [245, 100] on input "belabberd" at bounding box center [243, 102] width 6 height 6
radio input "true"
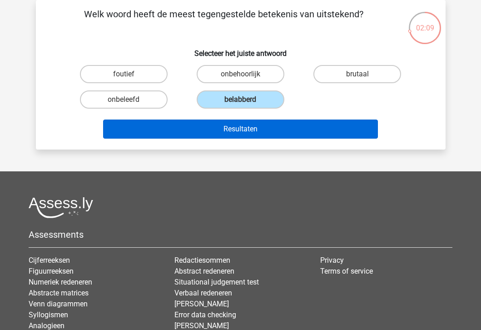
click at [245, 126] on button "Resultaten" at bounding box center [240, 128] width 275 height 19
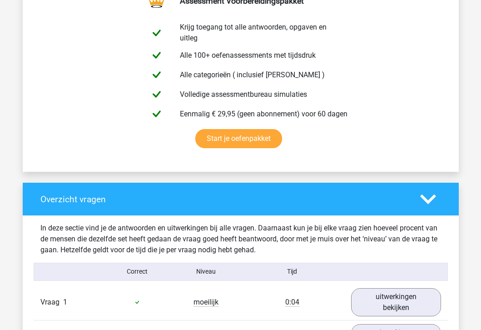
scroll to position [670, 0]
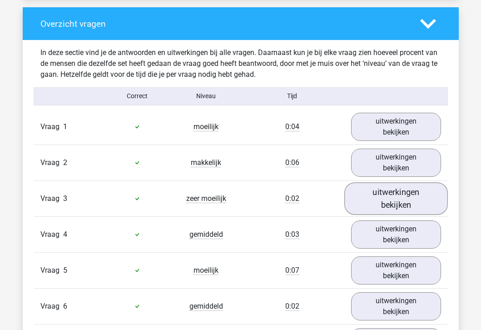
click at [383, 193] on link "uitwerkingen bekijken" at bounding box center [396, 198] width 104 height 32
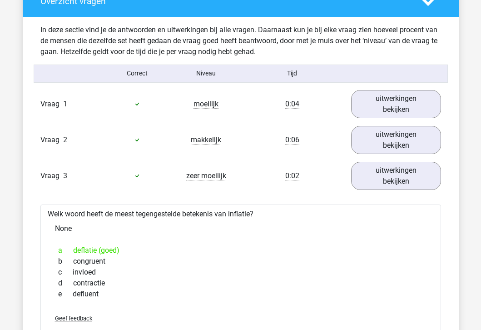
scroll to position [711, 0]
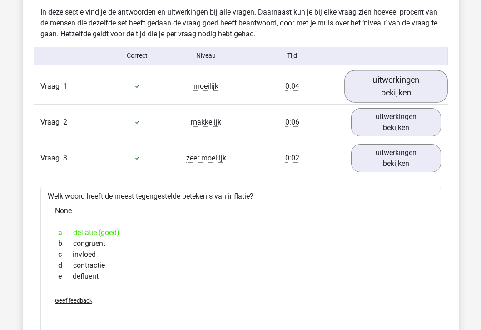
click at [388, 81] on link "uitwerkingen bekijken" at bounding box center [396, 86] width 104 height 32
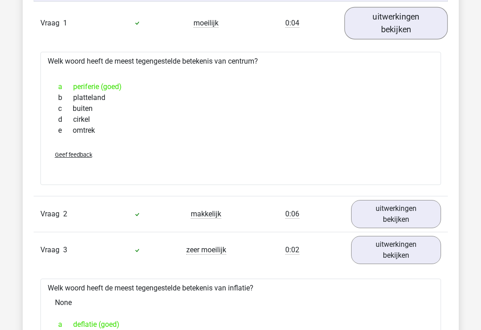
scroll to position [793, 0]
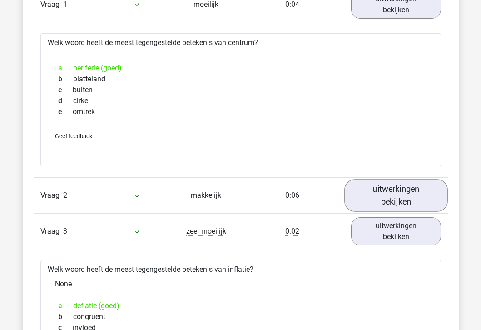
click at [382, 188] on link "uitwerkingen bekijken" at bounding box center [396, 195] width 104 height 32
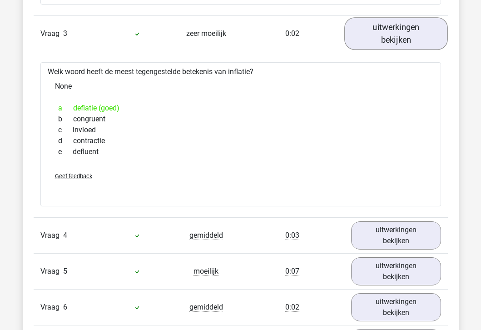
scroll to position [1307, 0]
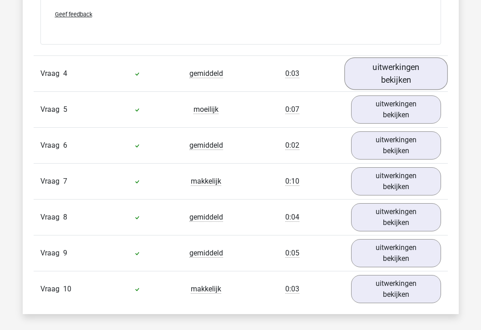
click at [408, 71] on link "uitwerkingen bekijken" at bounding box center [396, 73] width 104 height 32
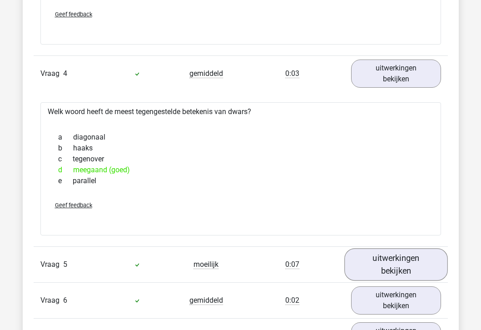
click at [386, 267] on link "uitwerkingen bekijken" at bounding box center [396, 264] width 104 height 32
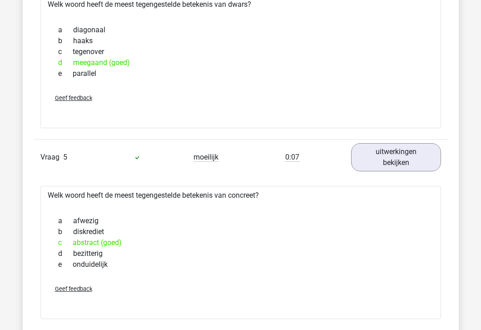
scroll to position [1514, 0]
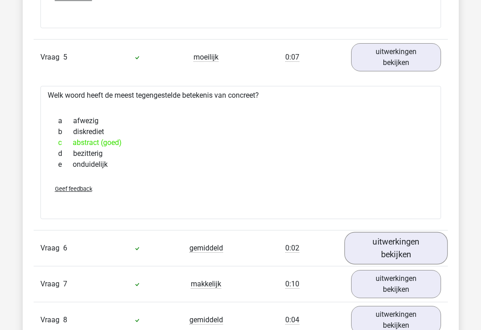
click at [388, 255] on link "uitwerkingen bekijken" at bounding box center [396, 248] width 104 height 32
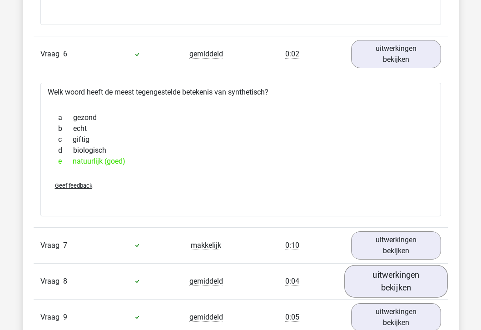
scroll to position [1719, 0]
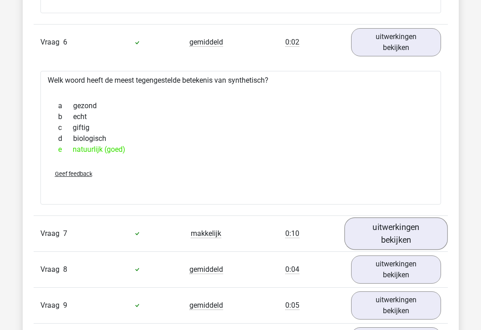
click at [392, 229] on link "uitwerkingen bekijken" at bounding box center [396, 233] width 104 height 32
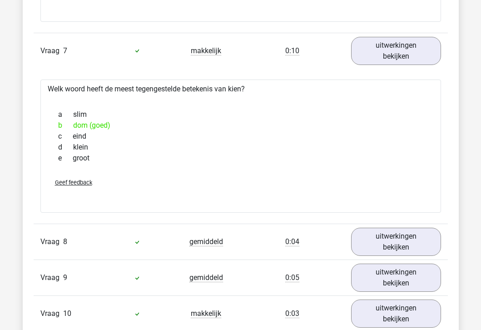
scroll to position [1906, 0]
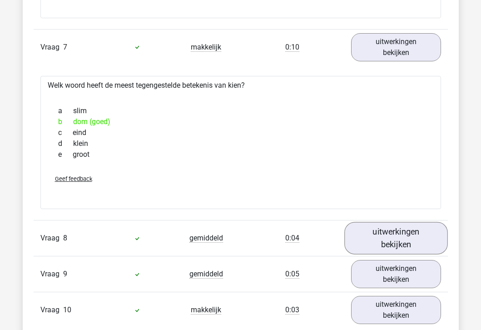
click at [392, 229] on link "uitwerkingen bekijken" at bounding box center [396, 238] width 104 height 32
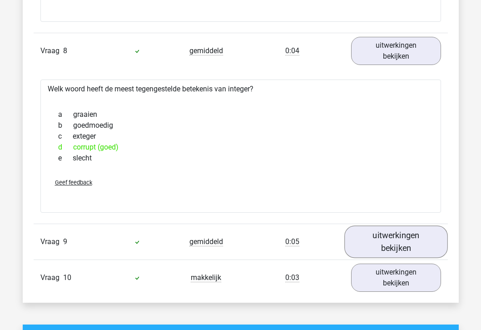
scroll to position [2122, 0]
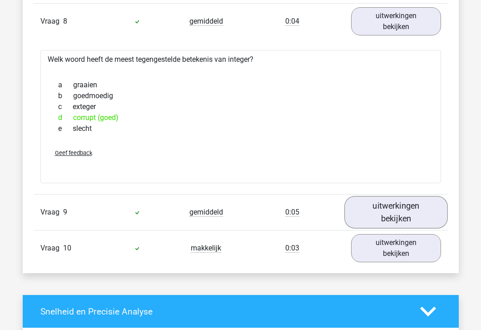
click at [396, 209] on link "uitwerkingen bekijken" at bounding box center [396, 212] width 104 height 32
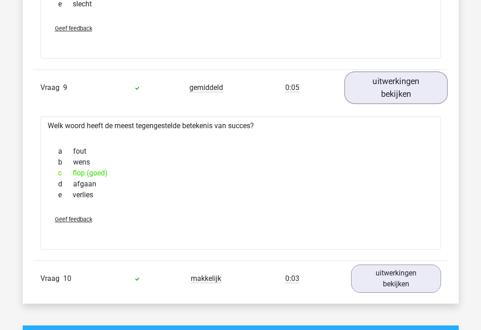
scroll to position [2252, 0]
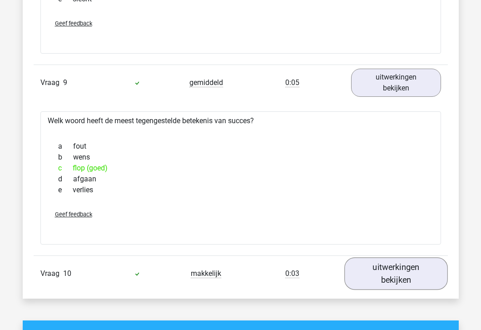
click at [397, 276] on link "uitwerkingen bekijken" at bounding box center [396, 274] width 104 height 32
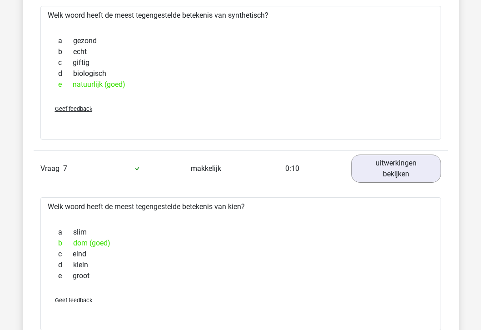
scroll to position [1667, 0]
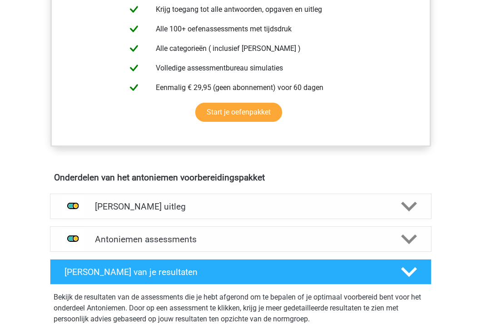
scroll to position [372, 0]
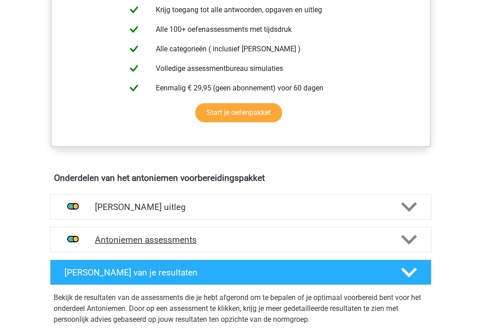
click at [172, 236] on h4 "Antoniemen assessments" at bounding box center [241, 239] width 292 height 10
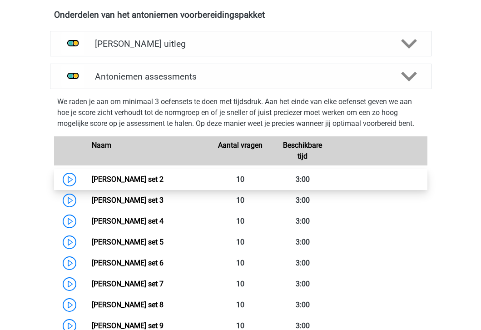
scroll to position [555, 0]
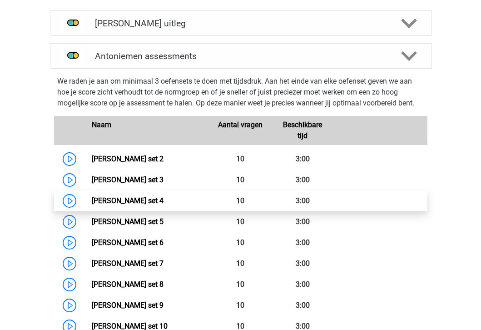
click at [92, 199] on link "Antoniemen set 4" at bounding box center [128, 200] width 72 height 9
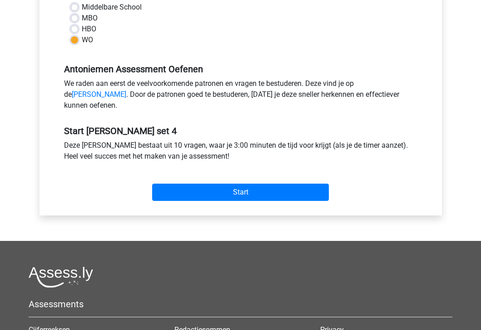
scroll to position [233, 0]
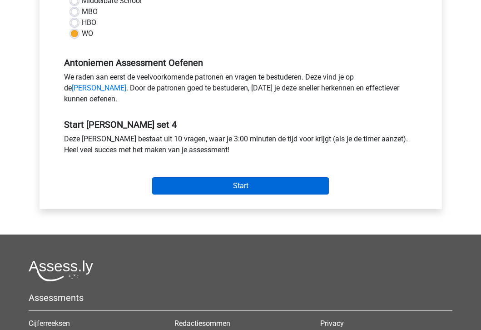
click at [181, 194] on input "Start" at bounding box center [240, 185] width 177 height 17
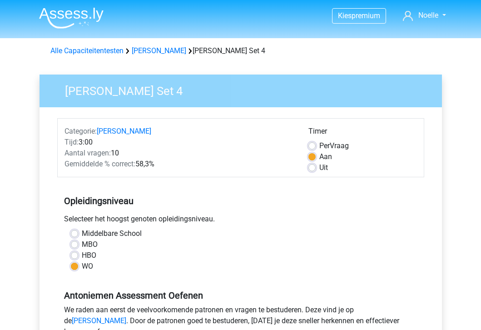
scroll to position [0, 0]
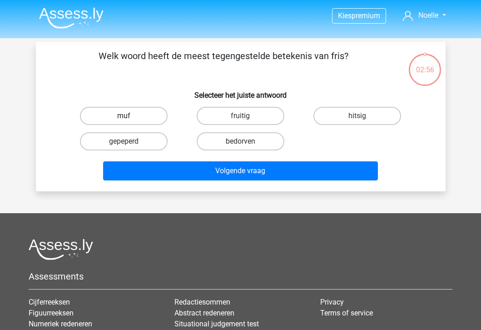
click at [154, 118] on label "muf" at bounding box center [124, 116] width 88 height 18
click at [129, 118] on input "muf" at bounding box center [127, 119] width 6 height 6
radio input "true"
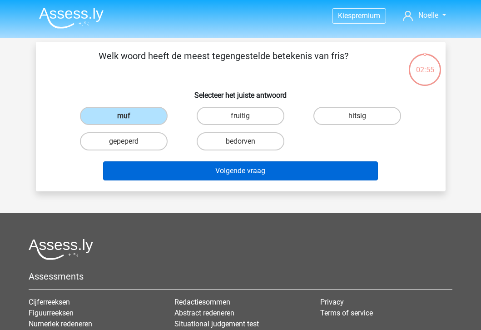
click at [163, 171] on button "Volgende vraag" at bounding box center [240, 170] width 275 height 19
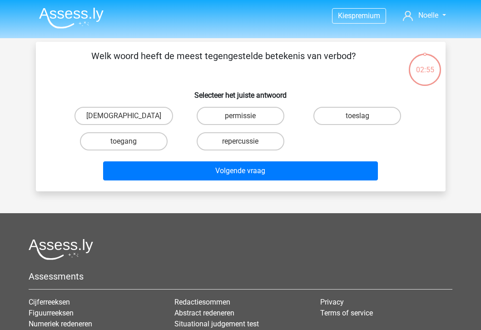
scroll to position [42, 0]
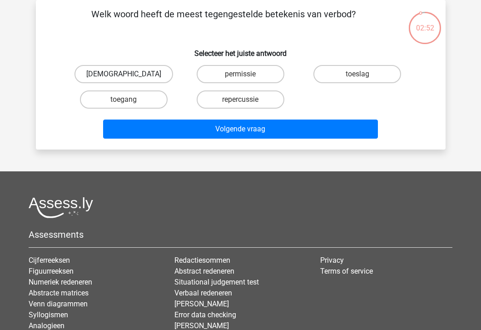
click at [143, 72] on label "gebod" at bounding box center [123, 74] width 99 height 18
click at [129, 74] on input "gebod" at bounding box center [127, 77] width 6 height 6
radio input "true"
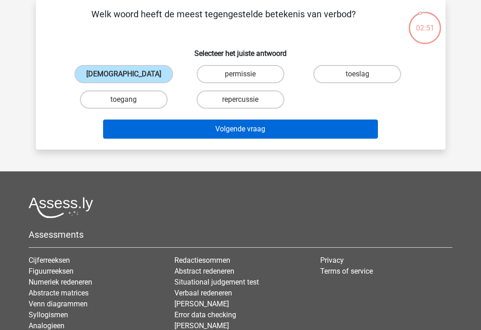
click at [164, 127] on button "Volgende vraag" at bounding box center [240, 128] width 275 height 19
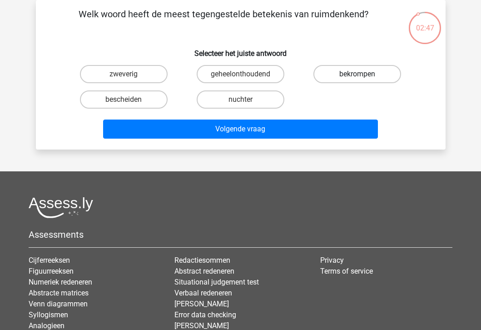
click at [342, 70] on label "bekrompen" at bounding box center [357, 74] width 88 height 18
click at [357, 74] on input "bekrompen" at bounding box center [360, 77] width 6 height 6
radio input "true"
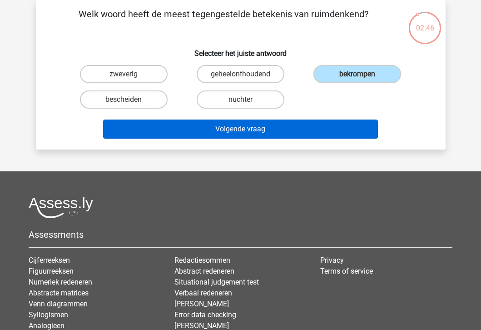
click at [293, 129] on button "Volgende vraag" at bounding box center [240, 128] width 275 height 19
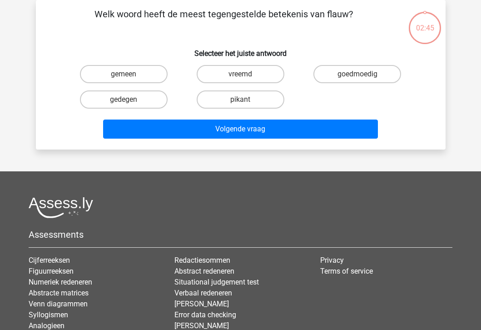
scroll to position [26, 0]
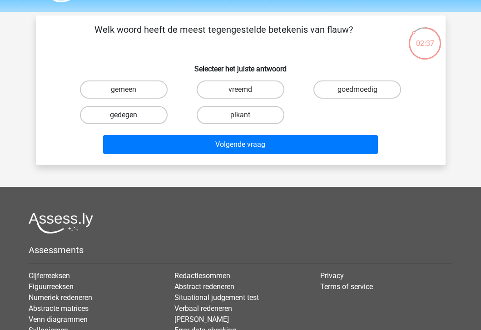
click at [121, 112] on label "gedegen" at bounding box center [124, 115] width 88 height 18
click at [124, 115] on input "gedegen" at bounding box center [127, 118] width 6 height 6
radio input "true"
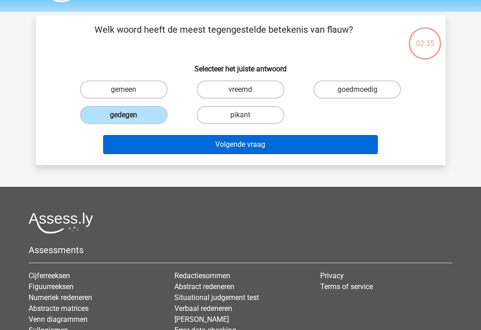
click at [144, 151] on button "Volgende vraag" at bounding box center [240, 144] width 275 height 19
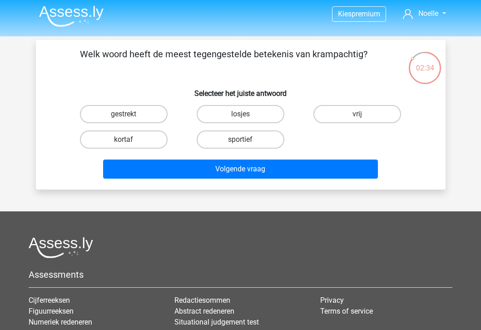
scroll to position [0, 0]
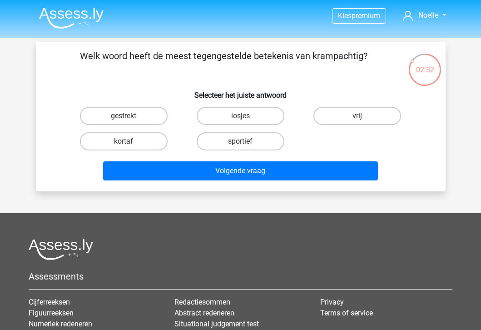
click at [323, 111] on label "vrij" at bounding box center [357, 116] width 88 height 18
click at [357, 116] on input "vrij" at bounding box center [360, 119] width 6 height 6
radio input "true"
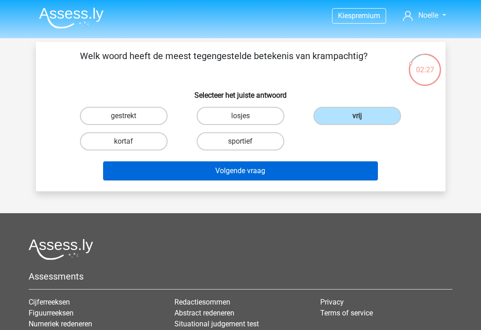
click at [280, 175] on button "Volgende vraag" at bounding box center [240, 170] width 275 height 19
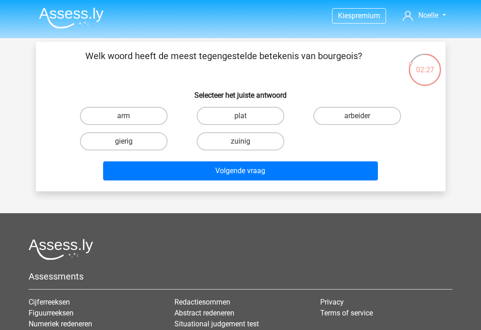
scroll to position [42, 0]
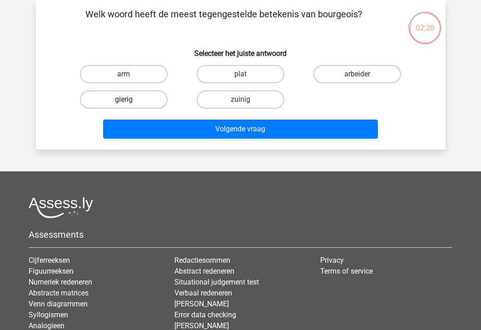
click at [160, 104] on label "gierig" at bounding box center [124, 99] width 88 height 18
click at [129, 104] on input "gierig" at bounding box center [127, 102] width 6 height 6
radio input "true"
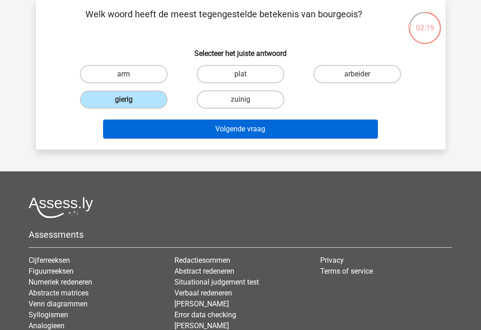
click at [170, 126] on button "Volgende vraag" at bounding box center [240, 128] width 275 height 19
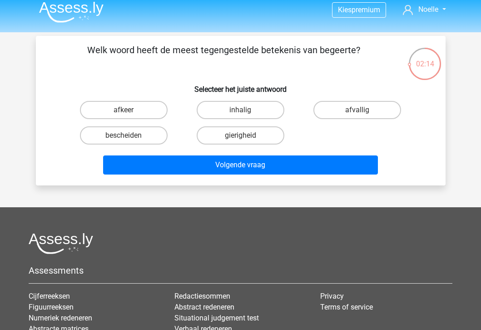
scroll to position [3, 0]
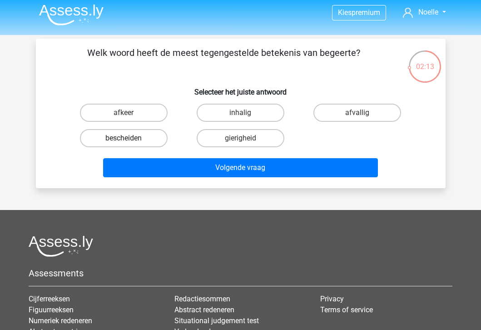
click at [154, 134] on label "bescheiden" at bounding box center [124, 138] width 88 height 18
click at [129, 138] on input "bescheiden" at bounding box center [127, 141] width 6 height 6
radio input "true"
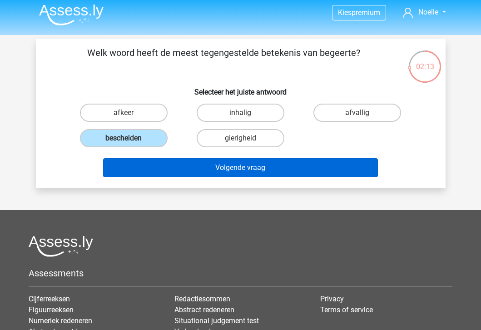
click at [169, 170] on button "Volgende vraag" at bounding box center [240, 167] width 275 height 19
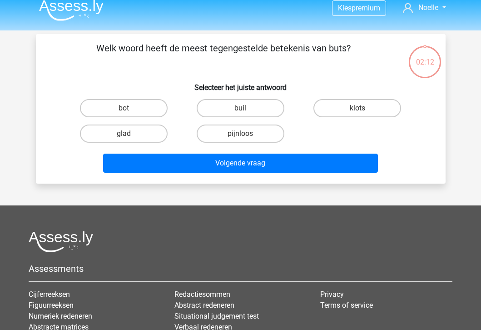
scroll to position [0, 0]
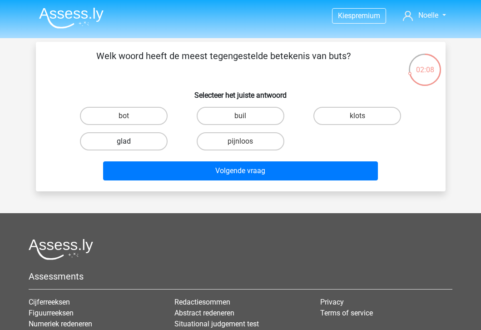
click at [153, 143] on label "glad" at bounding box center [124, 141] width 88 height 18
click at [129, 143] on input "glad" at bounding box center [127, 144] width 6 height 6
radio input "true"
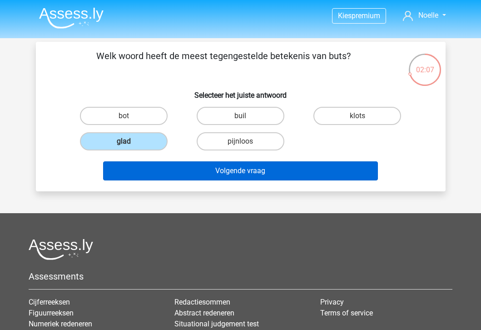
click at [167, 176] on button "Volgende vraag" at bounding box center [240, 170] width 275 height 19
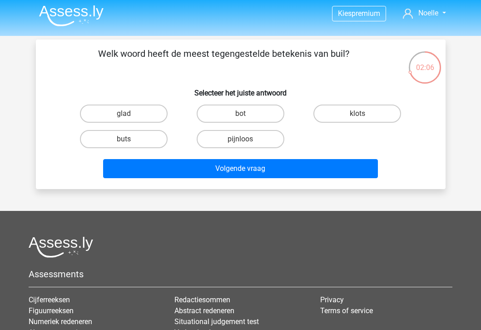
scroll to position [1, 0]
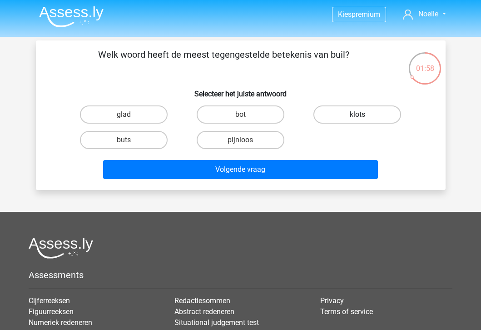
click at [339, 117] on label "klots" at bounding box center [357, 114] width 88 height 18
click at [357, 117] on input "klots" at bounding box center [360, 117] width 6 height 6
radio input "true"
click at [258, 139] on label "pijnloos" at bounding box center [241, 140] width 88 height 18
click at [246, 140] on input "pijnloos" at bounding box center [243, 143] width 6 height 6
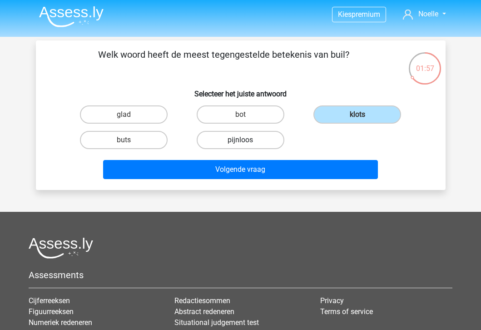
radio input "true"
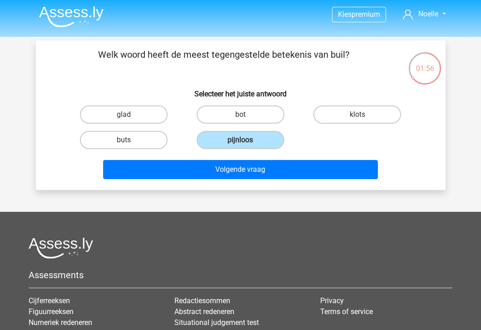
click at [262, 182] on div "Volgende vraag" at bounding box center [240, 171] width 351 height 23
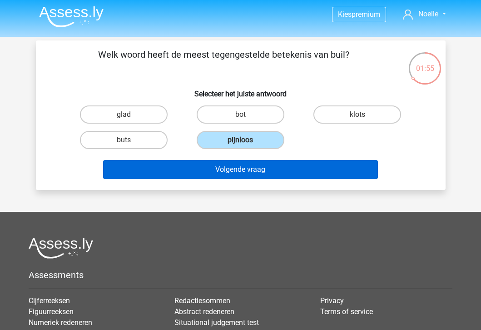
click at [262, 175] on button "Volgende vraag" at bounding box center [240, 169] width 275 height 19
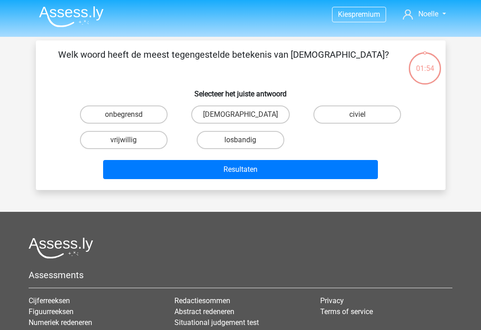
scroll to position [42, 0]
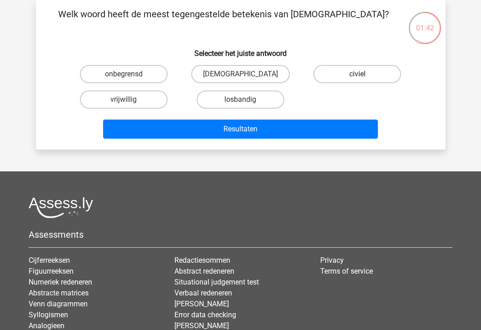
click at [359, 69] on label "civiel" at bounding box center [357, 74] width 88 height 18
click at [359, 74] on input "civiel" at bounding box center [360, 77] width 6 height 6
radio input "true"
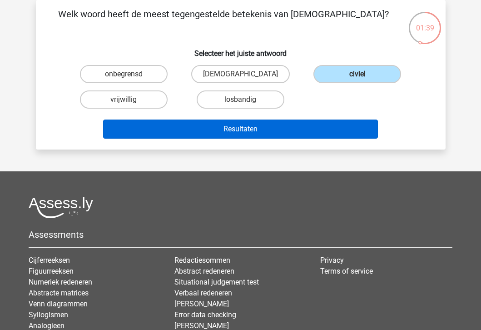
click at [312, 127] on button "Resultaten" at bounding box center [240, 128] width 275 height 19
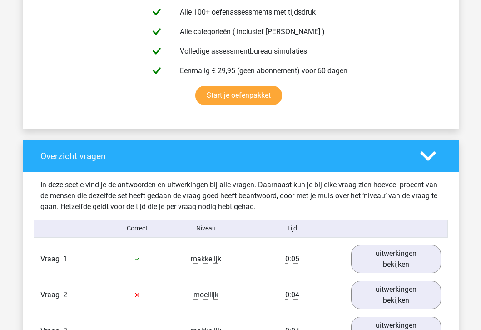
scroll to position [691, 0]
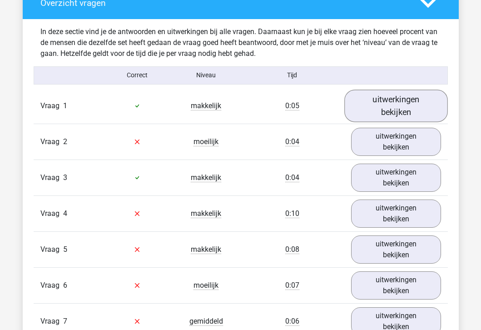
click at [405, 103] on link "uitwerkingen bekijken" at bounding box center [396, 105] width 104 height 32
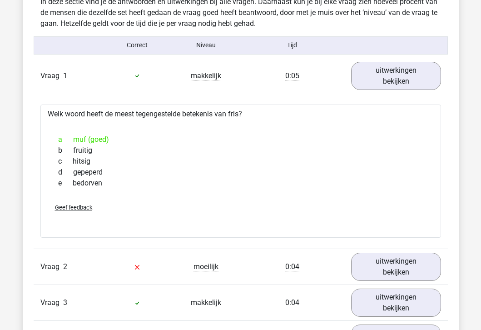
scroll to position [744, 0]
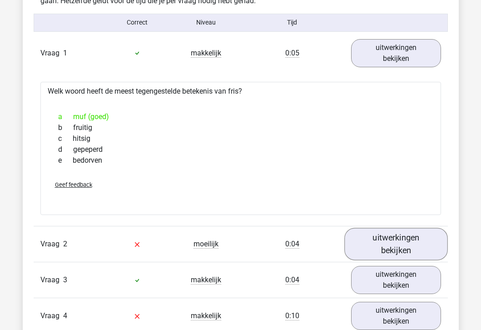
click at [371, 239] on link "uitwerkingen bekijken" at bounding box center [396, 244] width 104 height 32
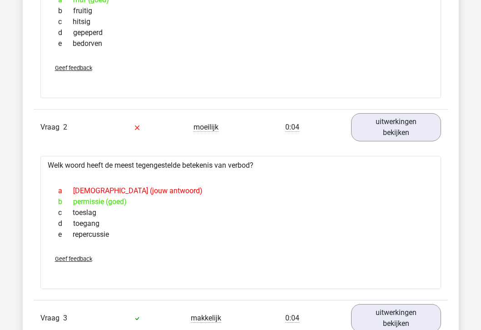
scroll to position [1000, 0]
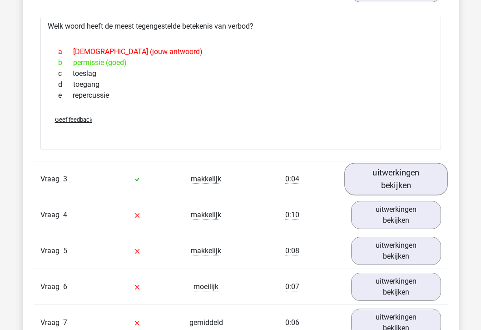
click at [388, 180] on link "uitwerkingen bekijken" at bounding box center [396, 179] width 104 height 32
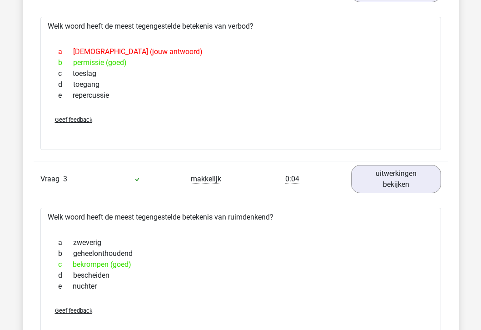
scroll to position [1185, 0]
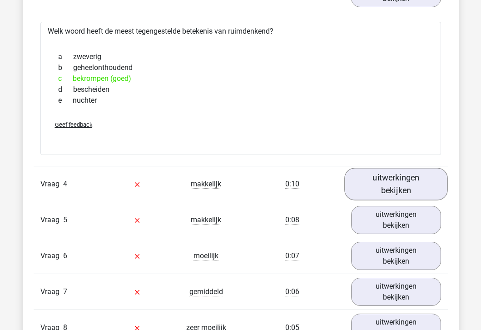
click at [398, 182] on link "uitwerkingen bekijken" at bounding box center [396, 184] width 104 height 32
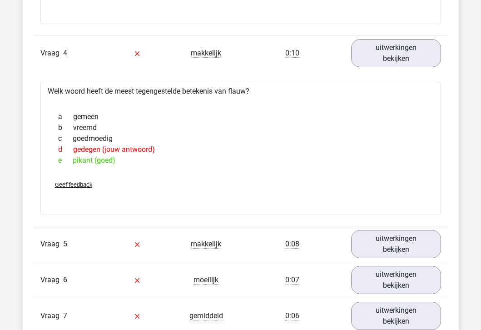
scroll to position [1380, 0]
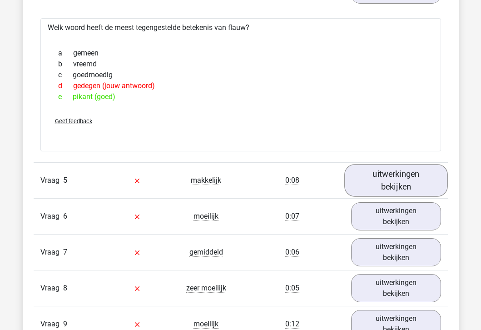
click at [405, 183] on link "uitwerkingen bekijken" at bounding box center [396, 180] width 104 height 32
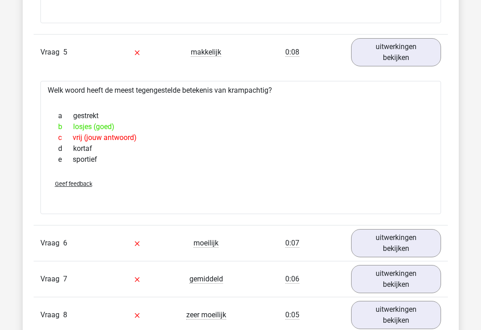
scroll to position [1546, 0]
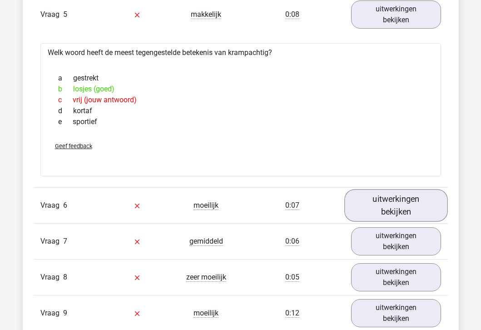
click at [386, 196] on link "uitwerkingen bekijken" at bounding box center [396, 205] width 104 height 32
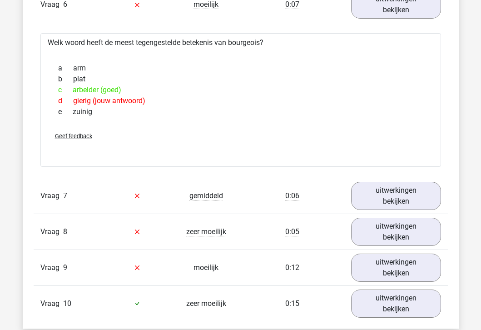
scroll to position [1747, 0]
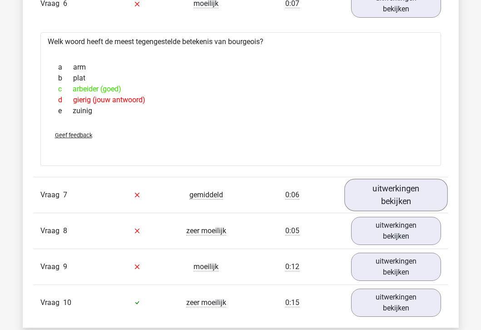
click at [402, 194] on link "uitwerkingen bekijken" at bounding box center [396, 194] width 104 height 32
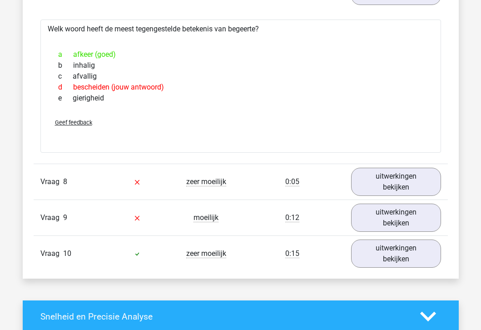
scroll to position [2003, 0]
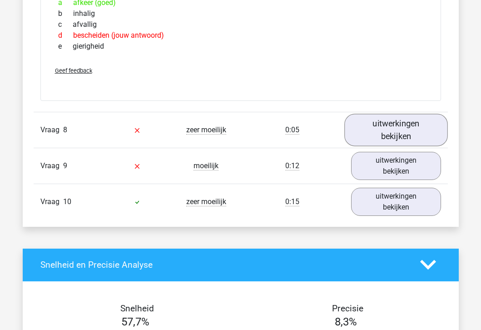
click at [406, 134] on link "uitwerkingen bekijken" at bounding box center [396, 130] width 104 height 32
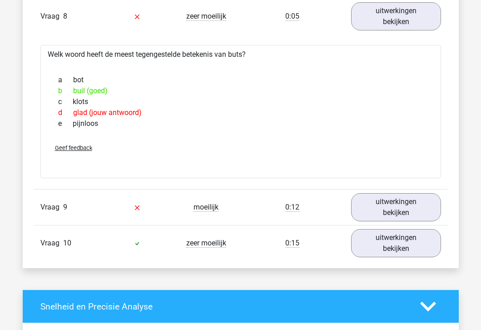
scroll to position [2121, 0]
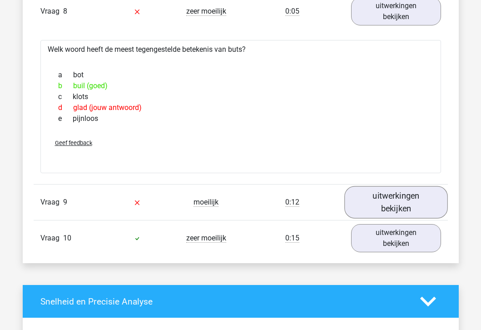
click at [378, 193] on link "uitwerkingen bekijken" at bounding box center [396, 202] width 104 height 32
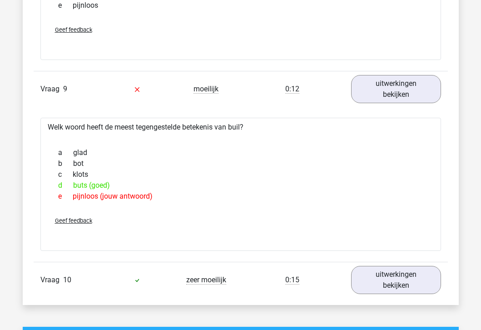
scroll to position [2326, 0]
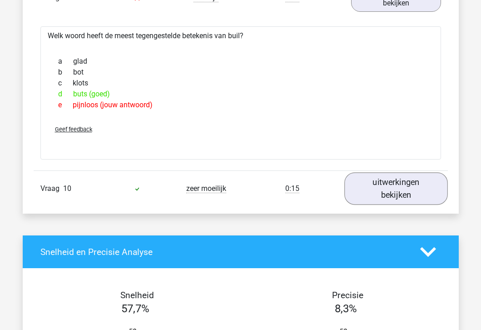
click at [377, 195] on link "uitwerkingen bekijken" at bounding box center [396, 189] width 104 height 32
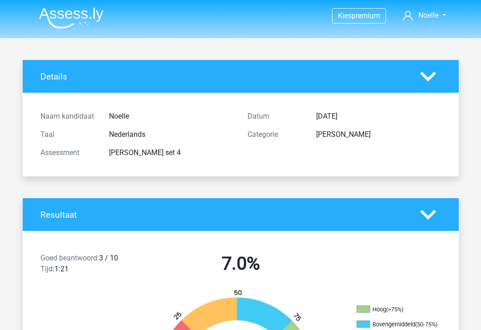
scroll to position [0, 0]
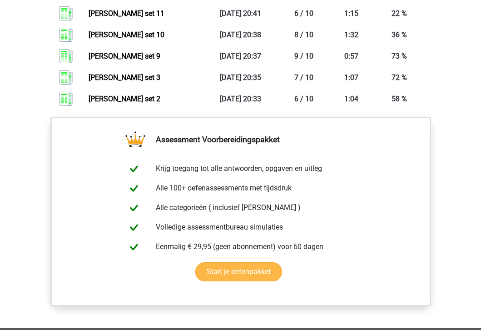
scroll to position [395, 0]
